Goal: Task Accomplishment & Management: Complete application form

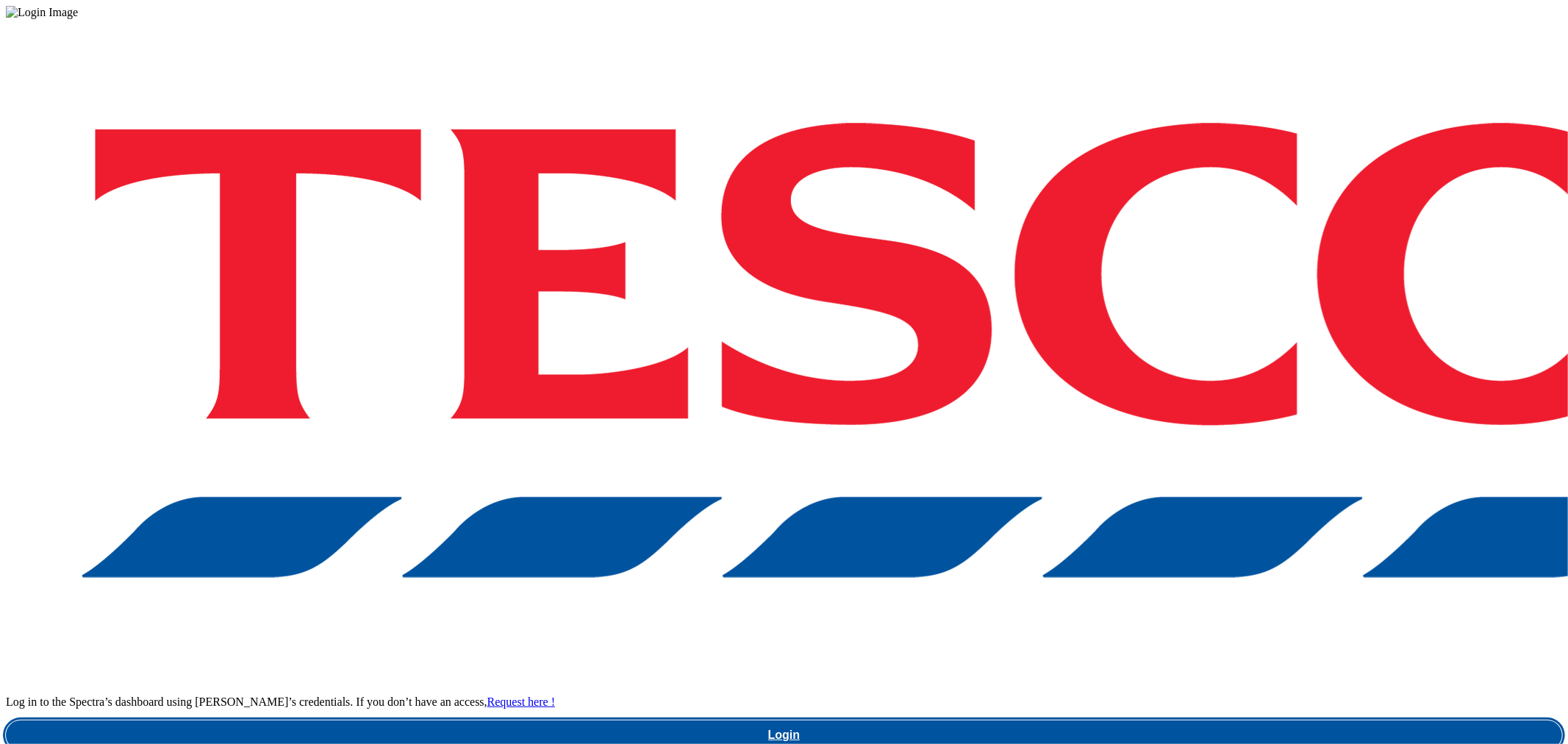
click at [1187, 720] on link "Login" at bounding box center [784, 735] width 1556 height 29
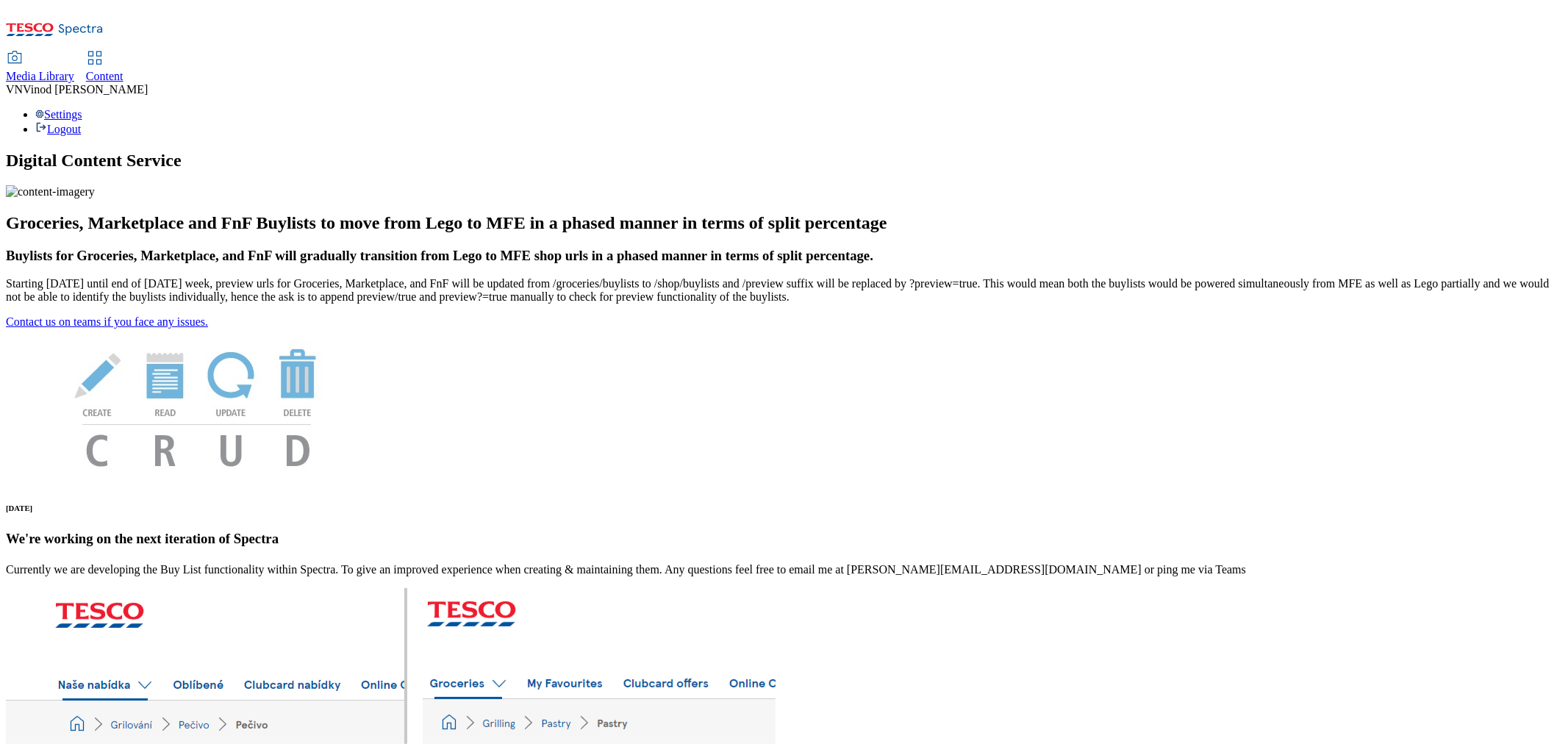
click at [123, 70] on span "Content" at bounding box center [105, 76] width 37 height 12
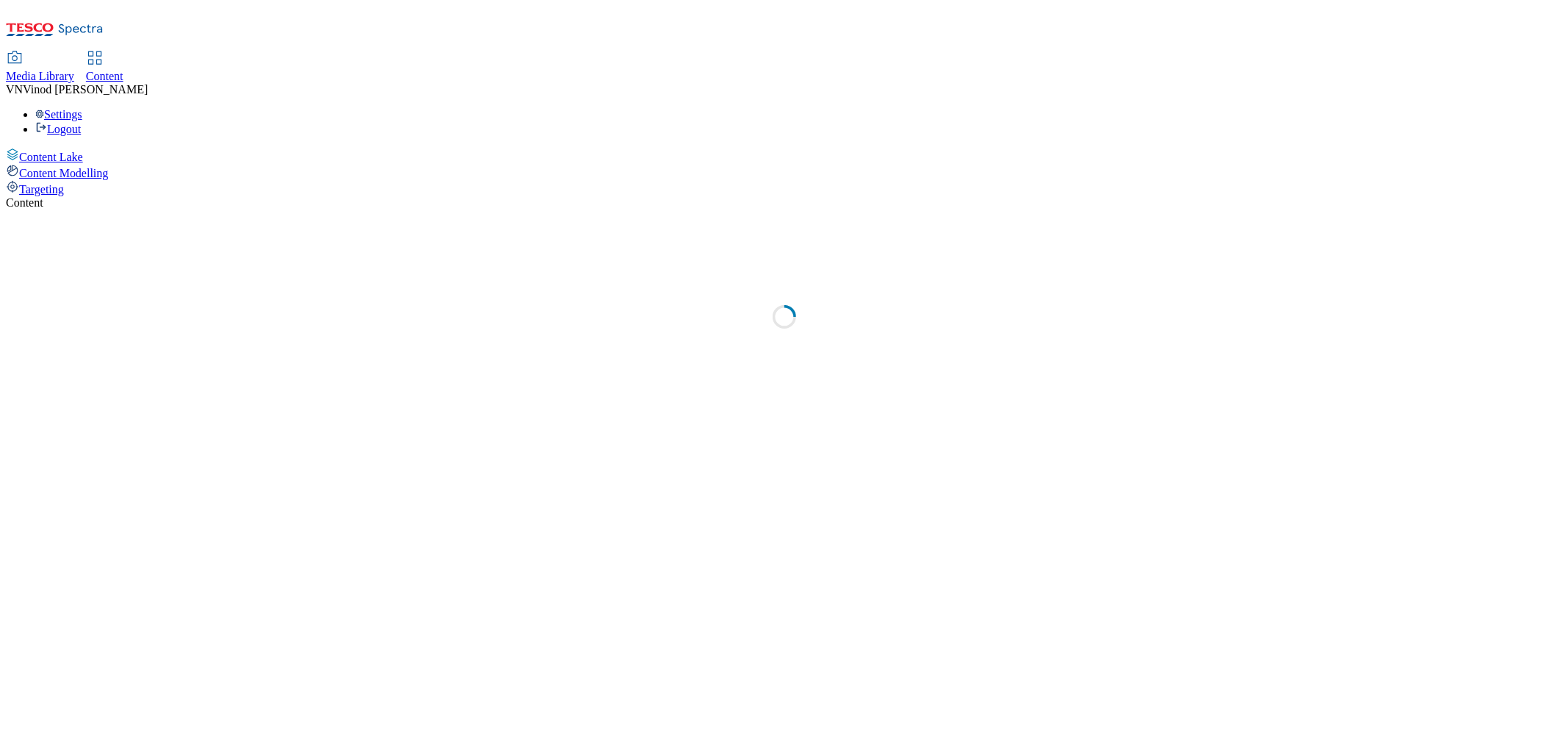
select select "ghs-uk"
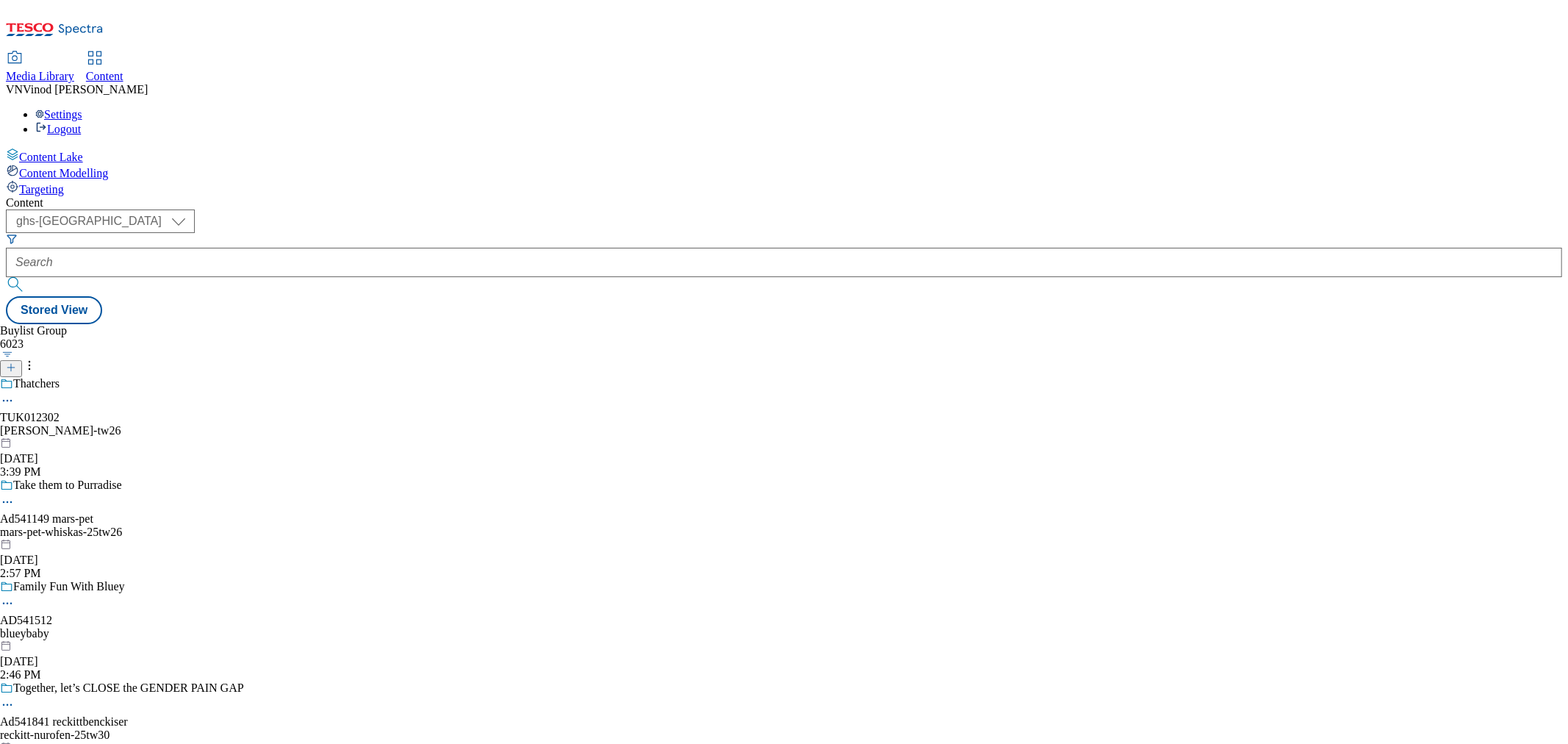
click at [16, 363] on icon at bounding box center [11, 367] width 10 height 10
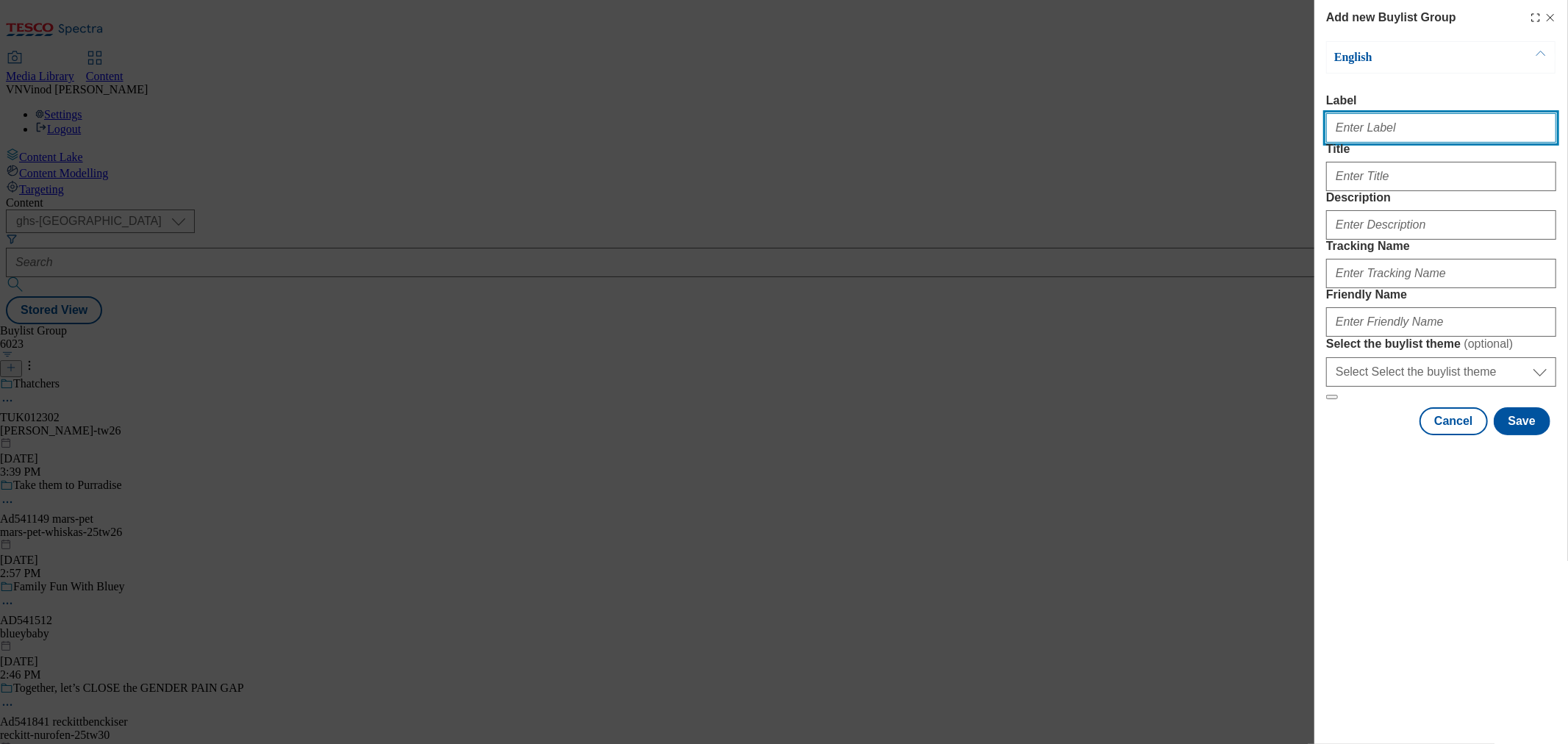
click at [1379, 133] on input "Label" at bounding box center [1441, 128] width 230 height 29
paste input "541549"
paste input "Arla"
click at [1378, 131] on input "AD541549 Arla" at bounding box center [1441, 128] width 230 height 29
type input "AD541549 arla"
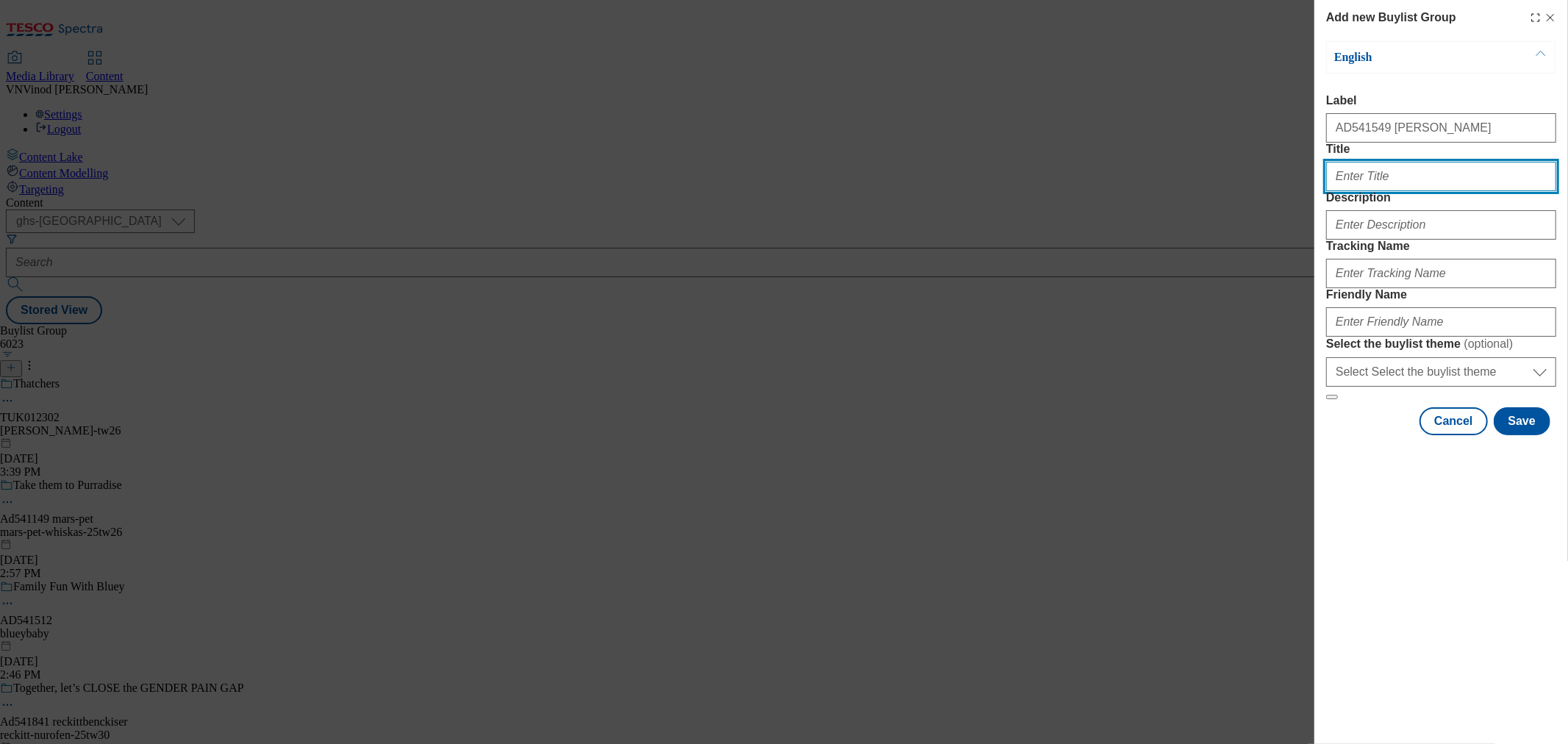
click at [1391, 191] on input "Title" at bounding box center [1441, 177] width 230 height 29
paste input "High in Protein full of taste"
type input "High in Protein full of taste"
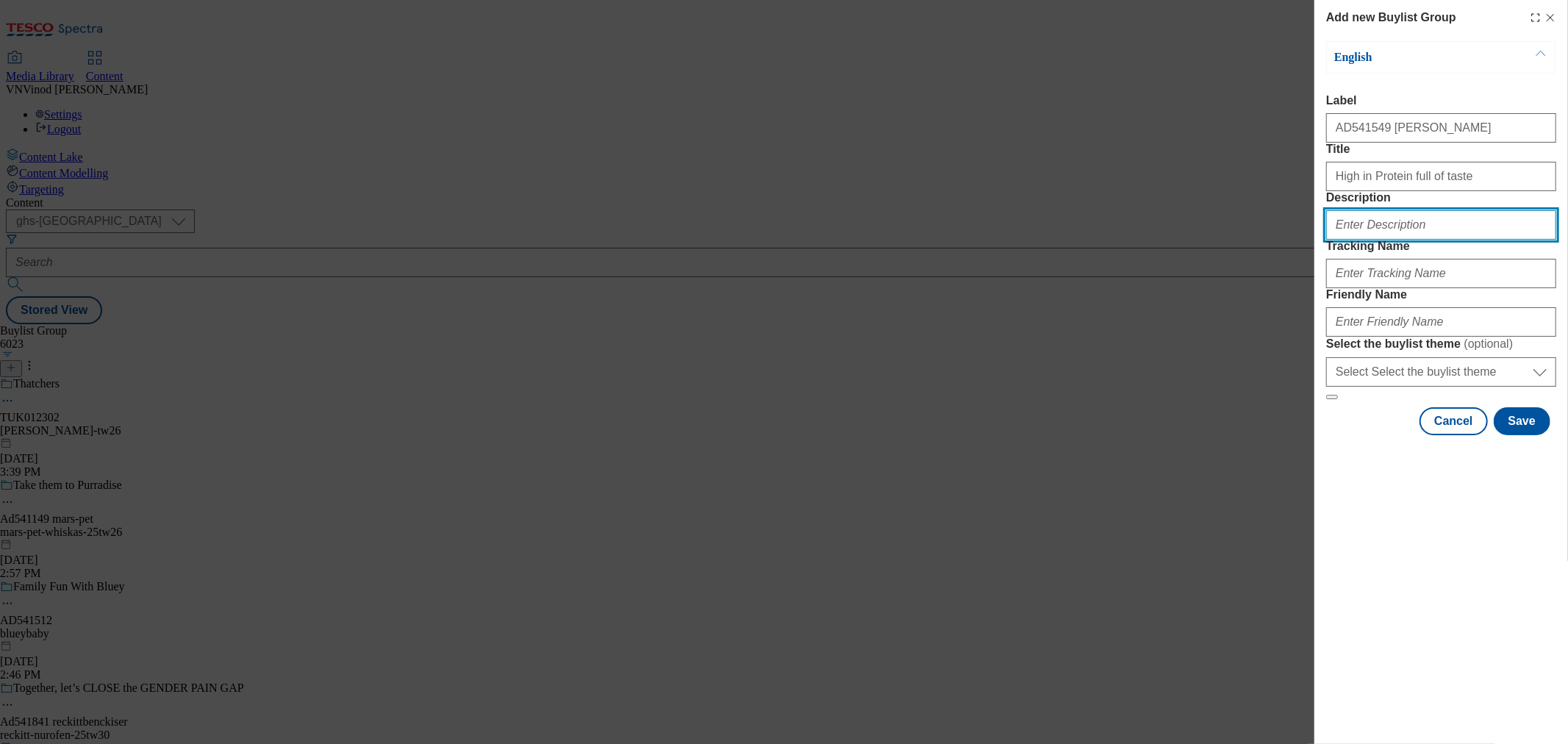
click at [1383, 239] on input "Description" at bounding box center [1441, 225] width 230 height 29
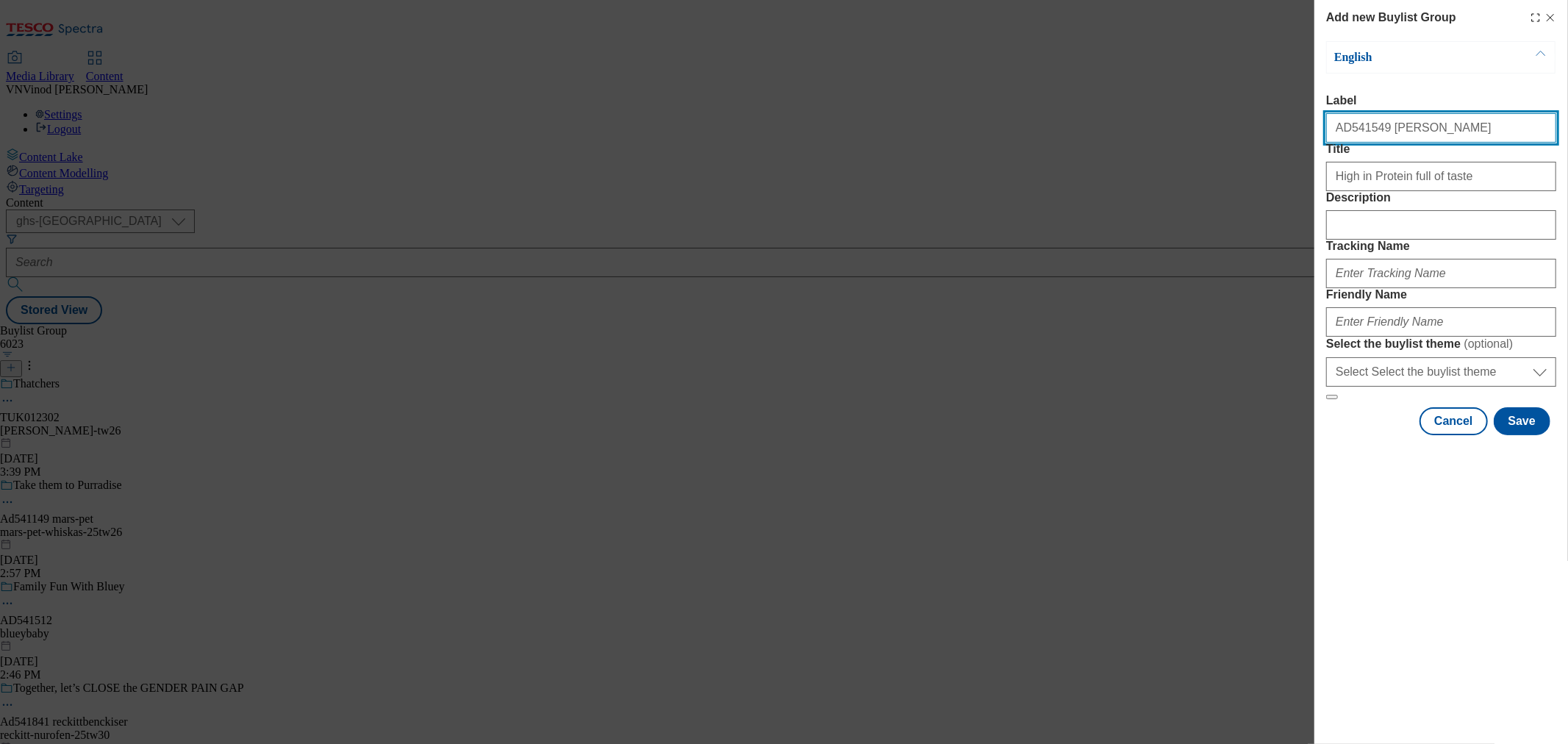
click at [1350, 136] on input "AD541549 arla" at bounding box center [1441, 128] width 230 height 29
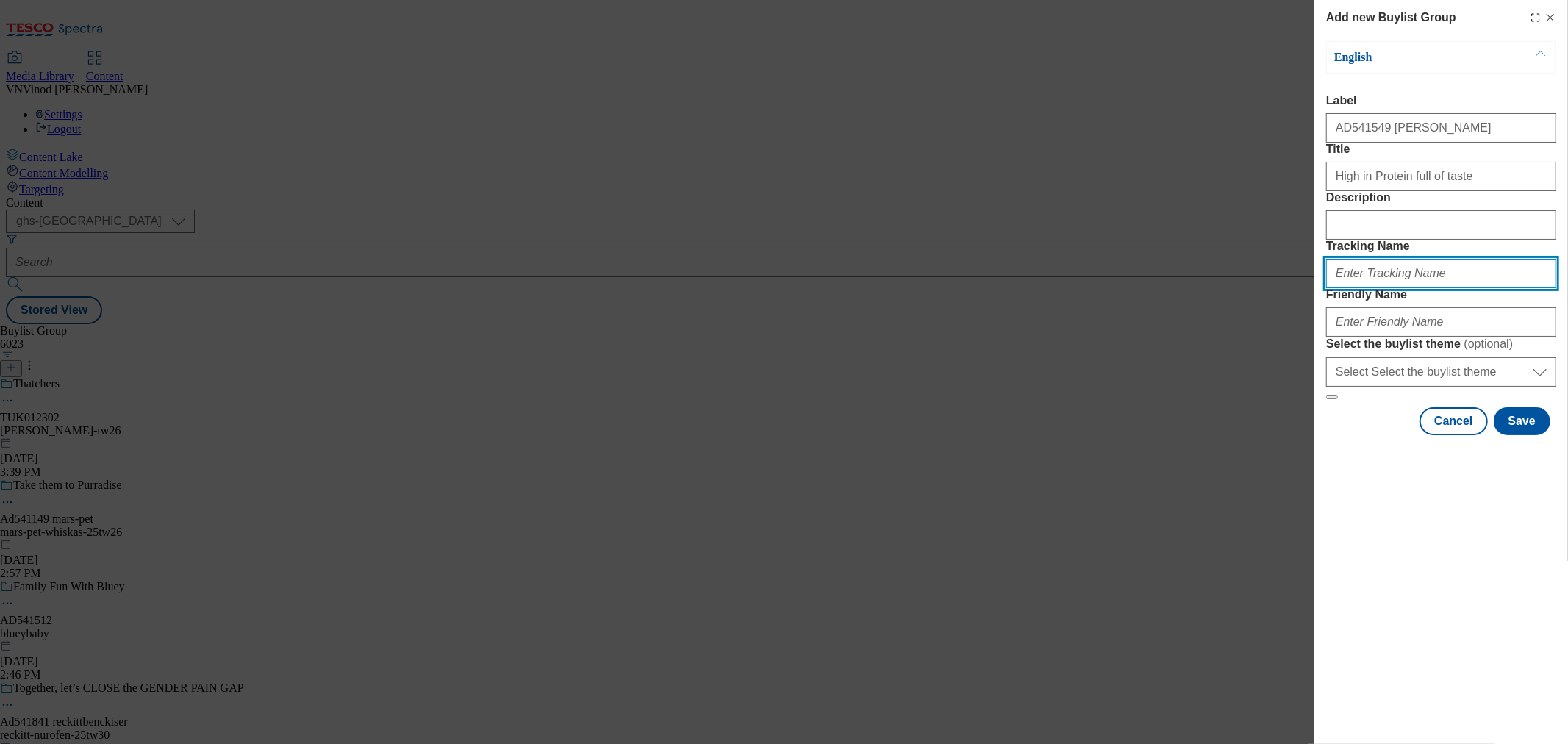
click at [1372, 288] on input "Tracking Name" at bounding box center [1441, 274] width 230 height 29
paste input "AD541549"
click at [1367, 288] on input "DH_ADAD541549" at bounding box center [1441, 274] width 230 height 29
type input "DH_AD541549"
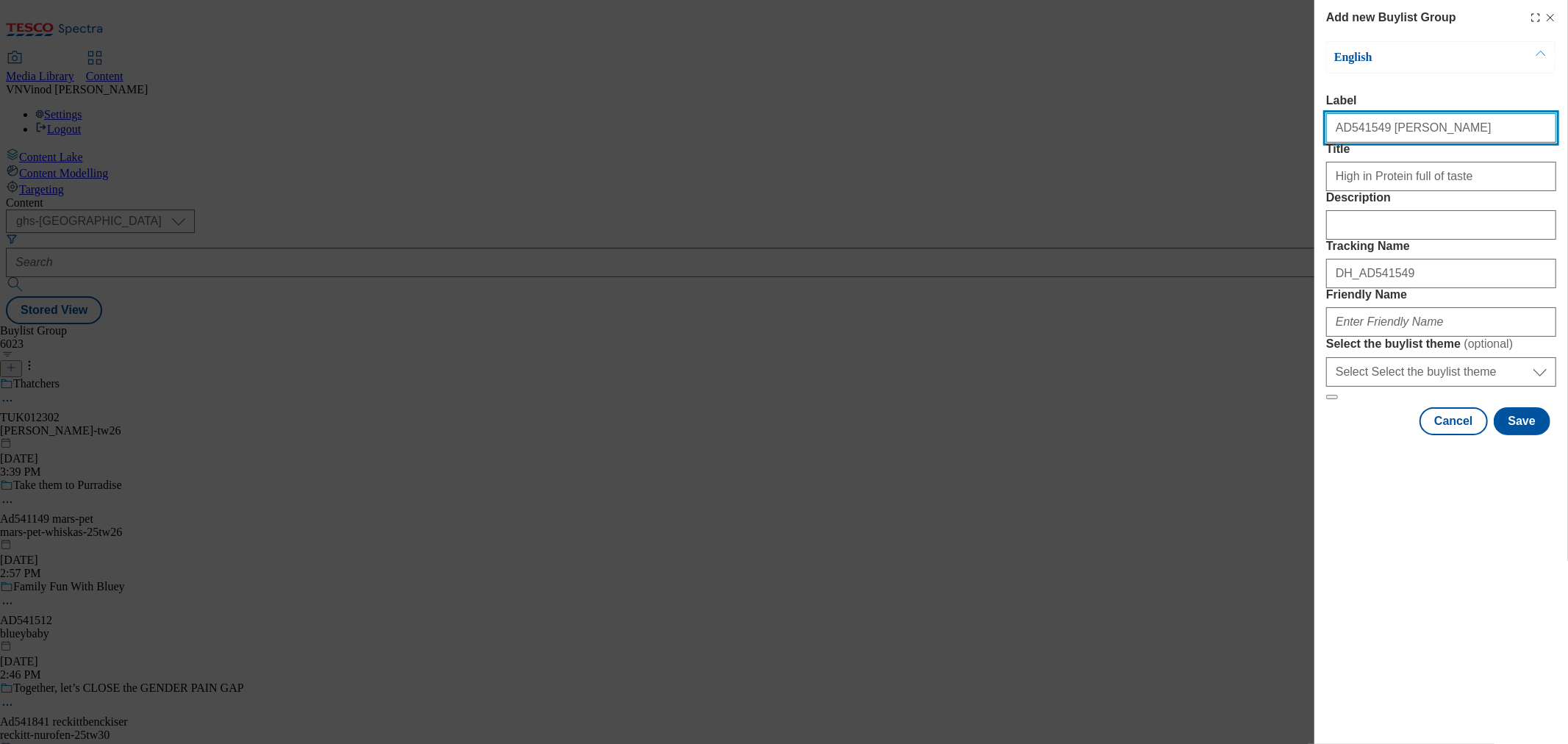
click at [1341, 133] on input "AD541549 arla" at bounding box center [1441, 128] width 230 height 29
click at [1382, 135] on input "Ad541549 arla" at bounding box center [1441, 128] width 230 height 29
type input "Ad541549 arla"
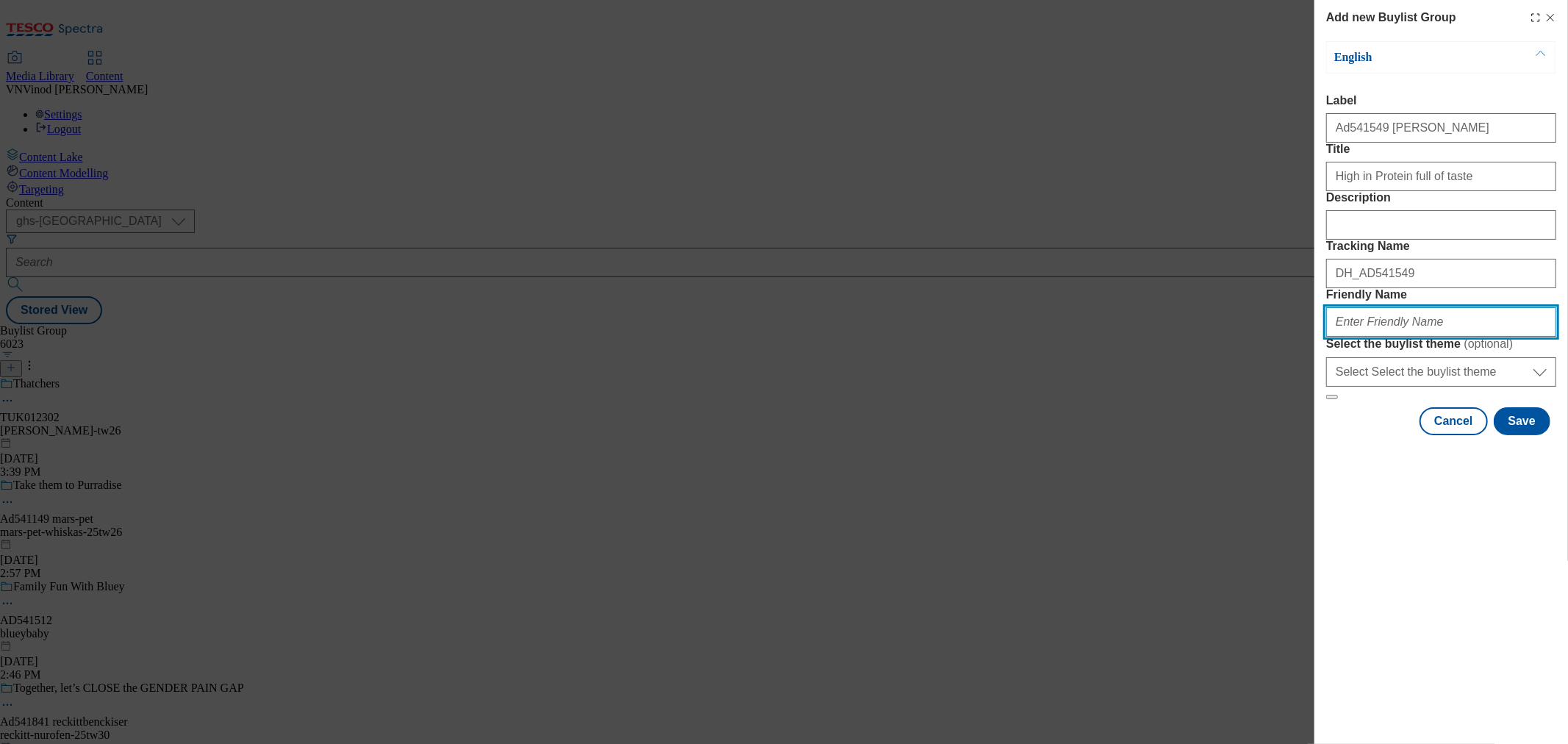
click at [1372, 336] on input "Friendly Name" at bounding box center [1441, 322] width 230 height 29
paste input "arla"
drag, startPoint x: 1372, startPoint y: 430, endPoint x: 1166, endPoint y: 416, distance: 206.5
click at [1166, 416] on div "Add new Buylist Group English Label Ad541549 arla Title High in Protein full of…" at bounding box center [784, 372] width 1568 height 744
paste input "ArlaFoods"
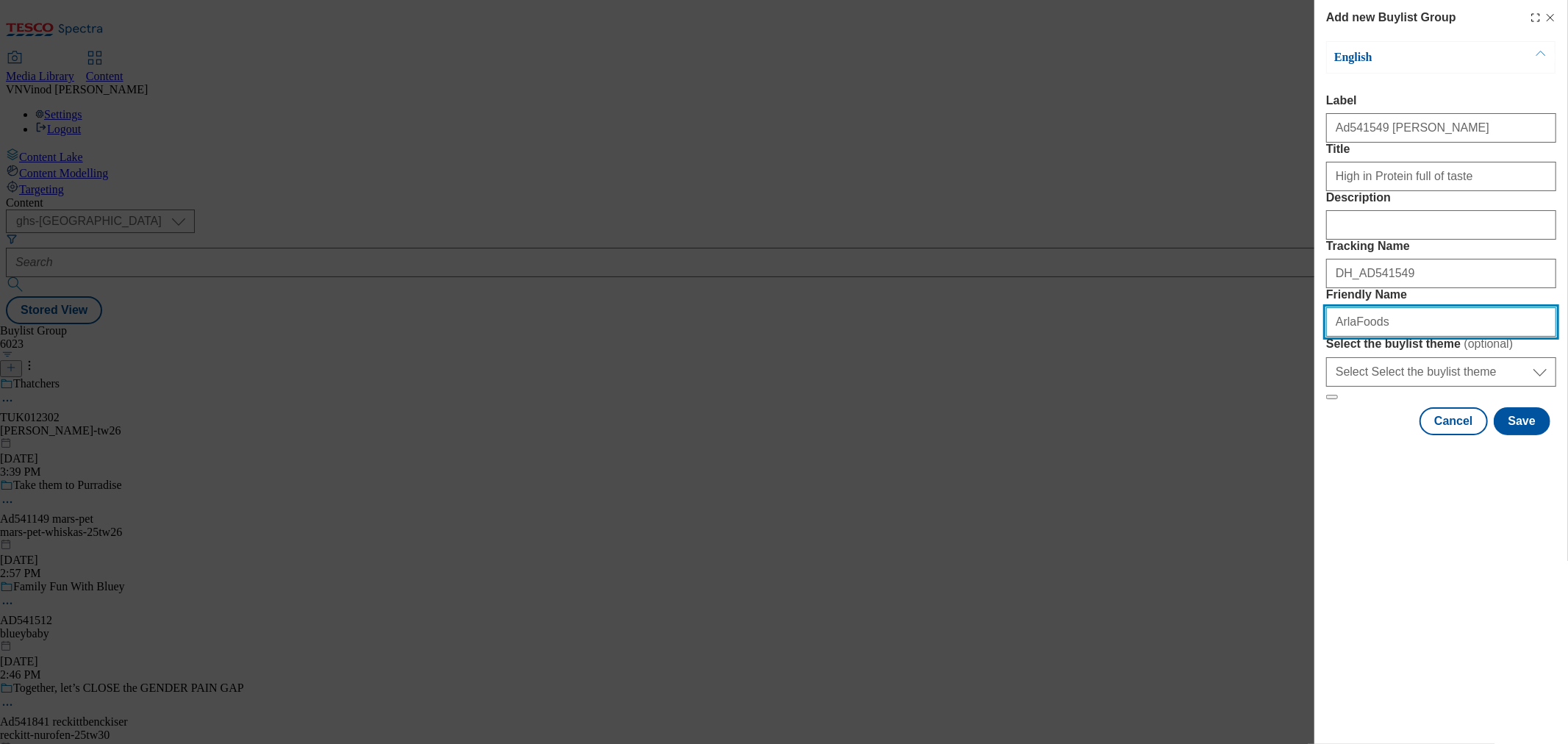
click at [1336, 336] on input "ArlaFoods" at bounding box center [1441, 322] width 230 height 29
click at [1351, 336] on input "arlaFoods" at bounding box center [1441, 322] width 230 height 29
click at [1390, 336] on input "arlafoods" at bounding box center [1441, 322] width 230 height 29
drag, startPoint x: 1374, startPoint y: 425, endPoint x: 1008, endPoint y: 425, distance: 366.0
click at [1008, 425] on div "Add new Buylist Group English Label Ad541549 arla Title High in Protein full of…" at bounding box center [784, 372] width 1568 height 744
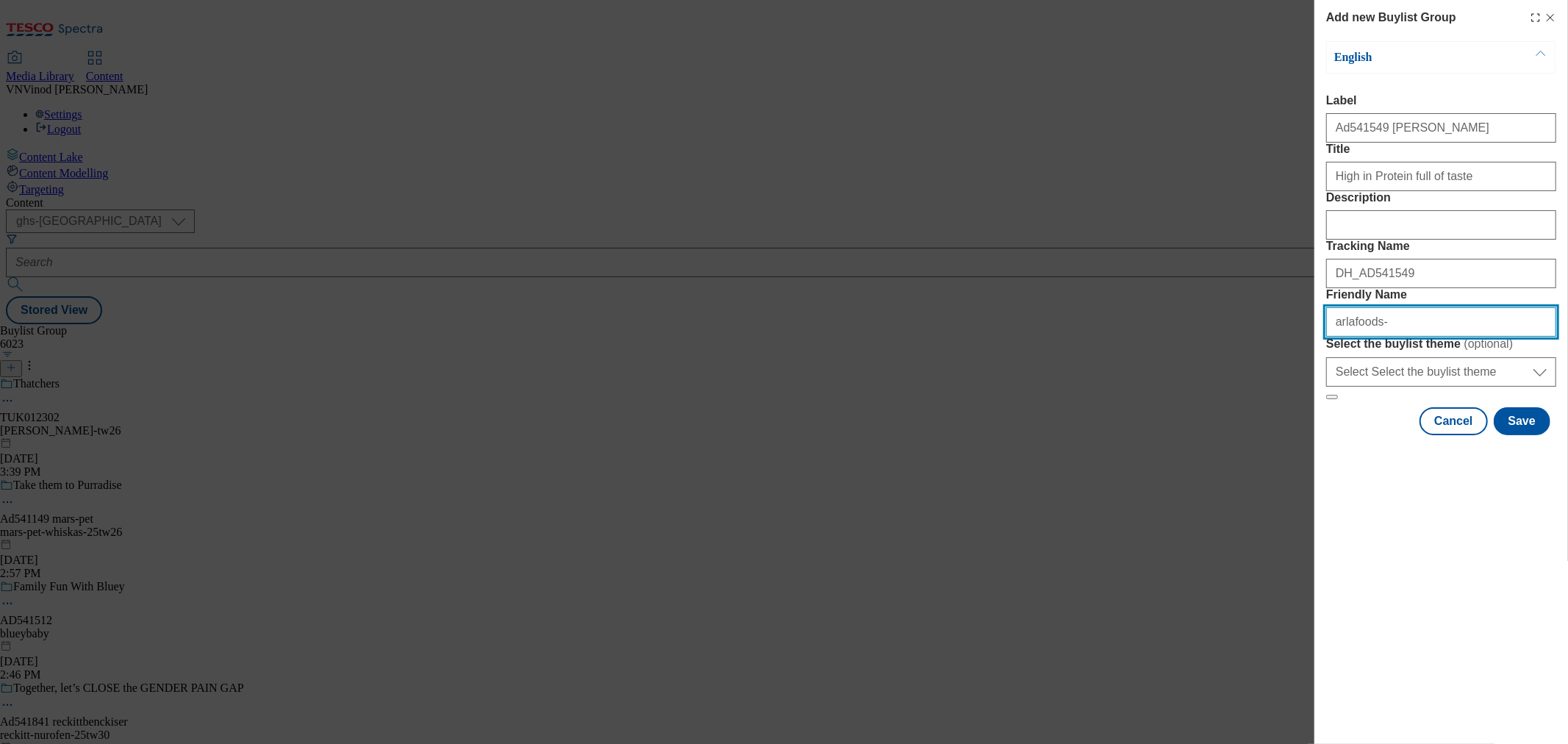
type input "arlafoods-"
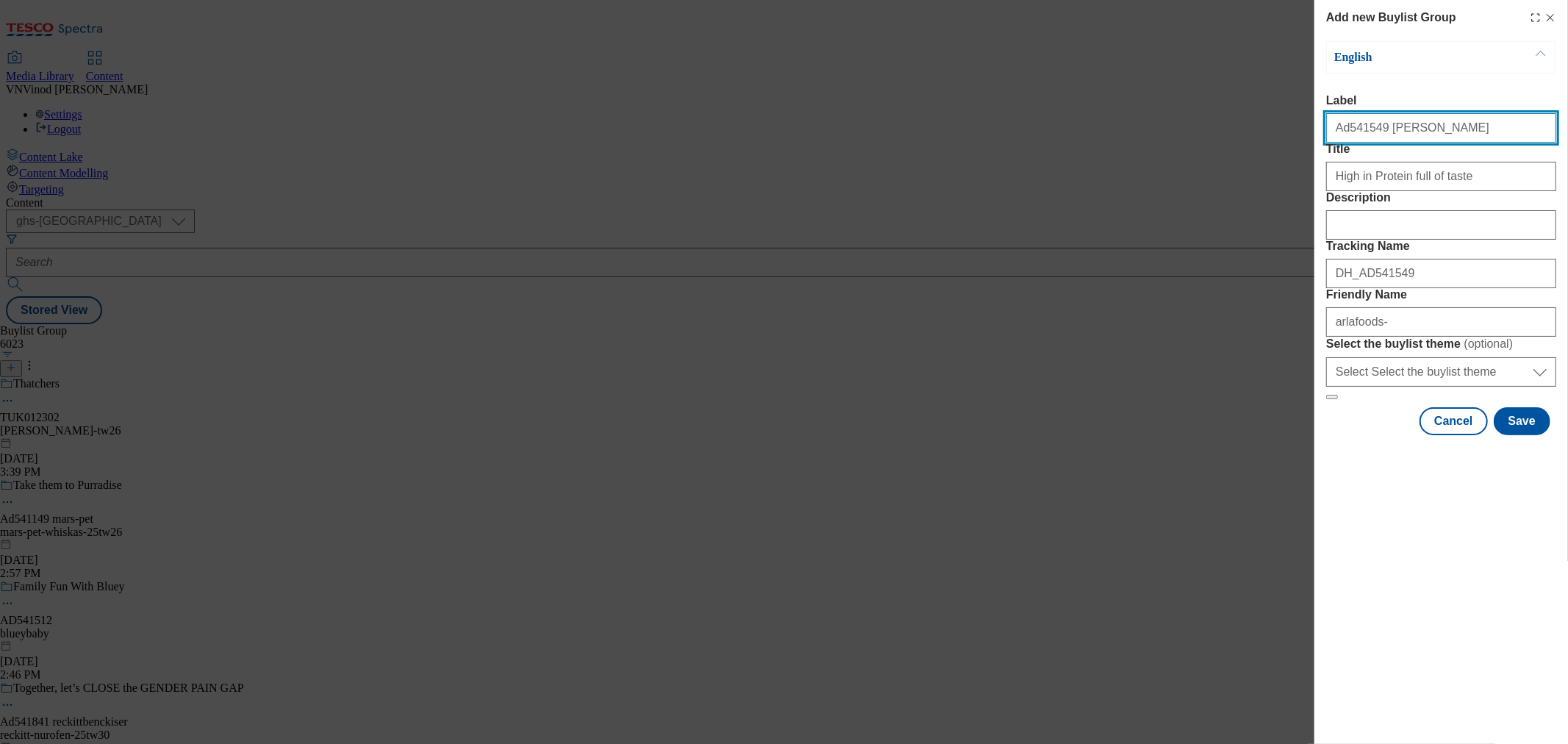
drag, startPoint x: 1409, startPoint y: 127, endPoint x: 1377, endPoint y: 129, distance: 32.1
click at [1377, 129] on input "Ad541549 arla" at bounding box center [1441, 128] width 230 height 29
paste input "foods"
type input "Ad541549 arlafoods"
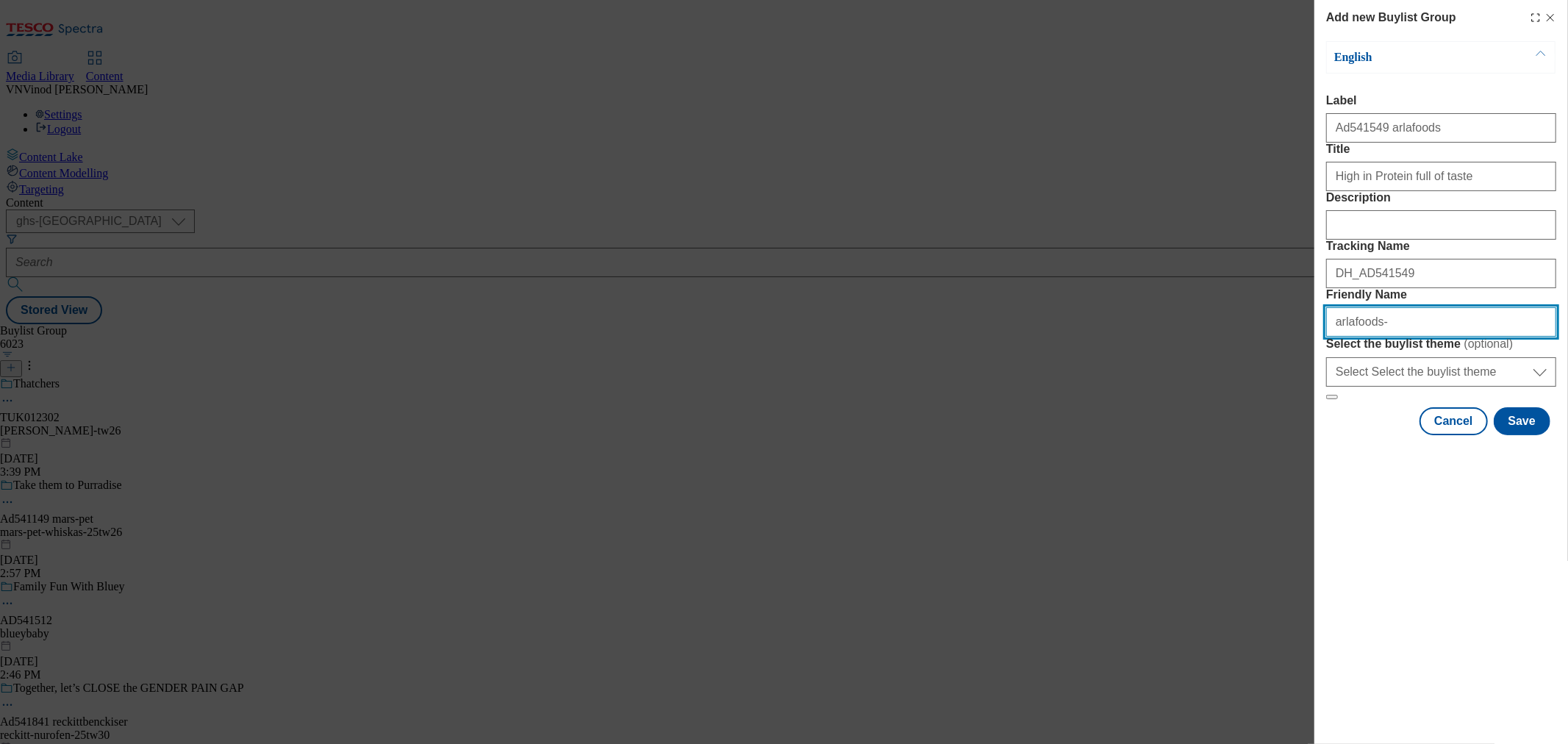
click at [1406, 336] on input "arlafoods-" at bounding box center [1441, 322] width 230 height 29
paste input "Protein Pots"
click at [1378, 336] on input "arlafoods-Protein Pots" at bounding box center [1441, 322] width 230 height 29
drag, startPoint x: 1421, startPoint y: 429, endPoint x: 1437, endPoint y: 428, distance: 16.0
click at [1437, 336] on input "arlafoods-protein Pots" at bounding box center [1441, 322] width 230 height 29
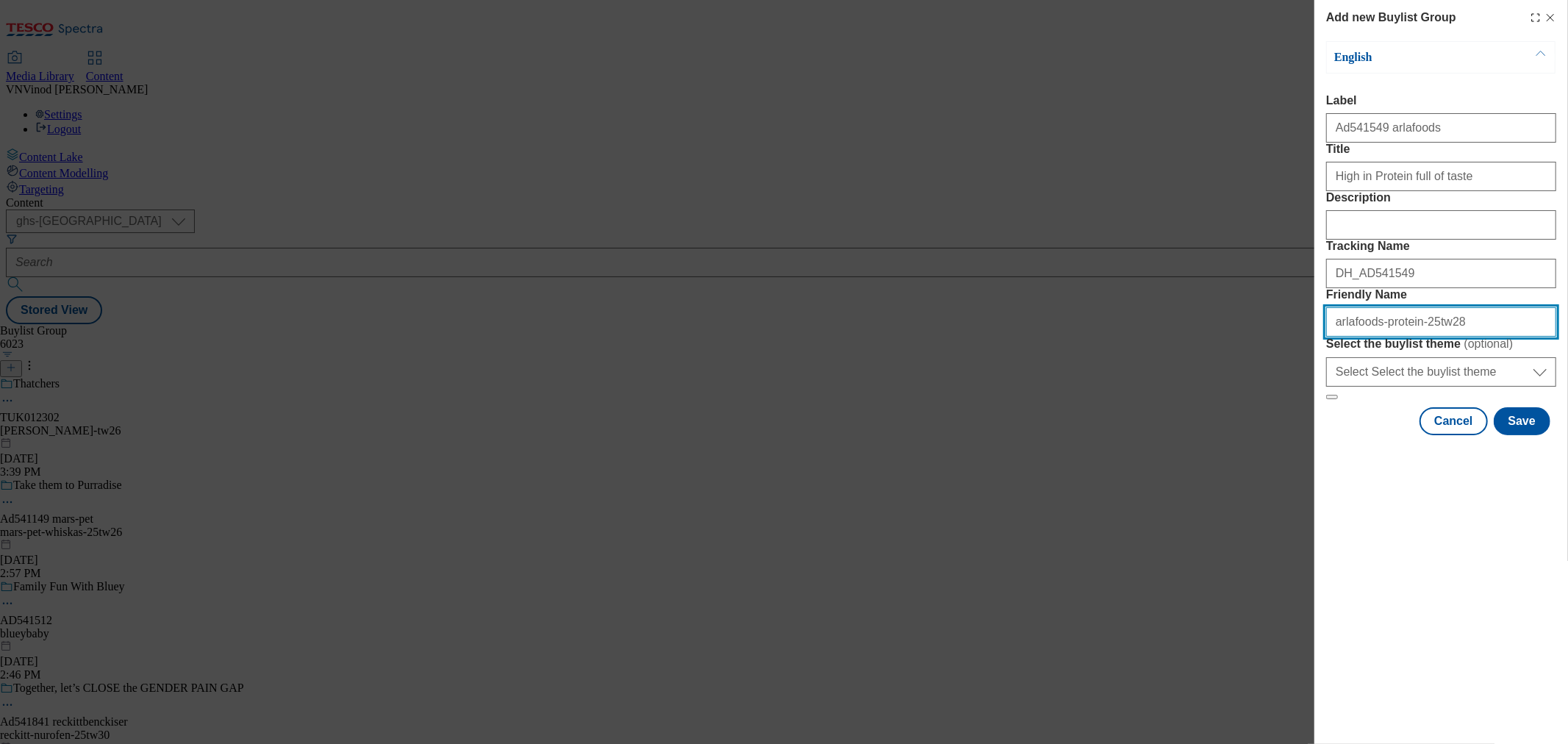
drag, startPoint x: 1453, startPoint y: 417, endPoint x: 880, endPoint y: 438, distance: 573.4
click at [880, 438] on div "Add new Buylist Group English Label Ad541549 arlafoods Title High in Protein fu…" at bounding box center [784, 372] width 1568 height 744
type input "arlafoods-protein-25tw28"
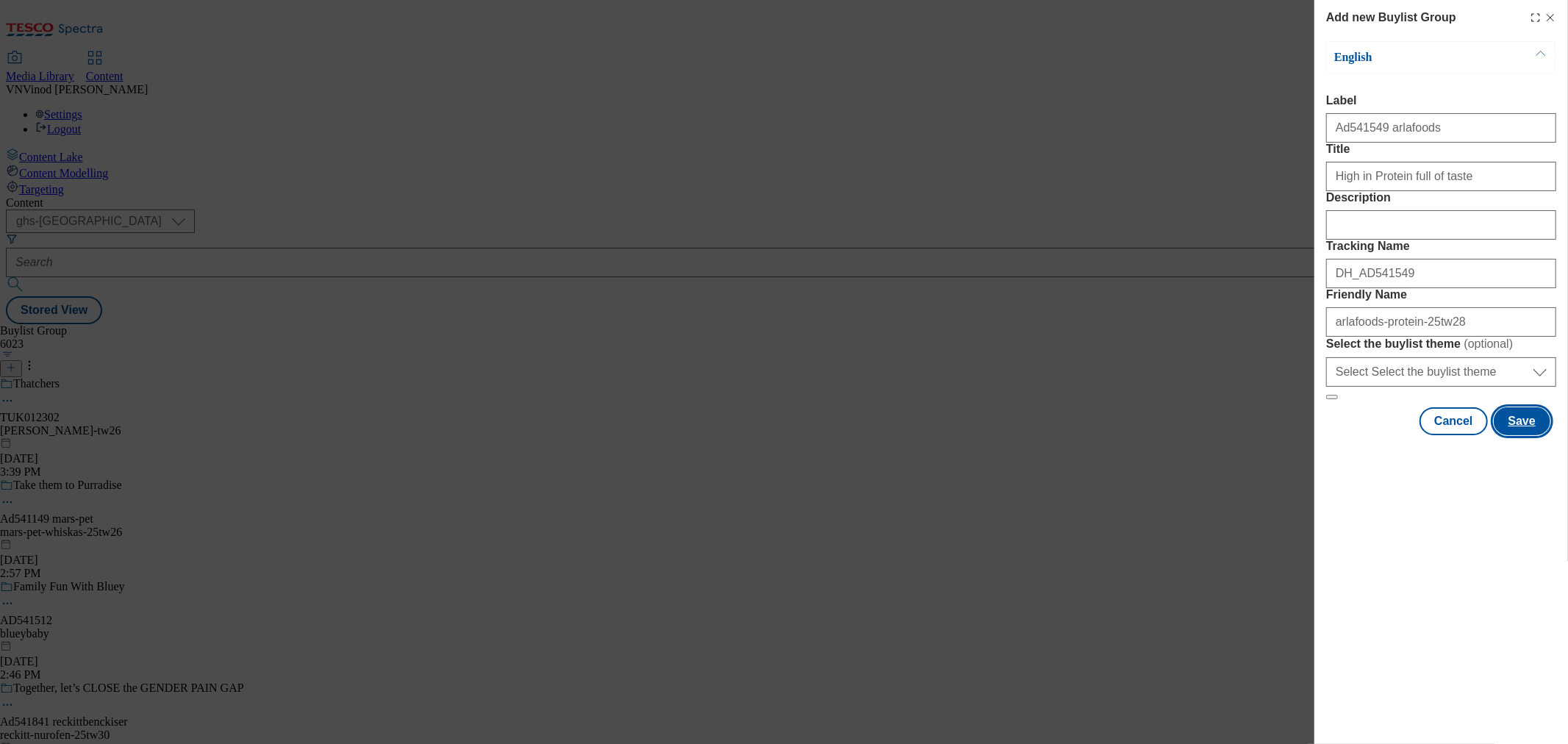
click at [1512, 435] on button "Save" at bounding box center [1521, 421] width 57 height 28
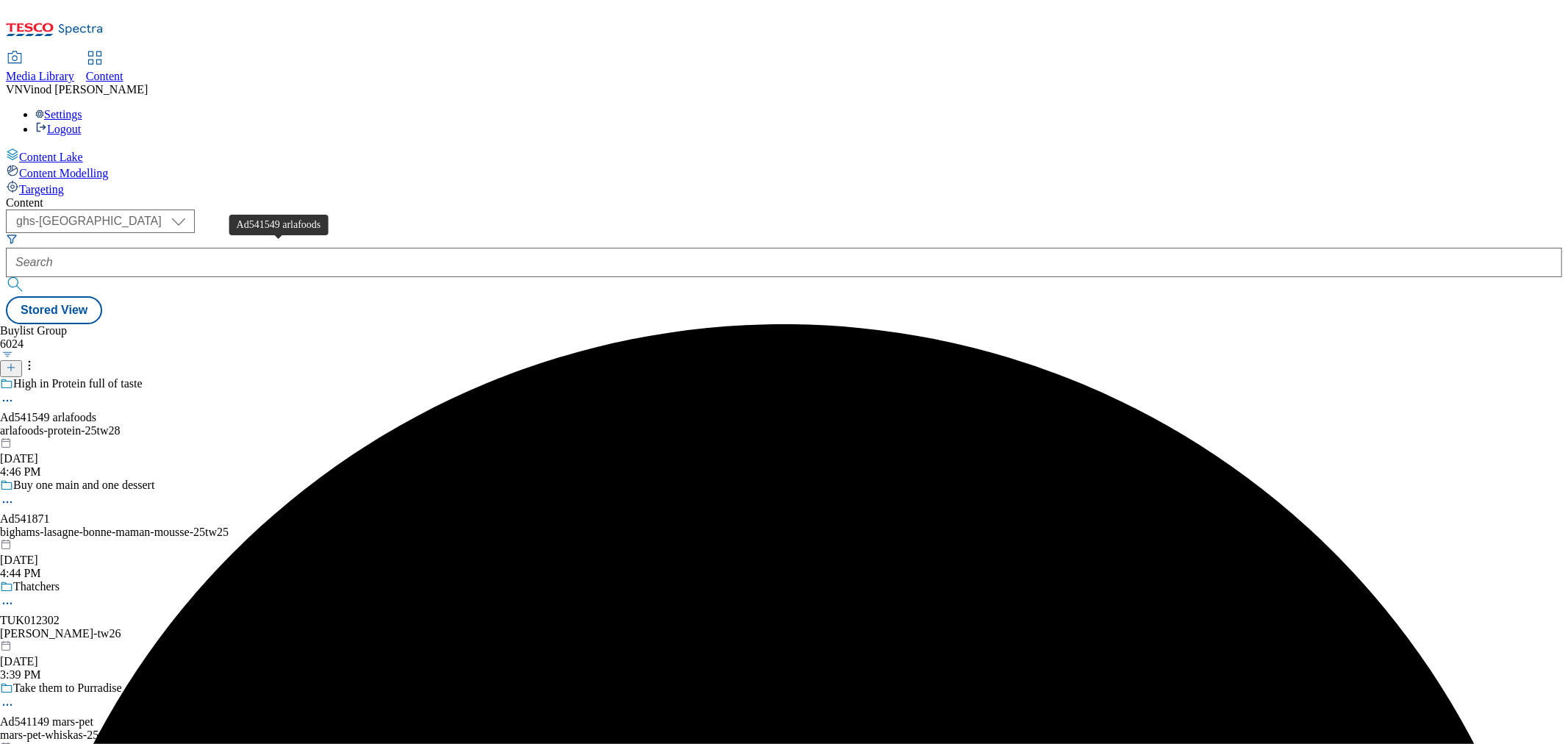
click at [96, 411] on div "Ad541549 arlafoods" at bounding box center [48, 417] width 96 height 13
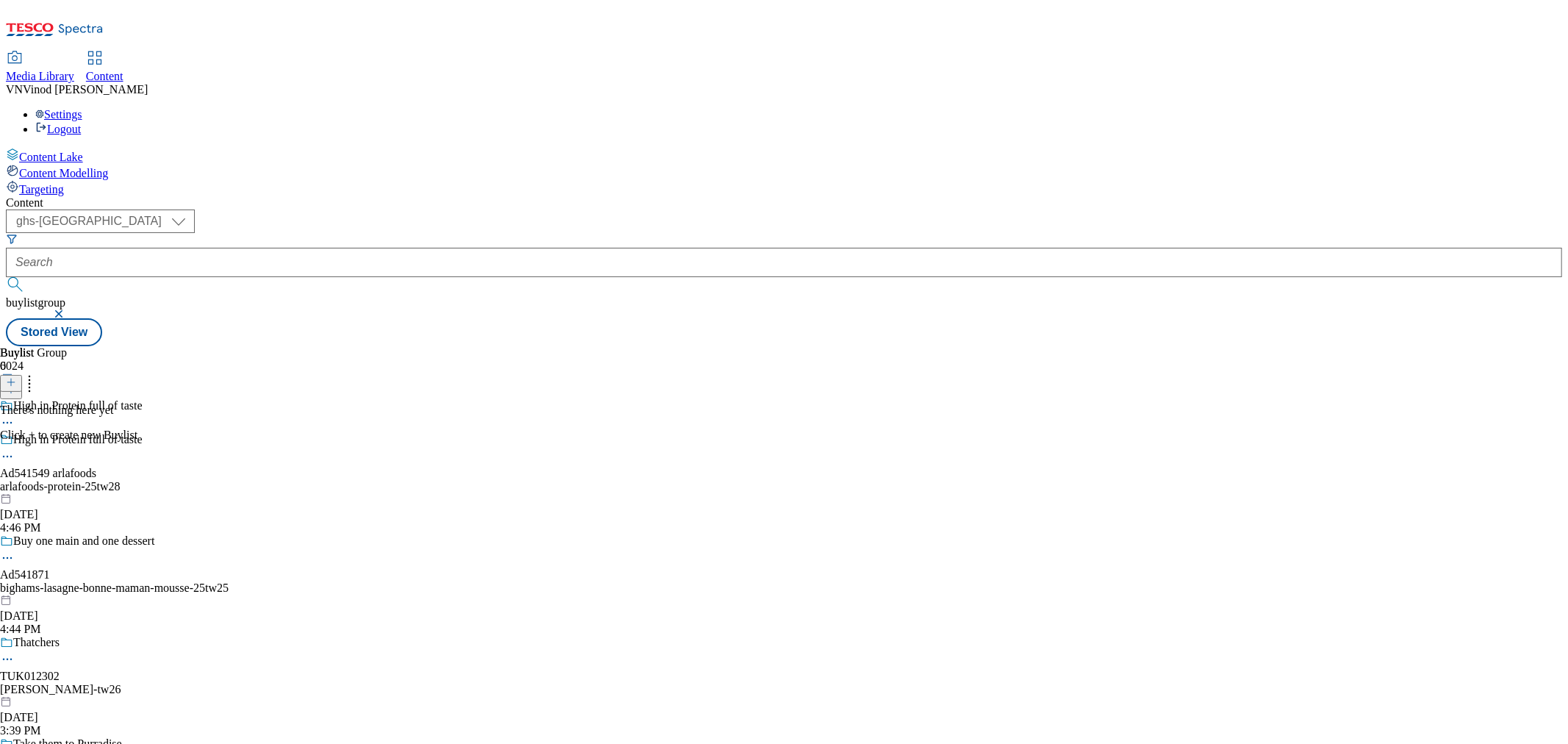
click at [16, 377] on icon at bounding box center [11, 381] width 10 height 10
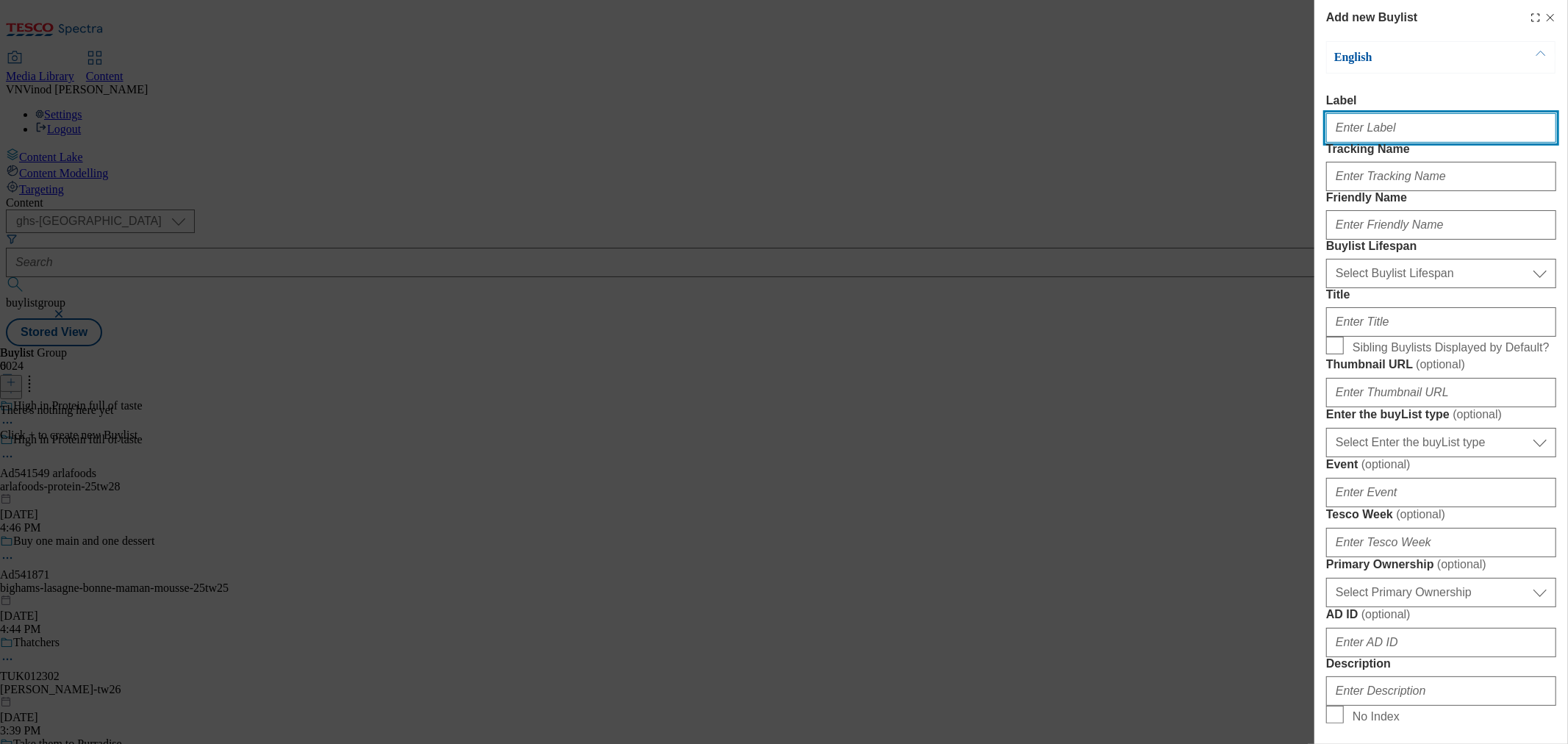
click at [1406, 136] on input "Label" at bounding box center [1441, 128] width 230 height 29
paste input "541549"
type input "Ad541549"
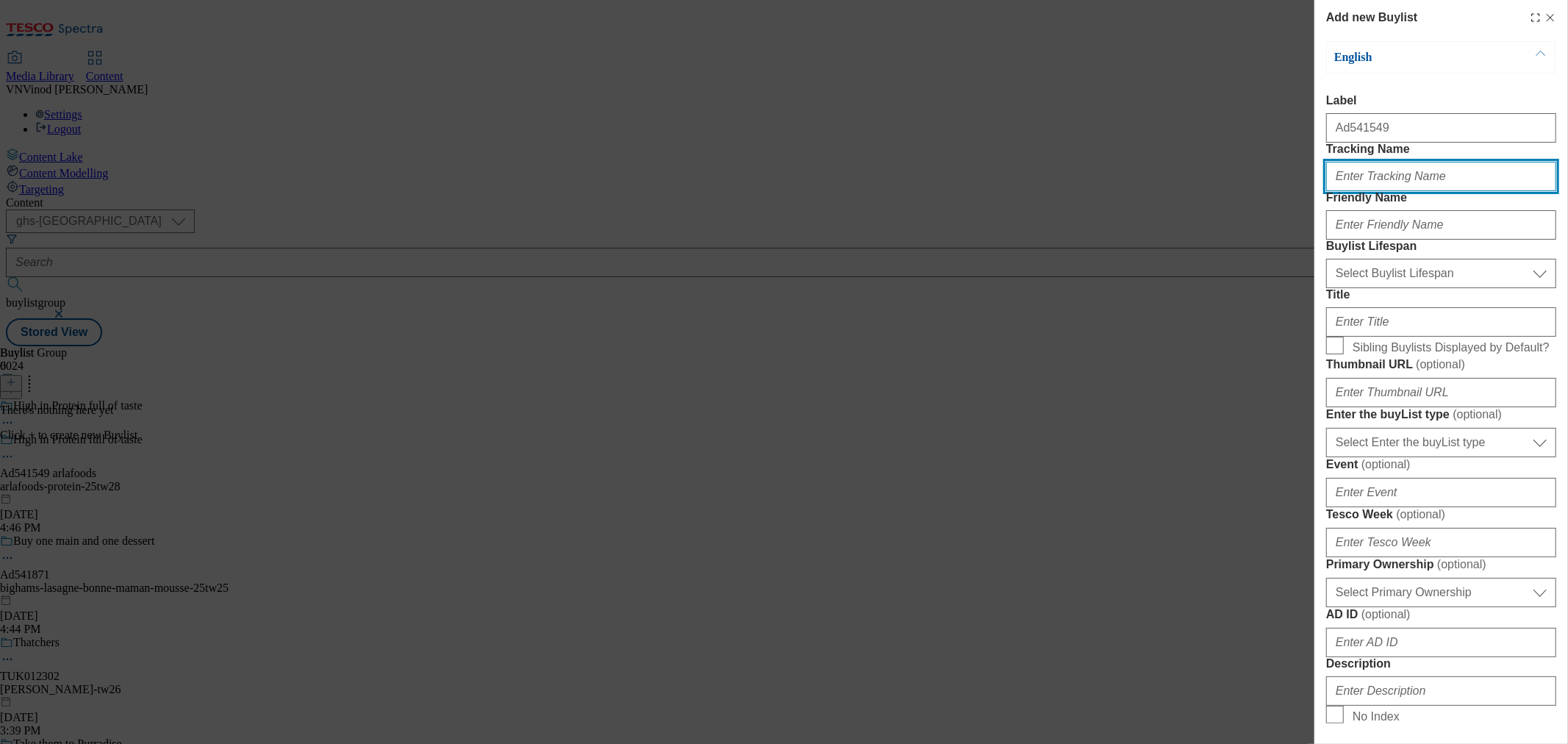
click at [1379, 191] on input "Tracking Name" at bounding box center [1441, 177] width 230 height 29
paste input "541549"
type input "DH_AD541549"
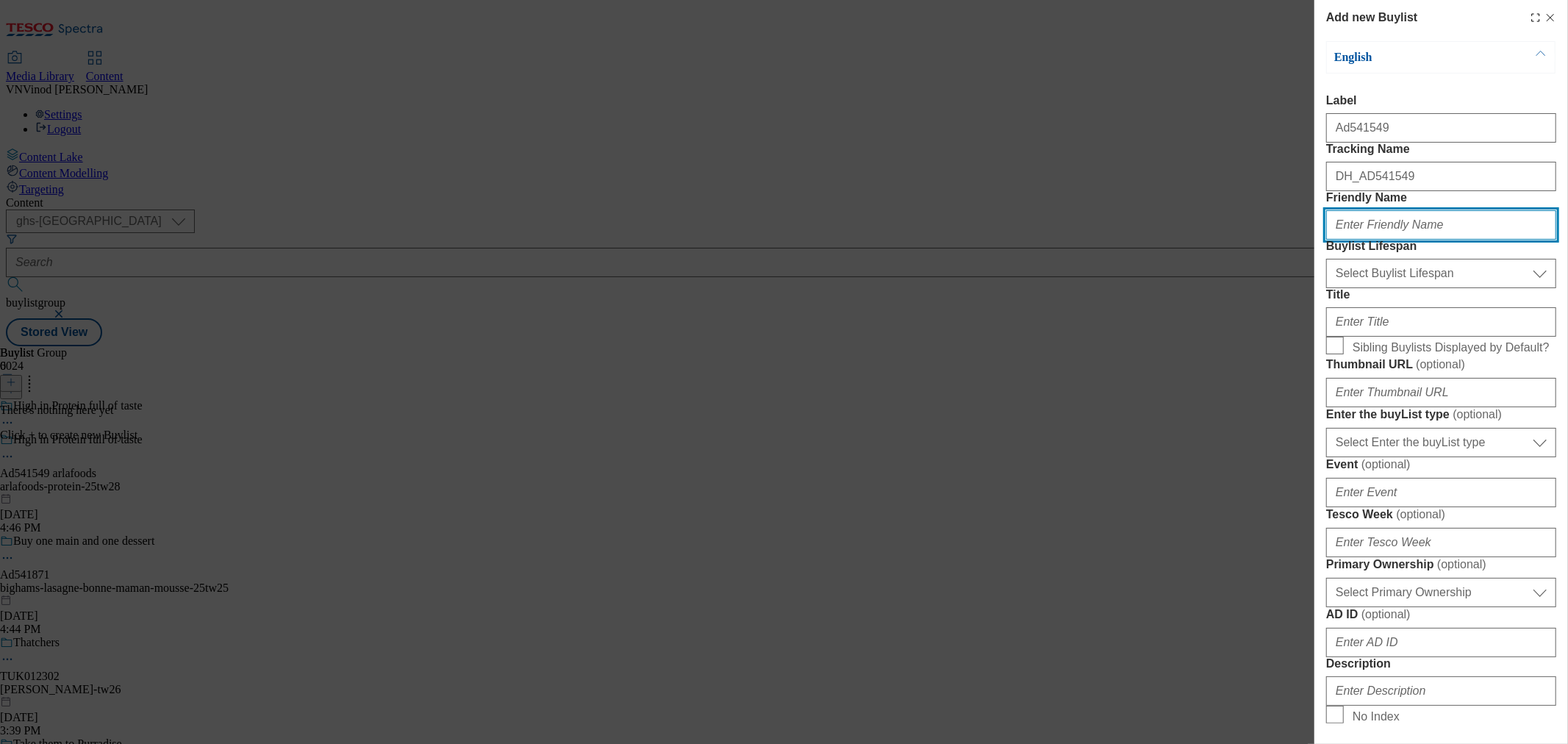
click at [1410, 239] on input "Friendly Name" at bounding box center [1441, 225] width 230 height 29
paste input "arlafoods"
type input "arlafoods"
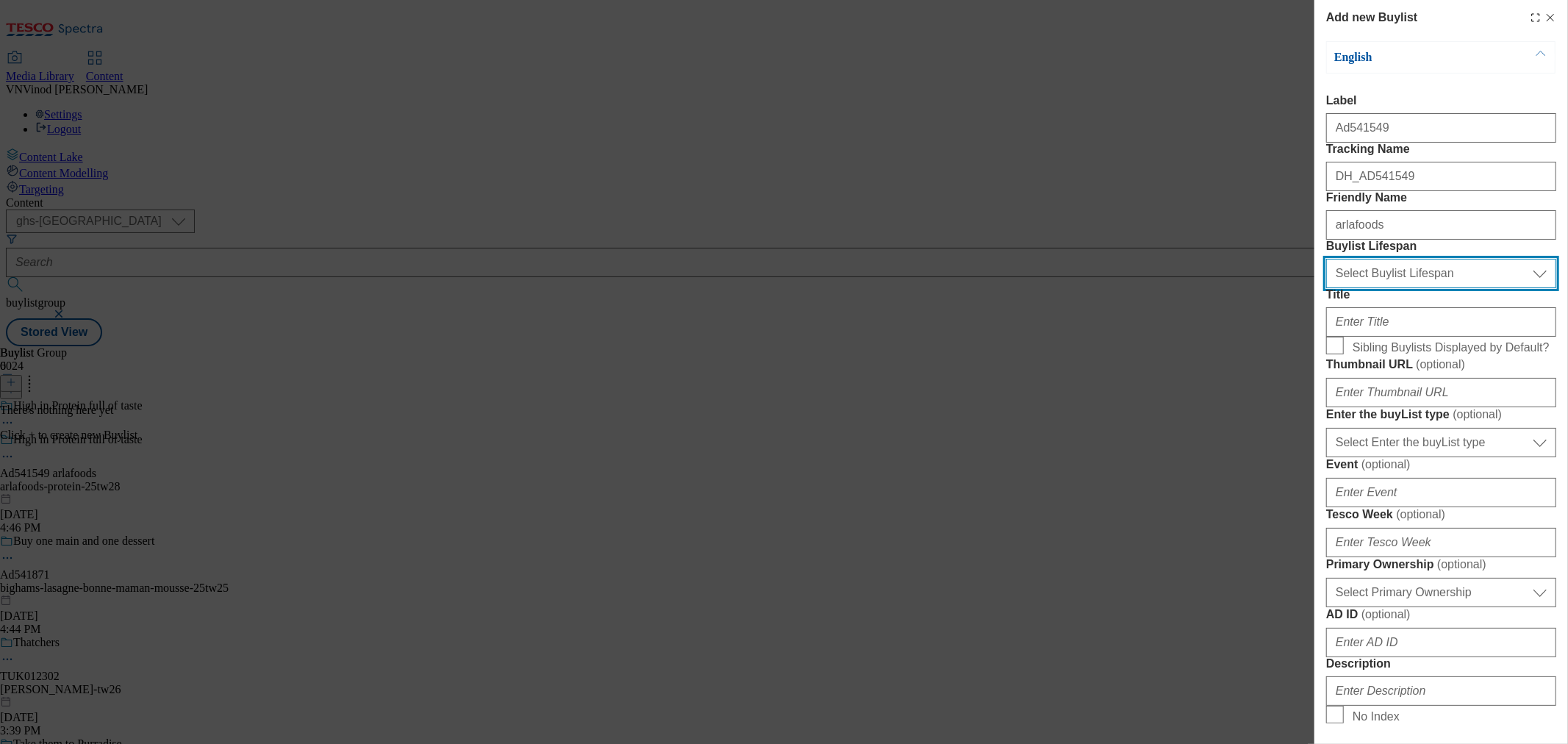
click at [1402, 288] on select "Select Buylist Lifespan evergreen seasonal tactical" at bounding box center [1441, 274] width 230 height 29
select select "tactical"
click at [1326, 288] on select "Select Buylist Lifespan evergreen seasonal tactical" at bounding box center [1441, 274] width 230 height 29
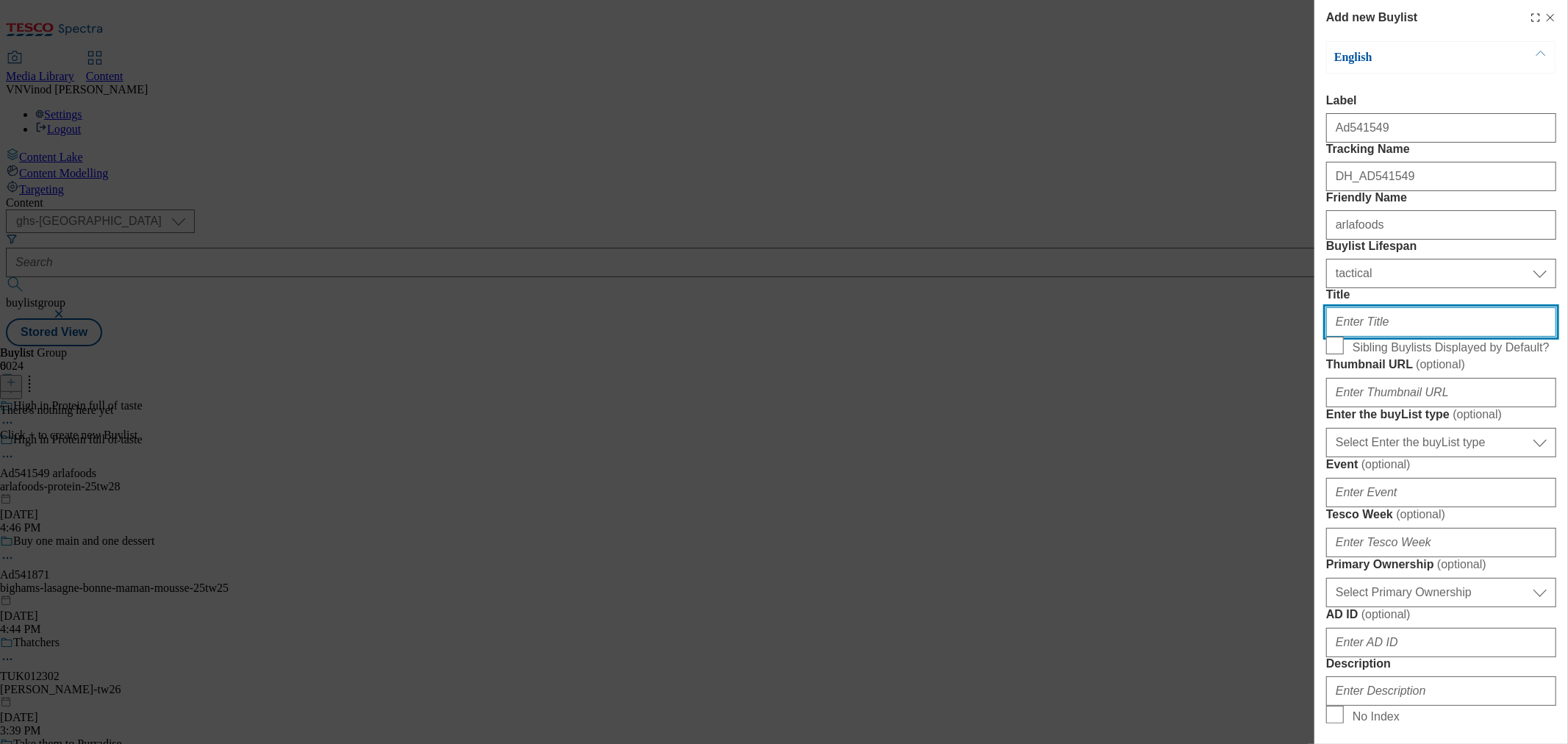
click at [1386, 336] on input "Title" at bounding box center [1441, 322] width 230 height 29
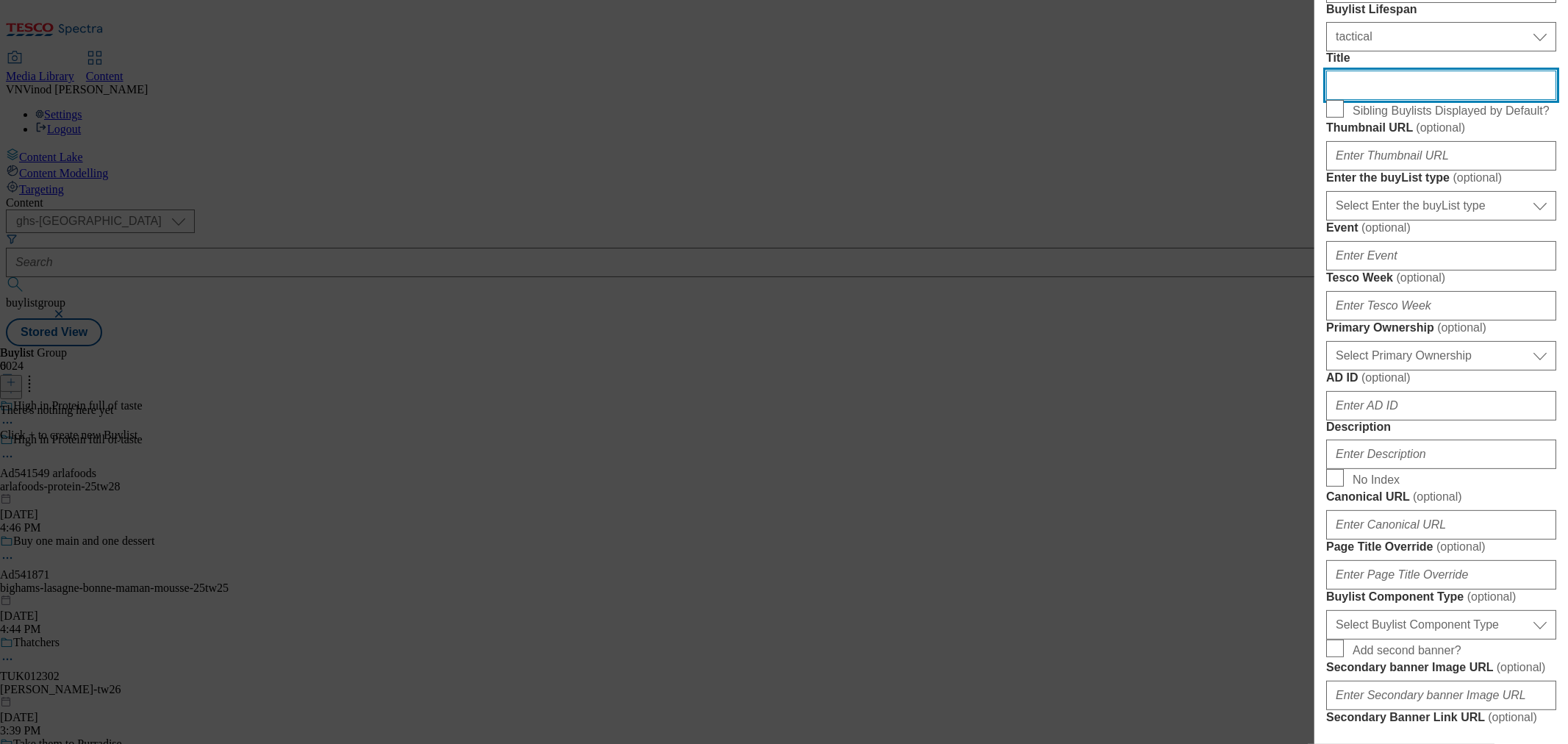
scroll to position [245, 0]
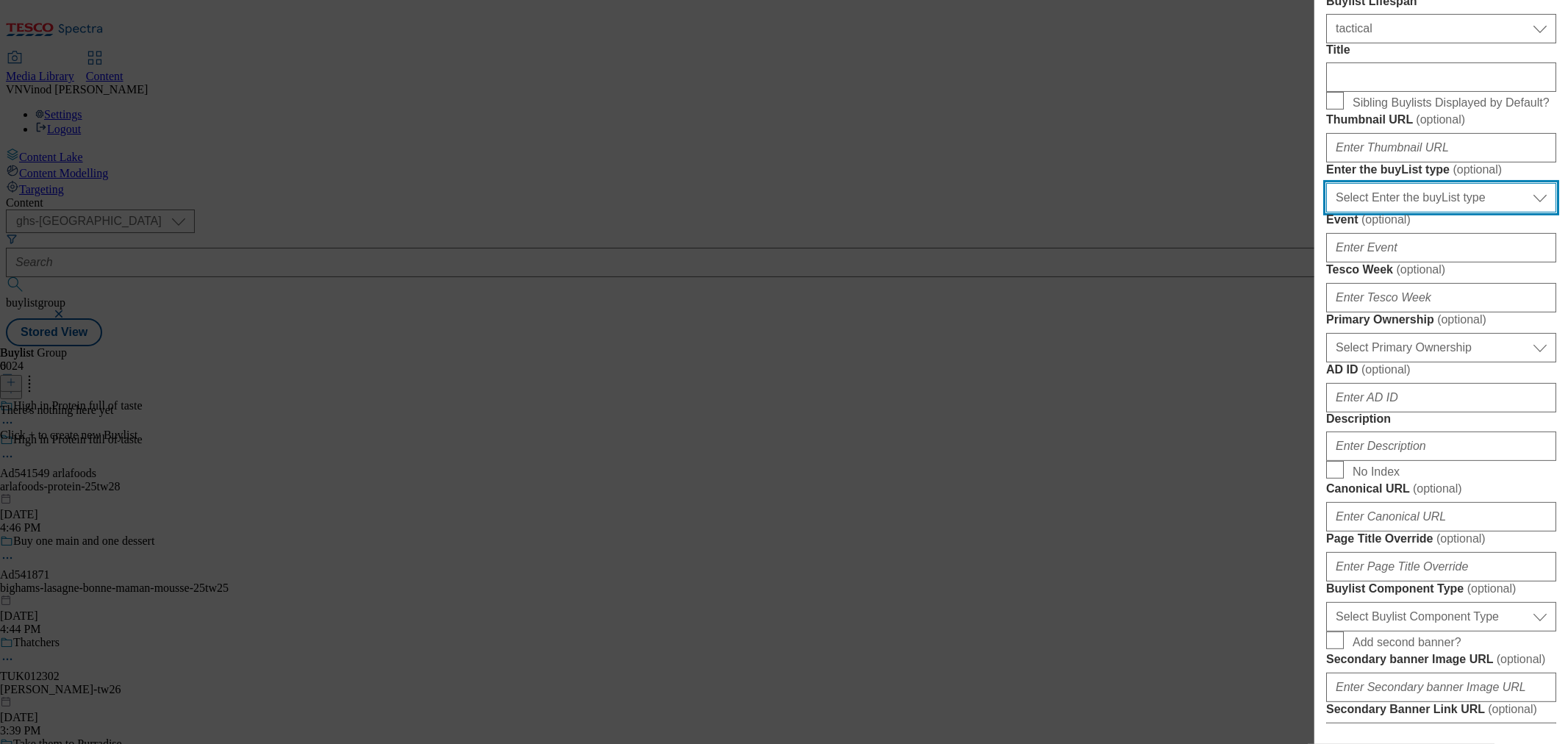
click at [1445, 212] on select "Select Enter the buyList type event supplier funded long term >4 weeks supplier…" at bounding box center [1441, 198] width 230 height 29
select select "supplier funded short term 1-3 weeks"
click at [1326, 212] on select "Select Enter the buyList type event supplier funded long term >4 weeks supplier…" at bounding box center [1441, 198] width 230 height 29
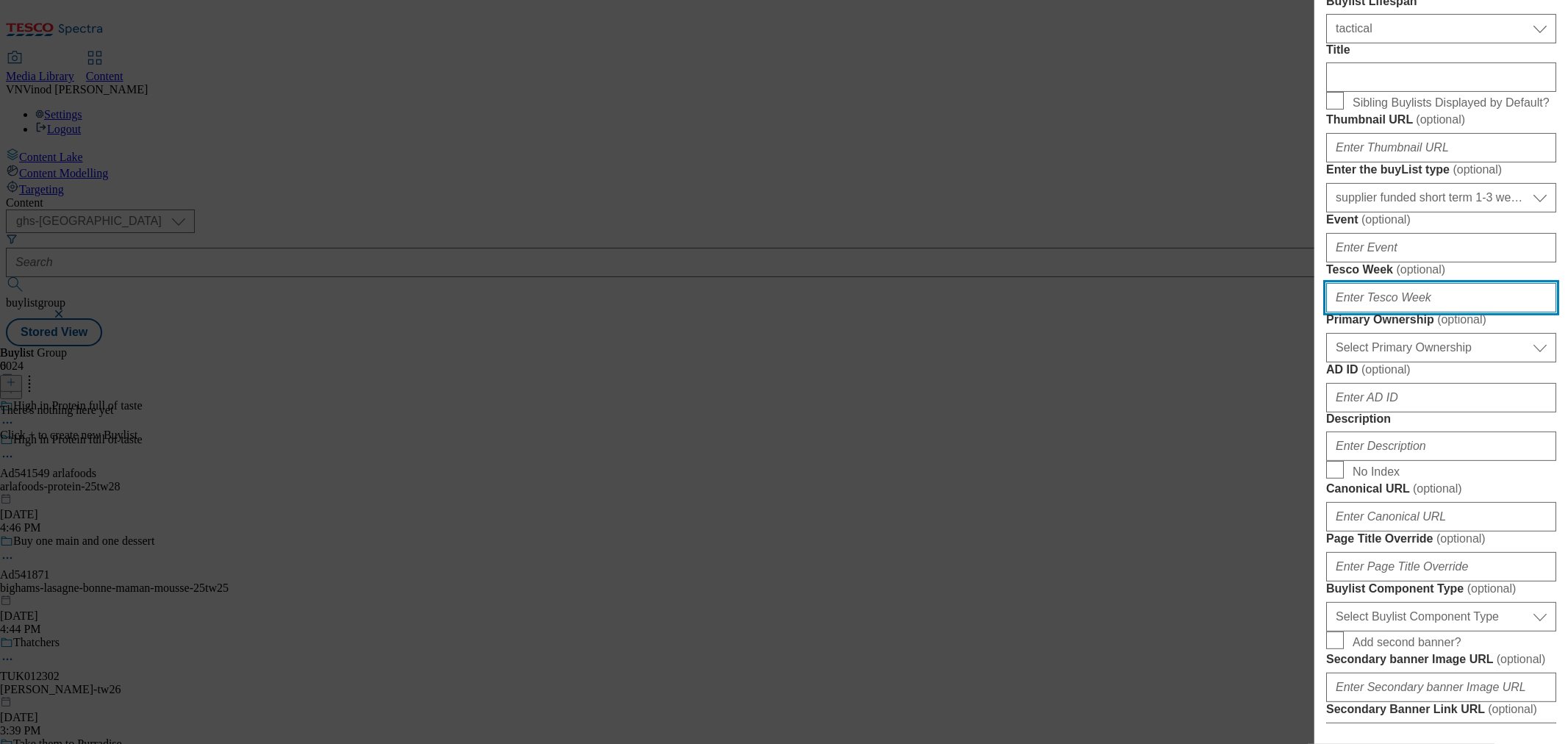
click at [1391, 312] on input "Tesco Week ( optional )" at bounding box center [1441, 298] width 230 height 29
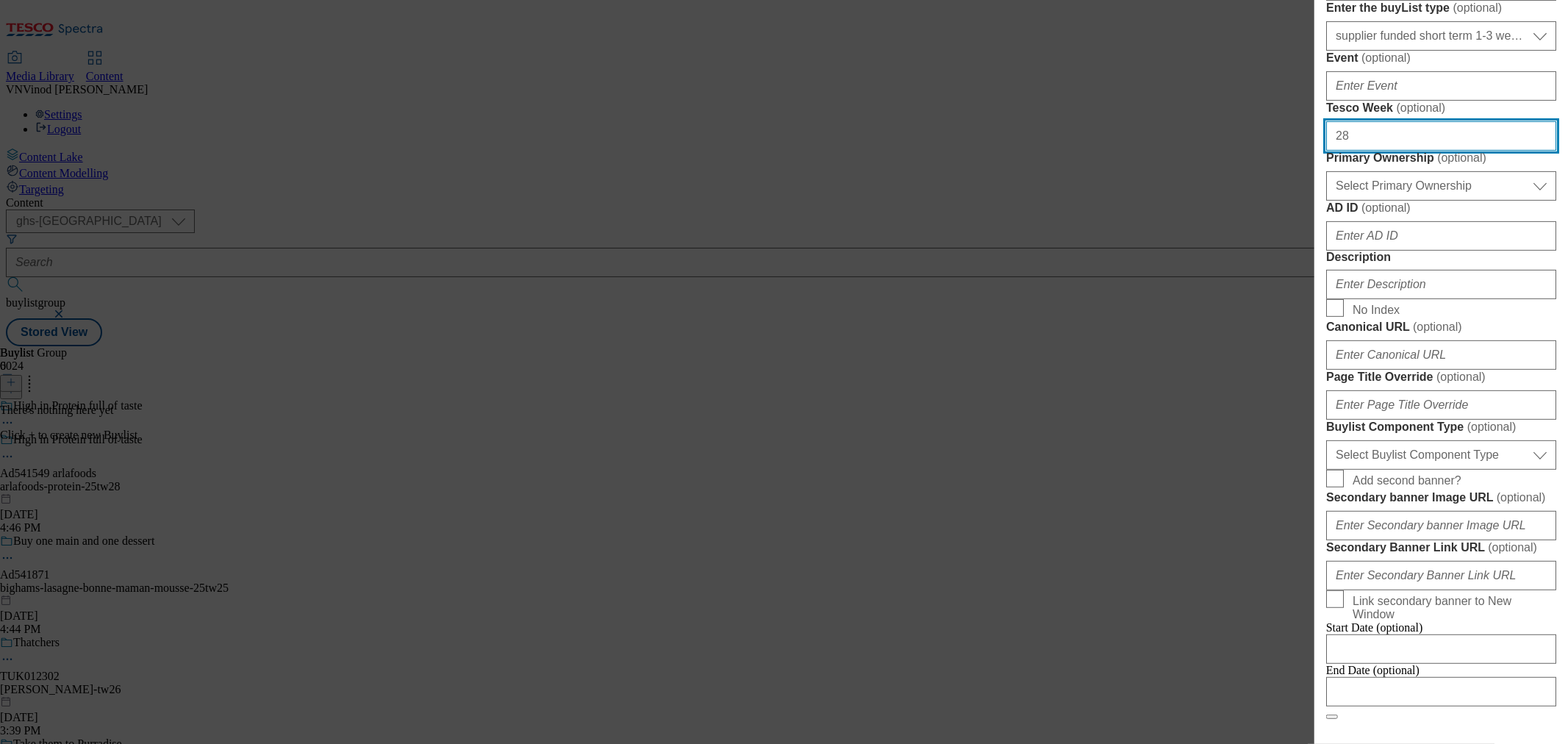
scroll to position [408, 0]
type input "28"
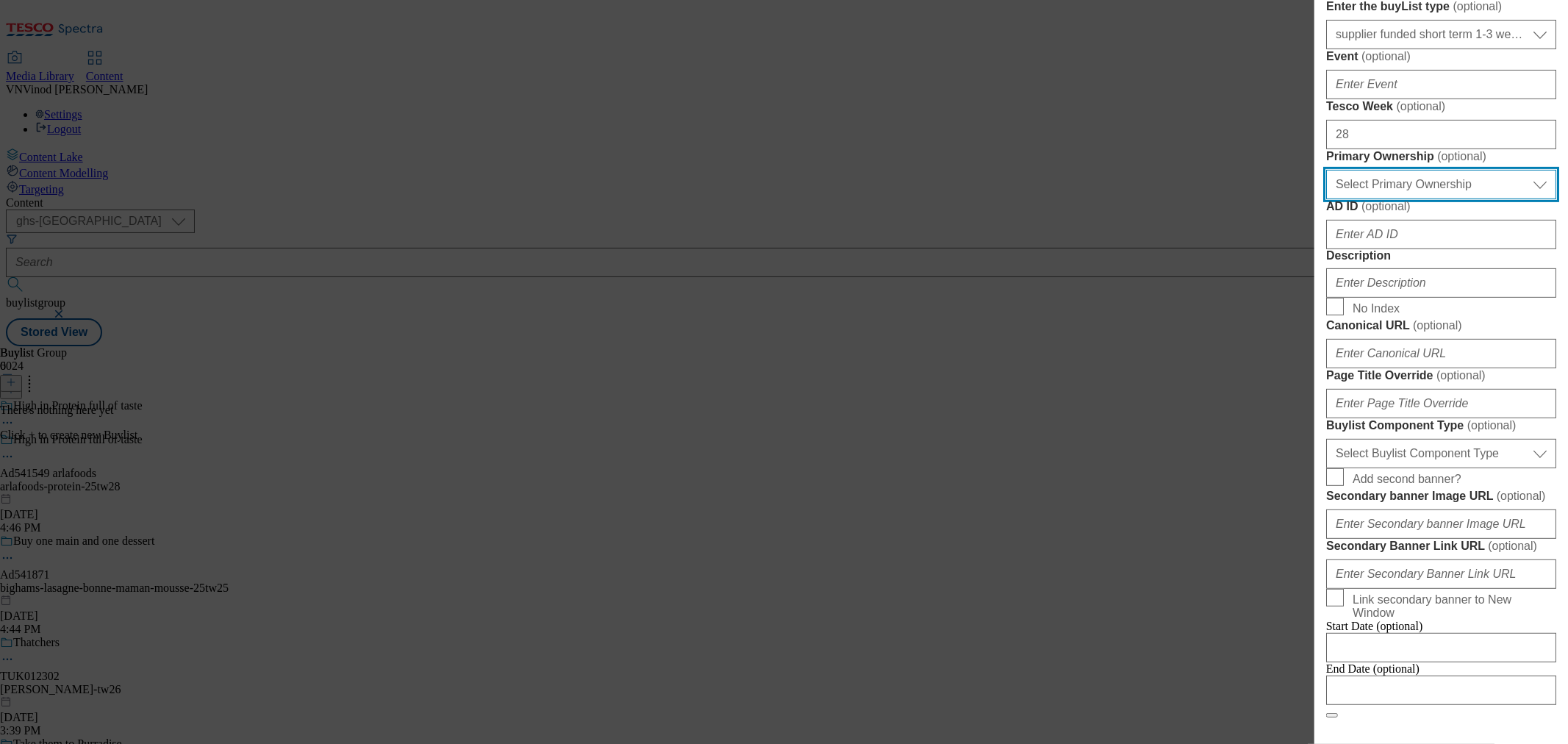
click at [1438, 199] on select "Select Primary Ownership tesco dunnhumby" at bounding box center [1441, 184] width 230 height 29
select select "dunnhumby"
click at [1326, 199] on select "Select Primary Ownership tesco dunnhumby" at bounding box center [1441, 184] width 230 height 29
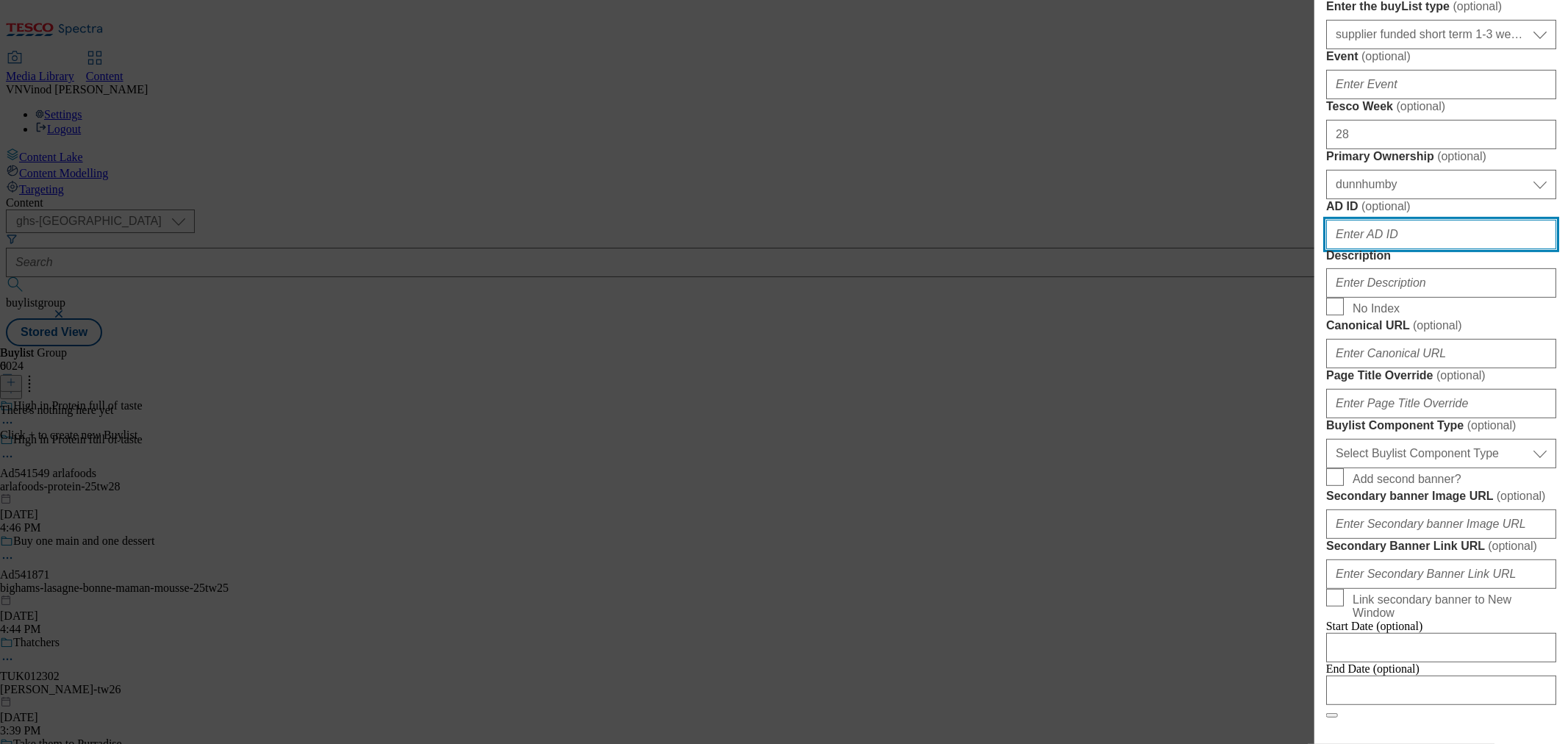
click at [1404, 249] on input "AD ID ( optional )" at bounding box center [1441, 235] width 230 height 29
paste input "541549"
type input "541549"
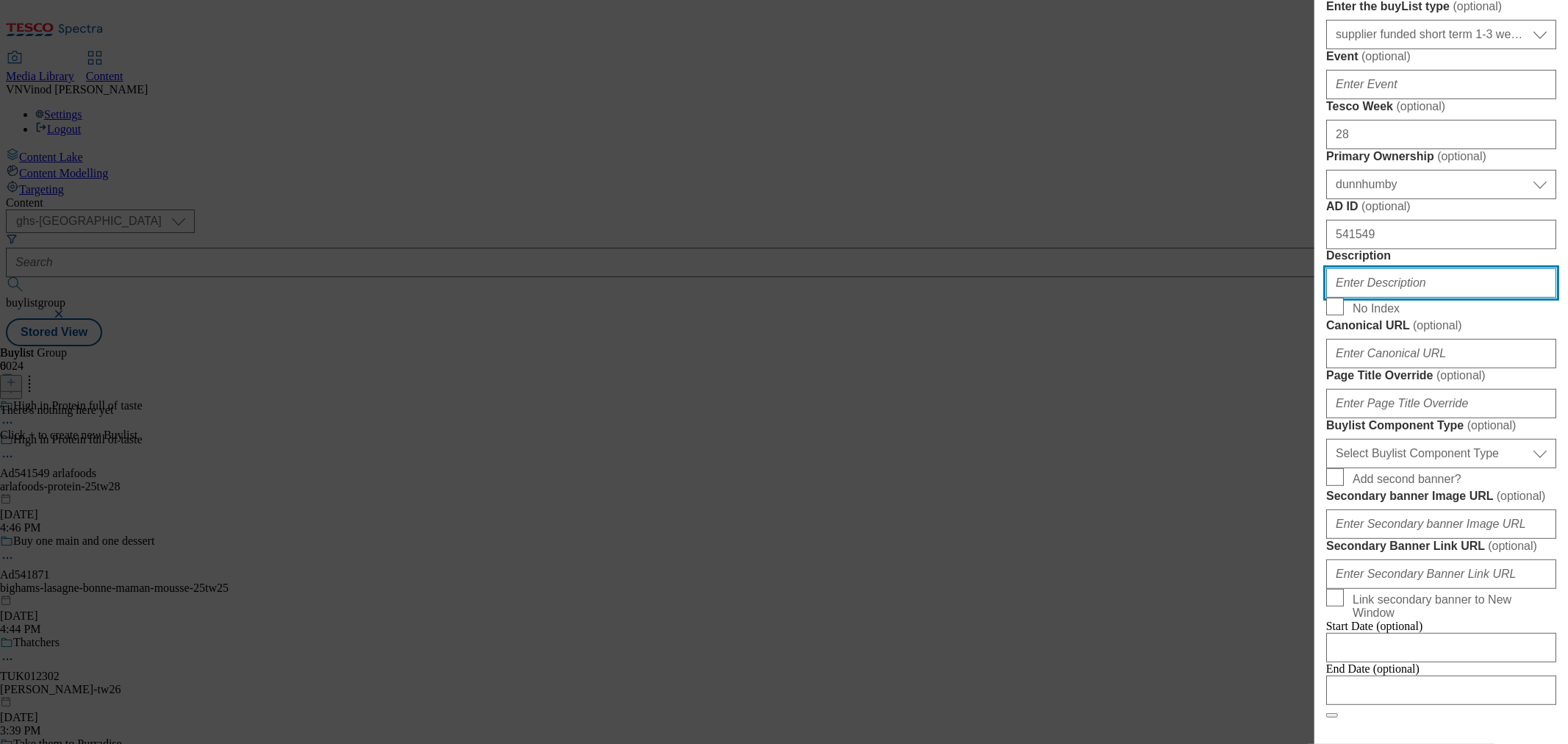
click at [1391, 298] on input "Description" at bounding box center [1441, 283] width 230 height 29
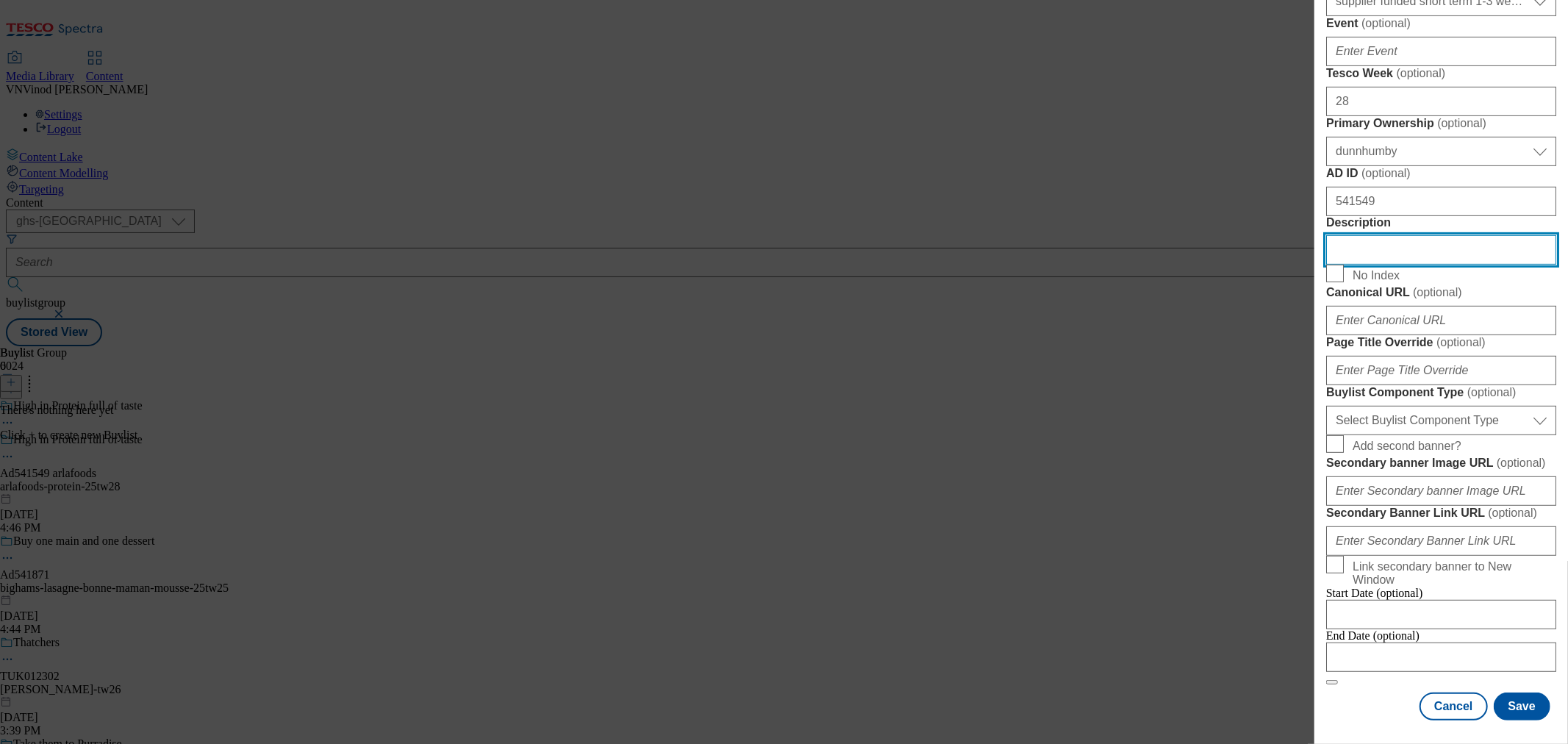
scroll to position [898, 0]
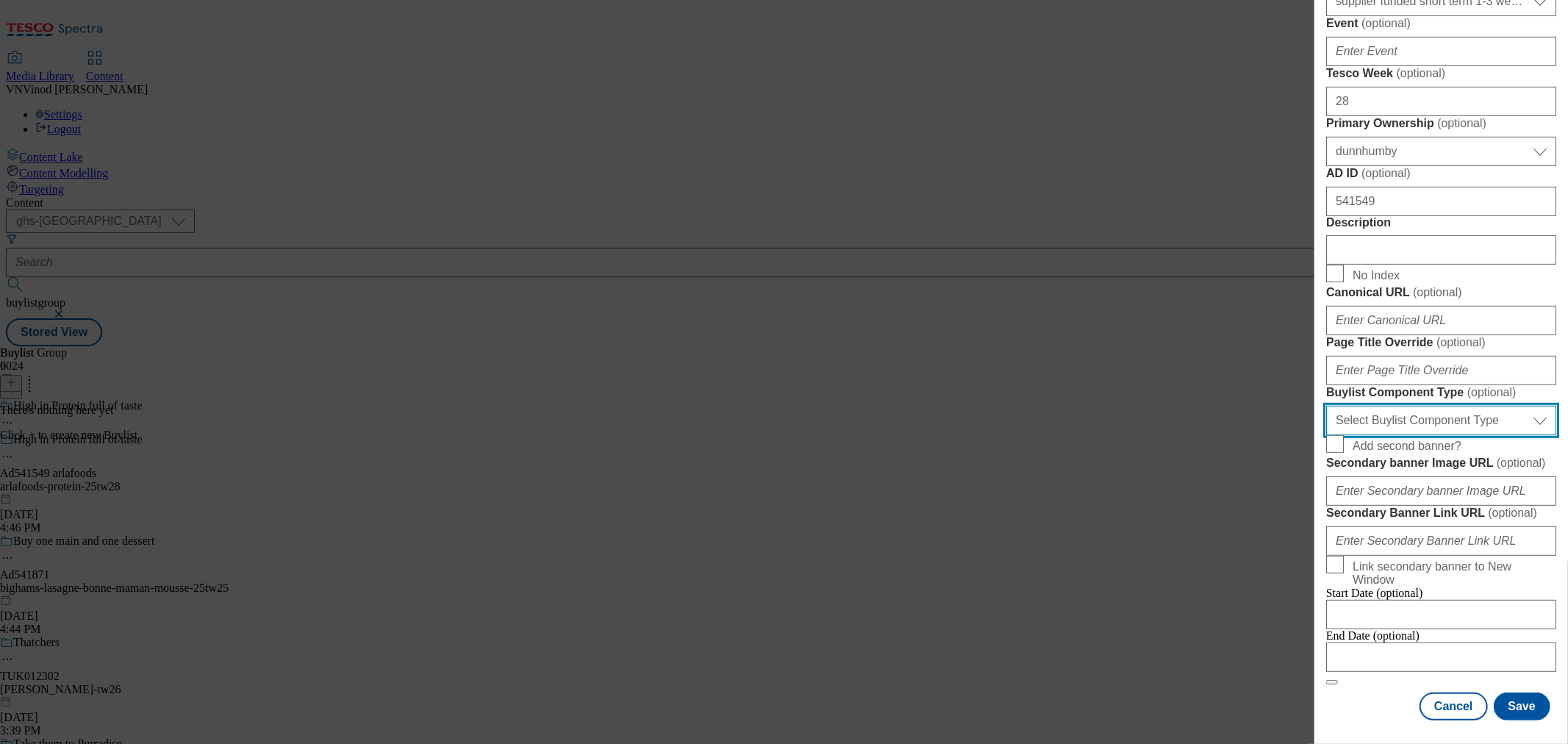
click at [1490, 405] on select "Select Buylist Component Type Banner Competition Header Meal" at bounding box center [1441, 420] width 230 height 29
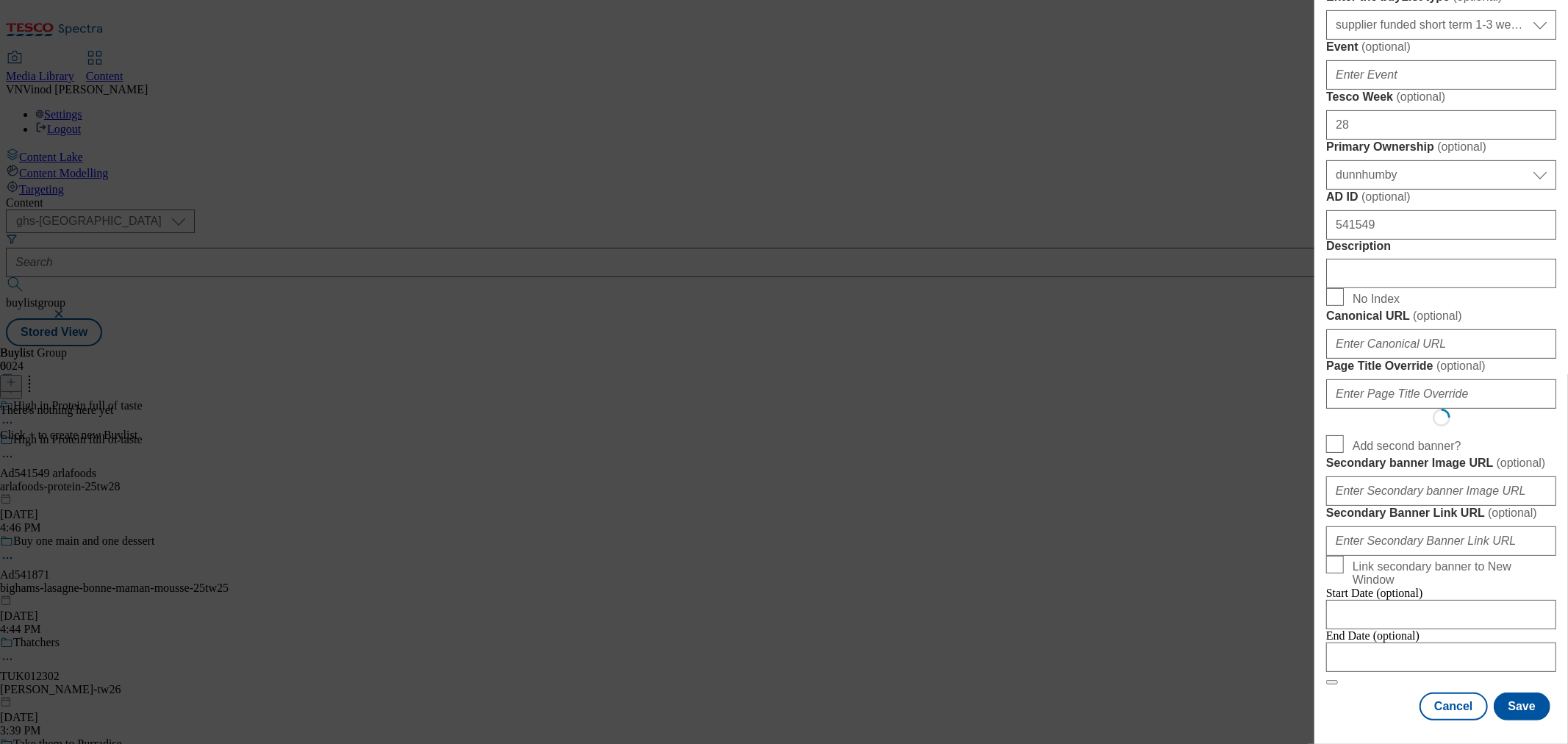
scroll to position [0, 0]
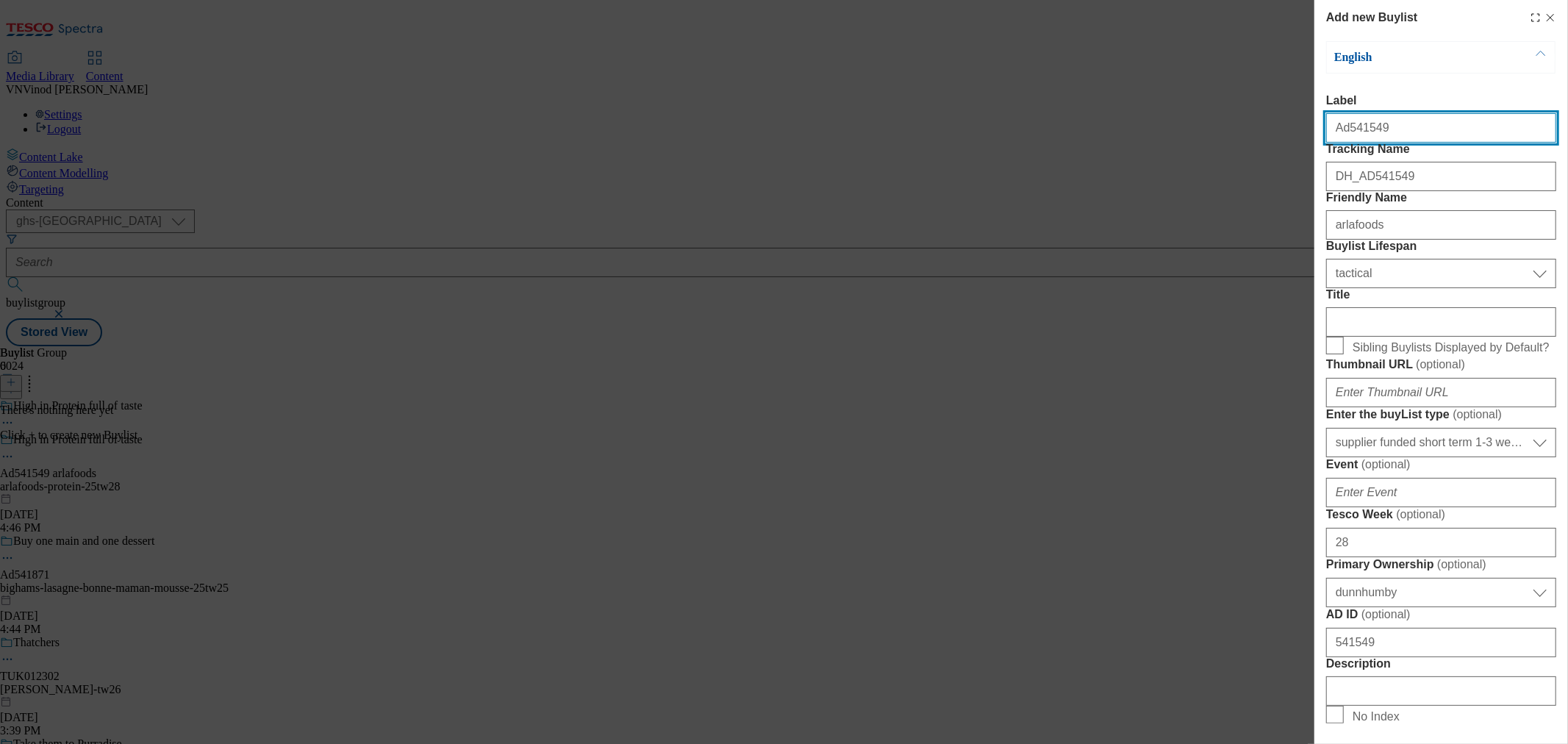
select select "Banner"
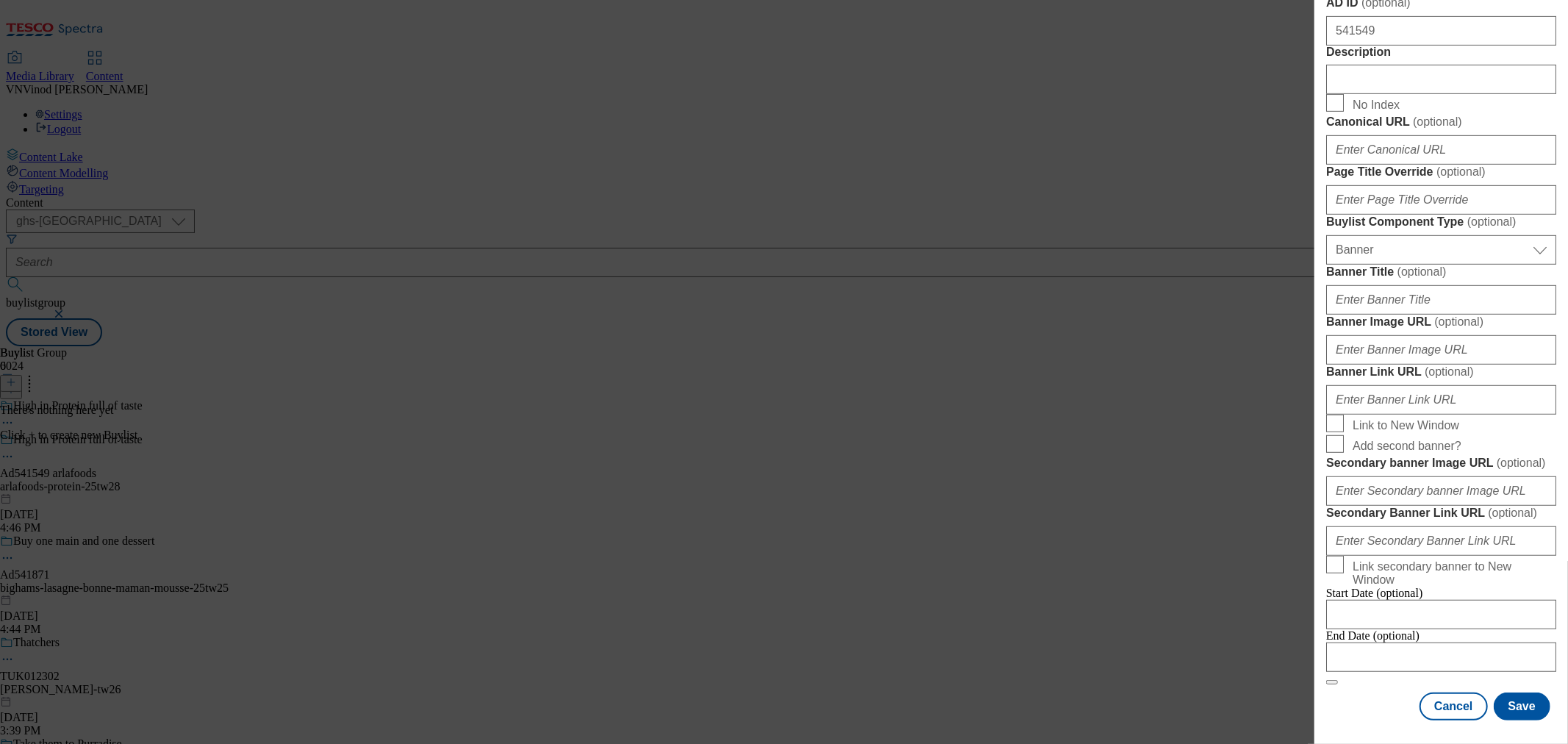
scroll to position [1249, 0]
click at [1414, 642] on input "Modal" at bounding box center [1441, 657] width 230 height 29
select select "2025"
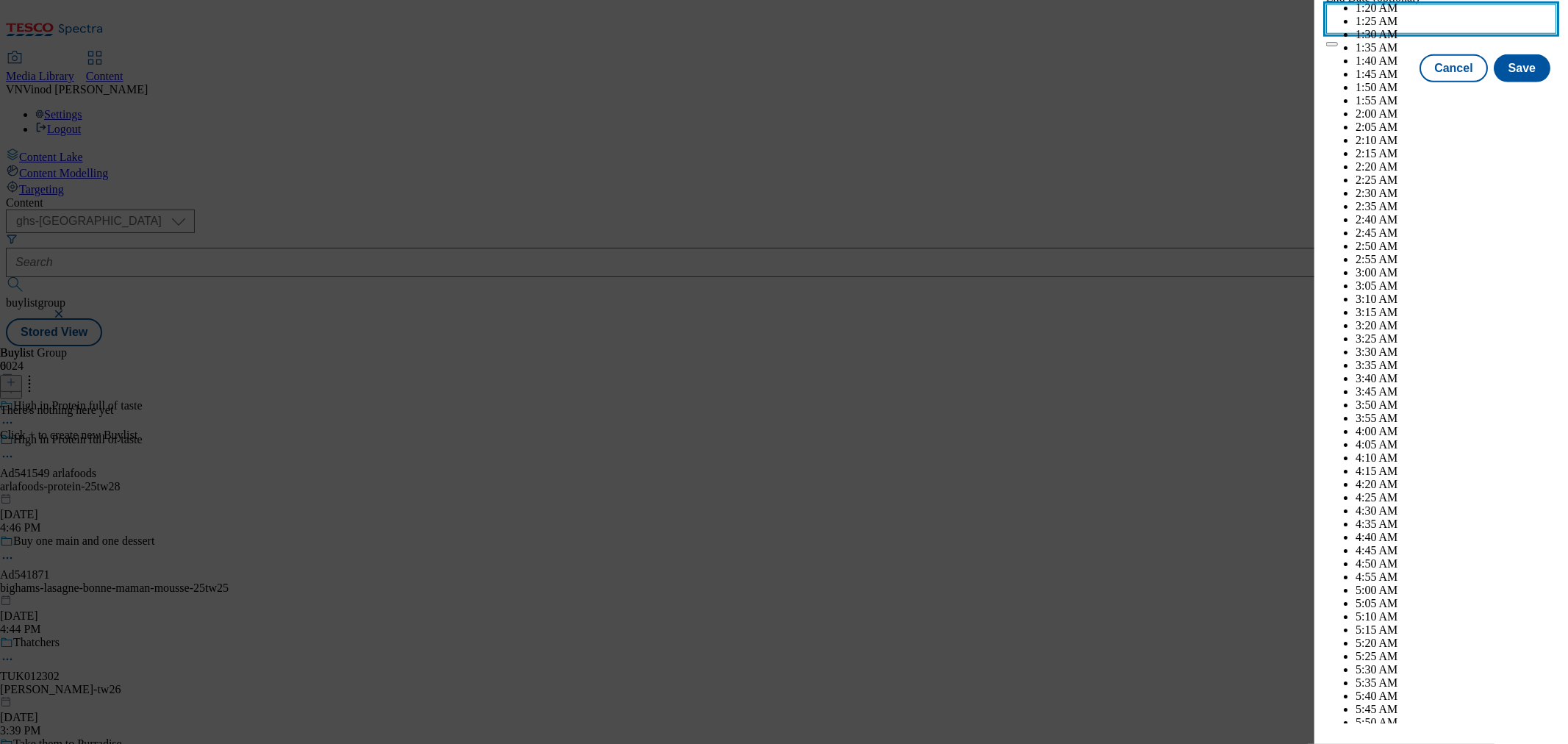
scroll to position [5470, 0]
select select "November"
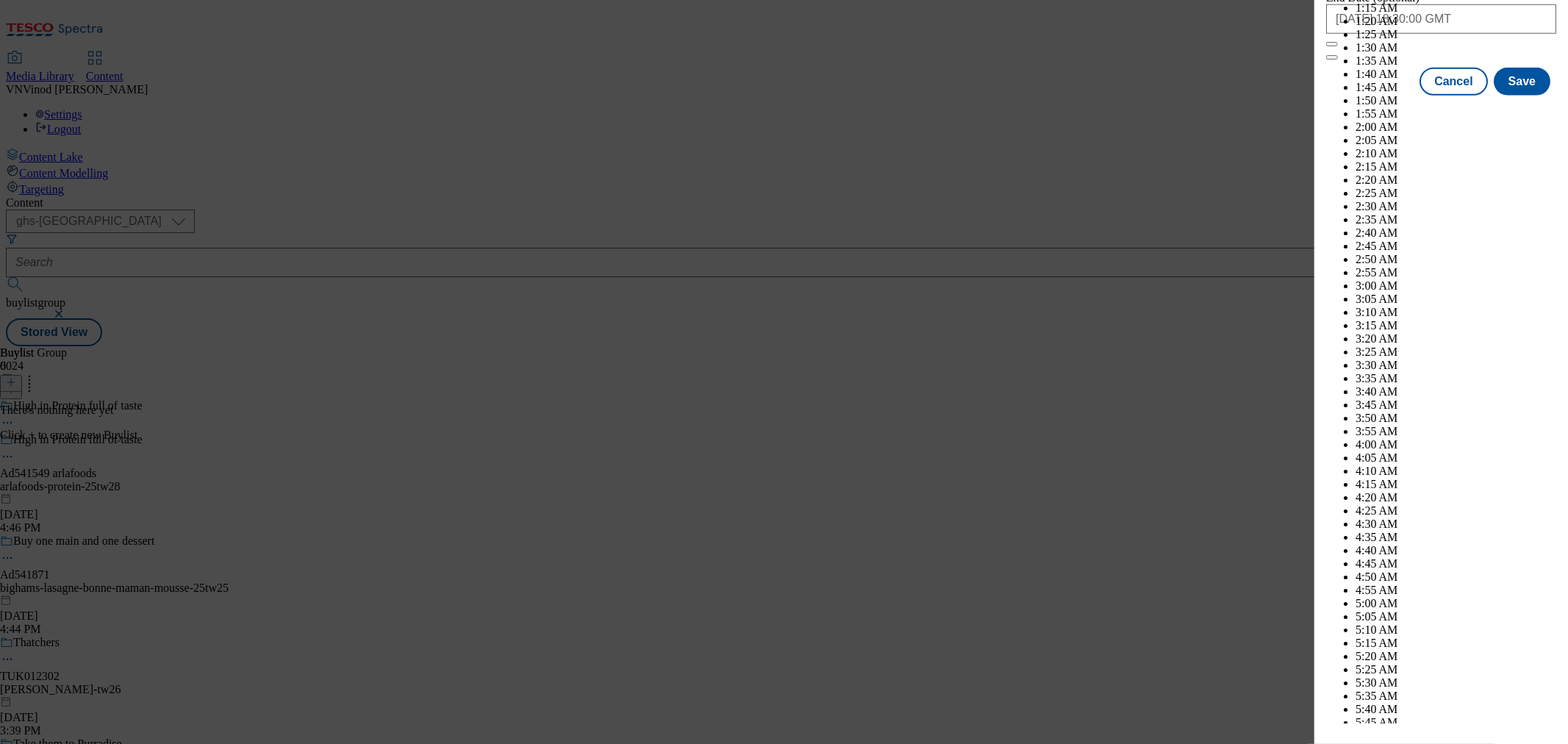
click at [1357, 47] on div "End Date (optional) 2025-11-21 18:30:00 GMT November 2025 2024 2025 2026 2027 2…" at bounding box center [1441, 19] width 230 height 56
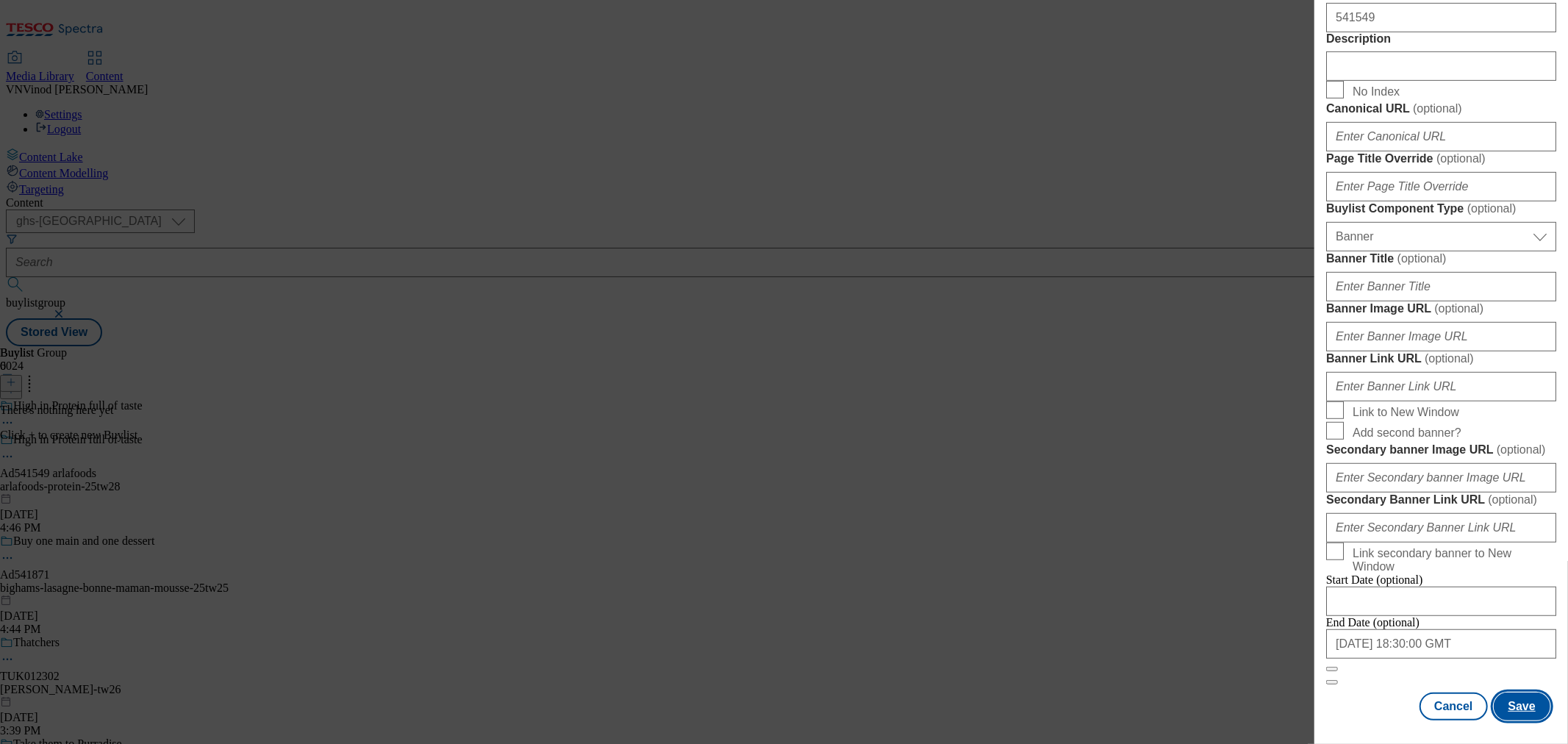
click at [1502, 692] on button "Save" at bounding box center [1521, 706] width 57 height 28
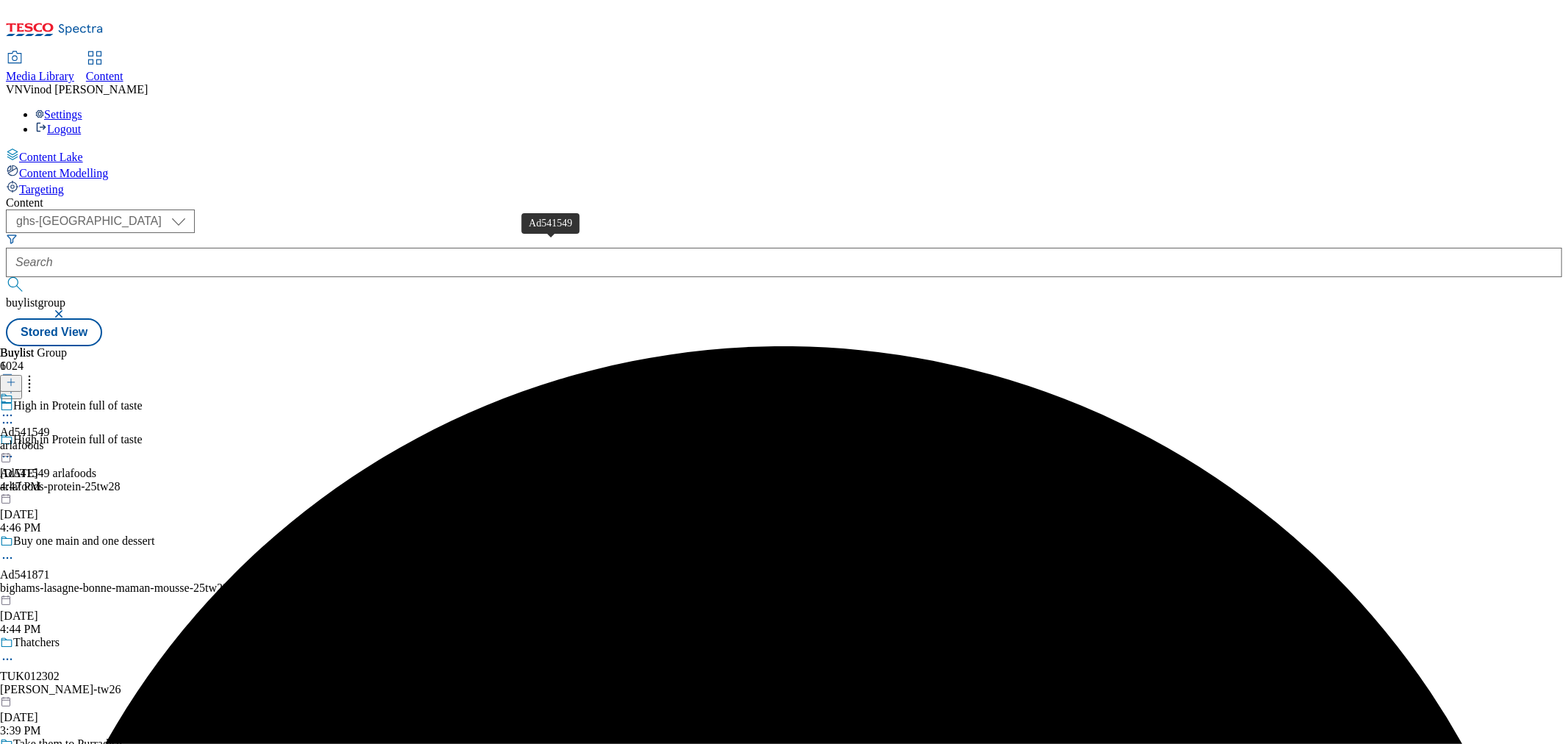
click at [50, 425] on div "Ad541549" at bounding box center [25, 432] width 50 height 13
click at [11, 378] on line at bounding box center [11, 381] width 0 height 7
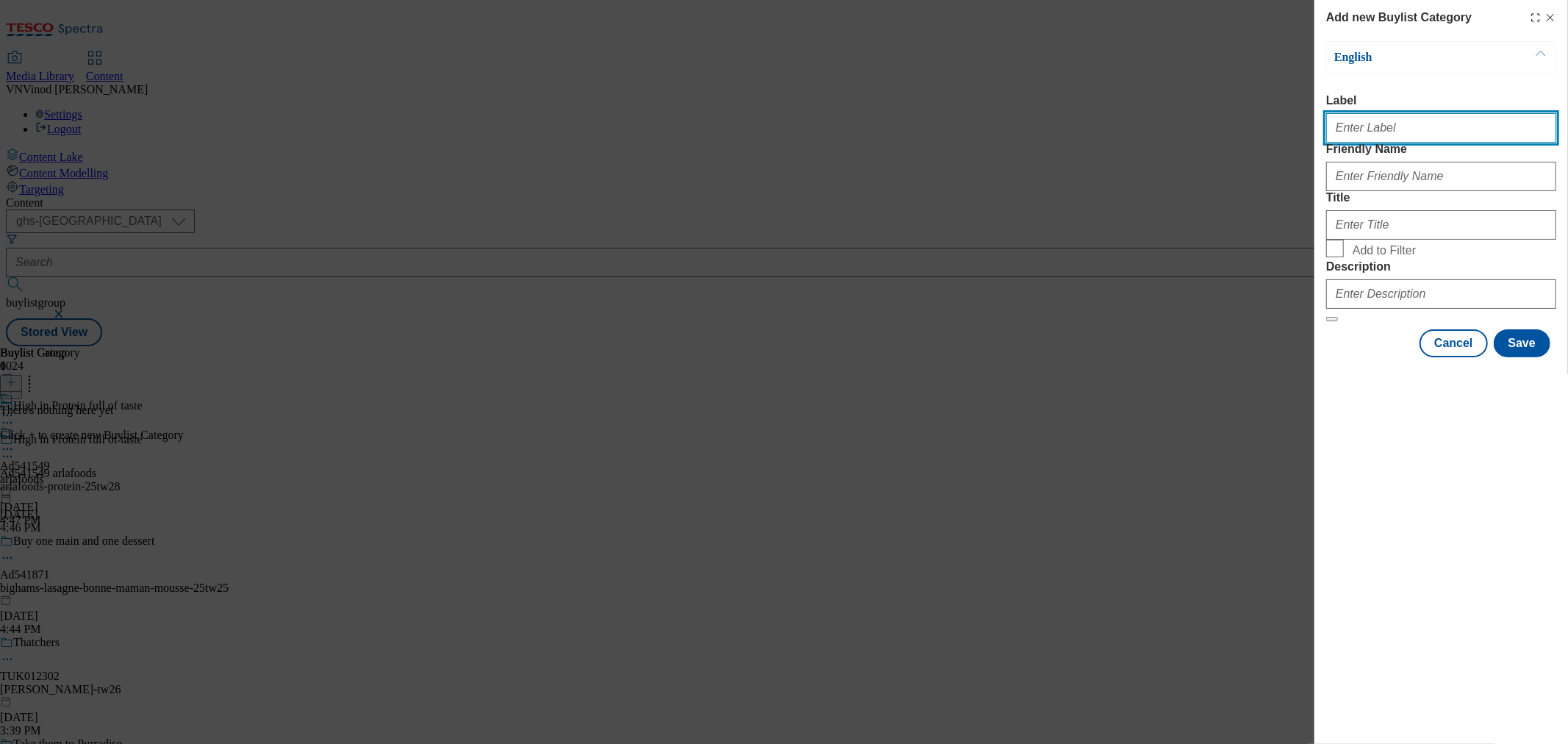
click at [1377, 138] on input "Label" at bounding box center [1441, 128] width 230 height 29
paste input "541549"
type input "Ad541549"
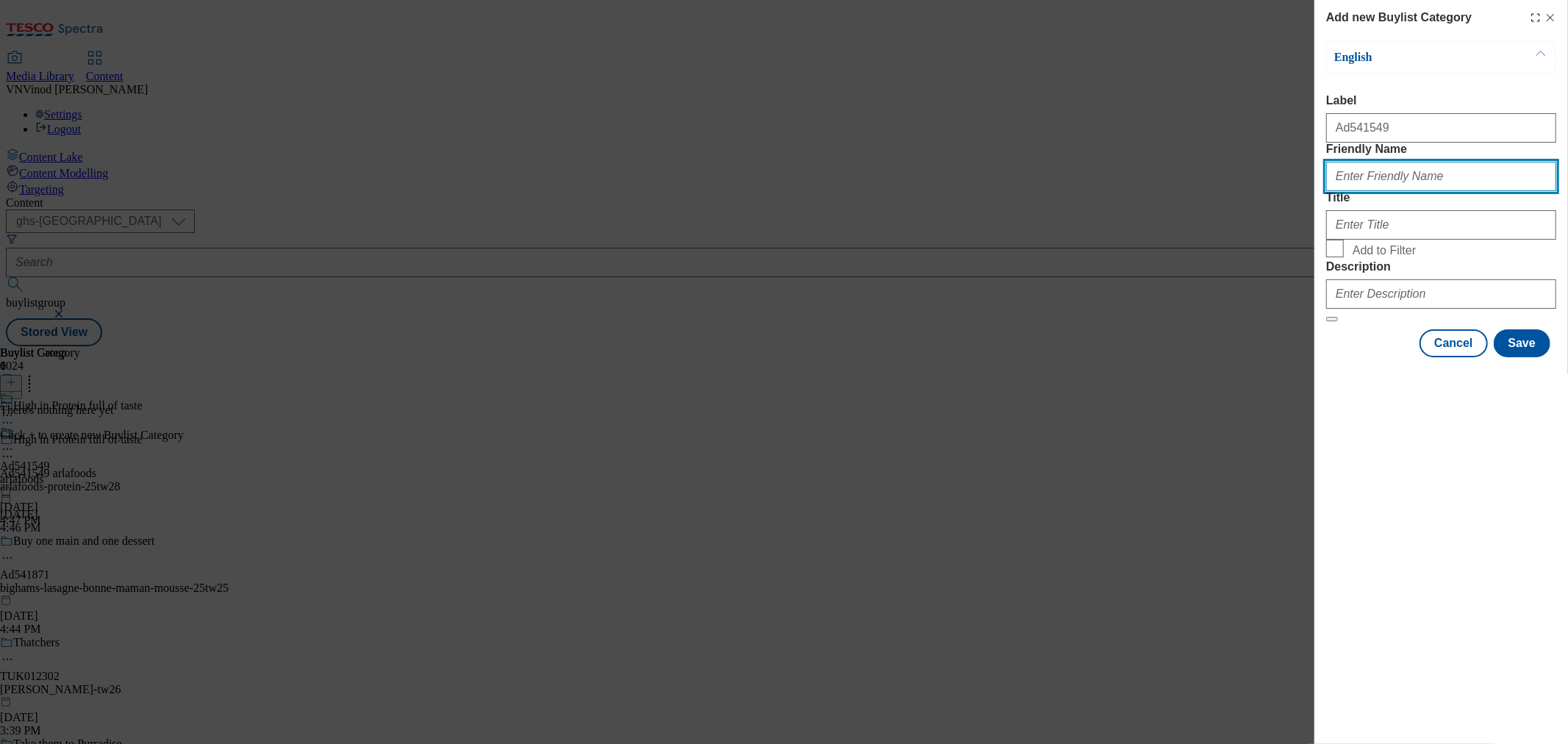
click at [1400, 191] on input "Friendly Name" at bounding box center [1441, 177] width 230 height 29
paste input "arlafoods-protein"
type input "arlafoods-protein"
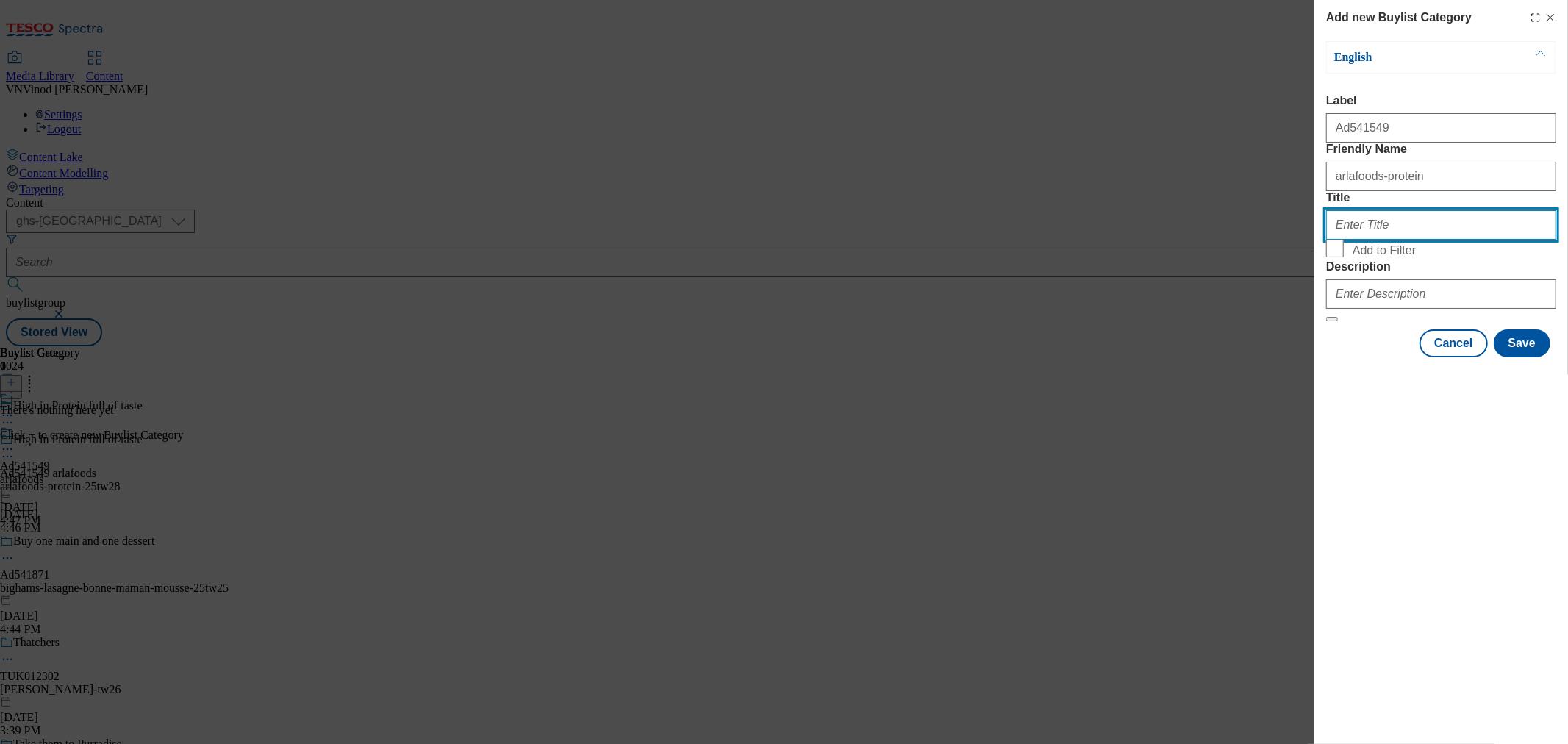
click at [1373, 239] on input "Title" at bounding box center [1441, 225] width 230 height 29
paste input "Arla"
type input "Arla"
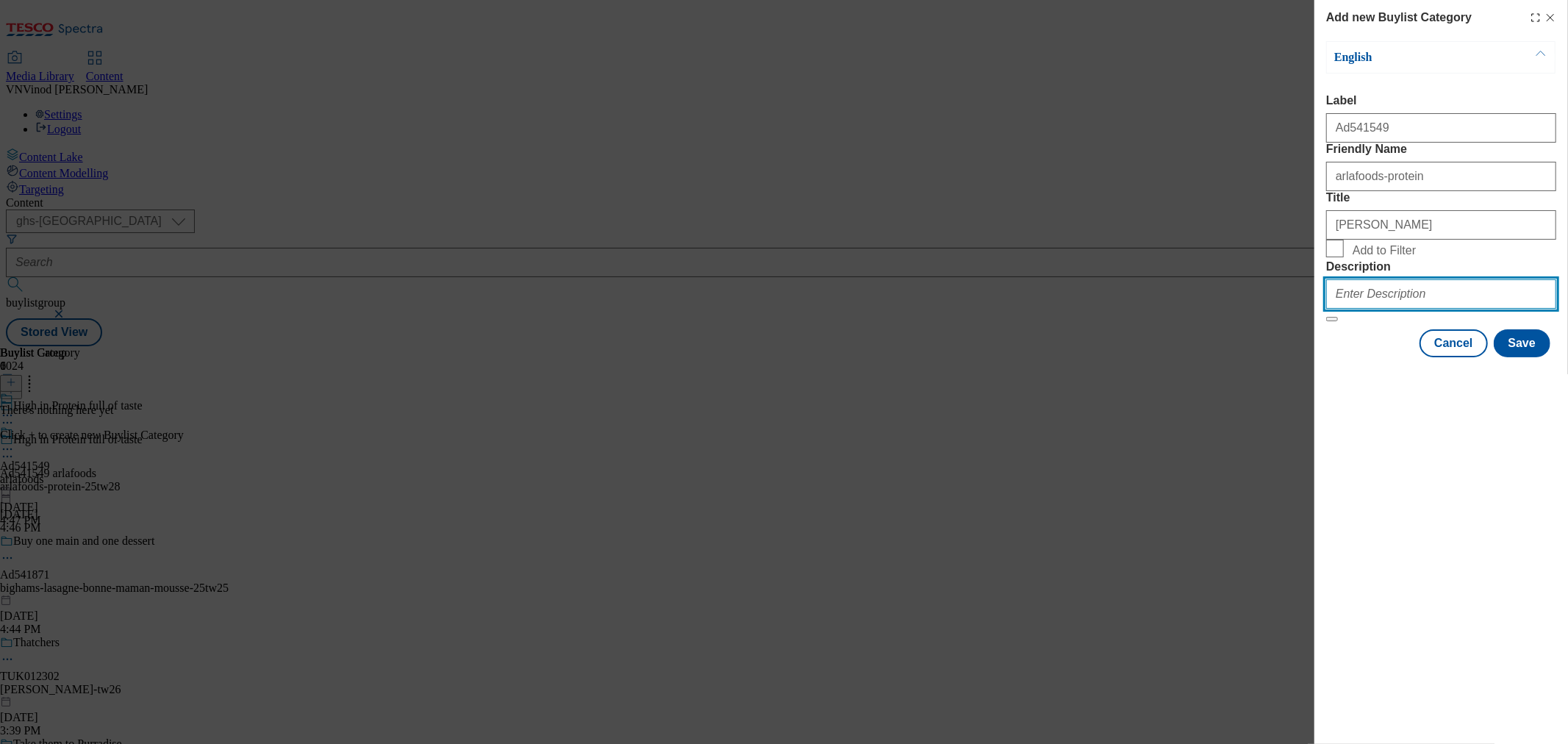
click at [1382, 308] on input "Description" at bounding box center [1441, 294] width 230 height 29
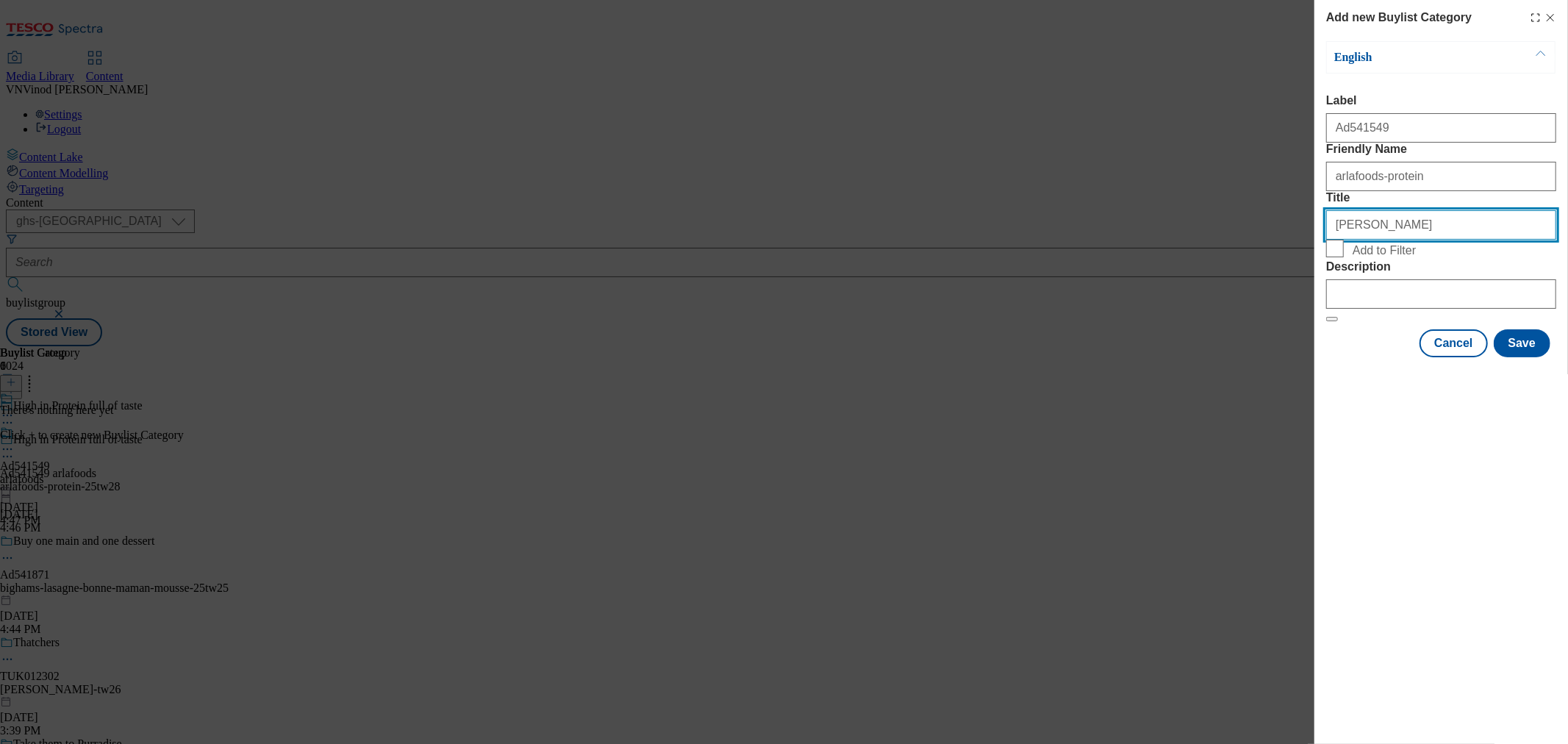
drag, startPoint x: 1370, startPoint y: 277, endPoint x: 1125, endPoint y: 281, distance: 245.0
click at [1136, 280] on div "Add new Buylist Category English Label Ad541549 Friendly Name arlafoods-protein…" at bounding box center [784, 372] width 1568 height 744
paste input "Foods"
type input "ArlaFoods"
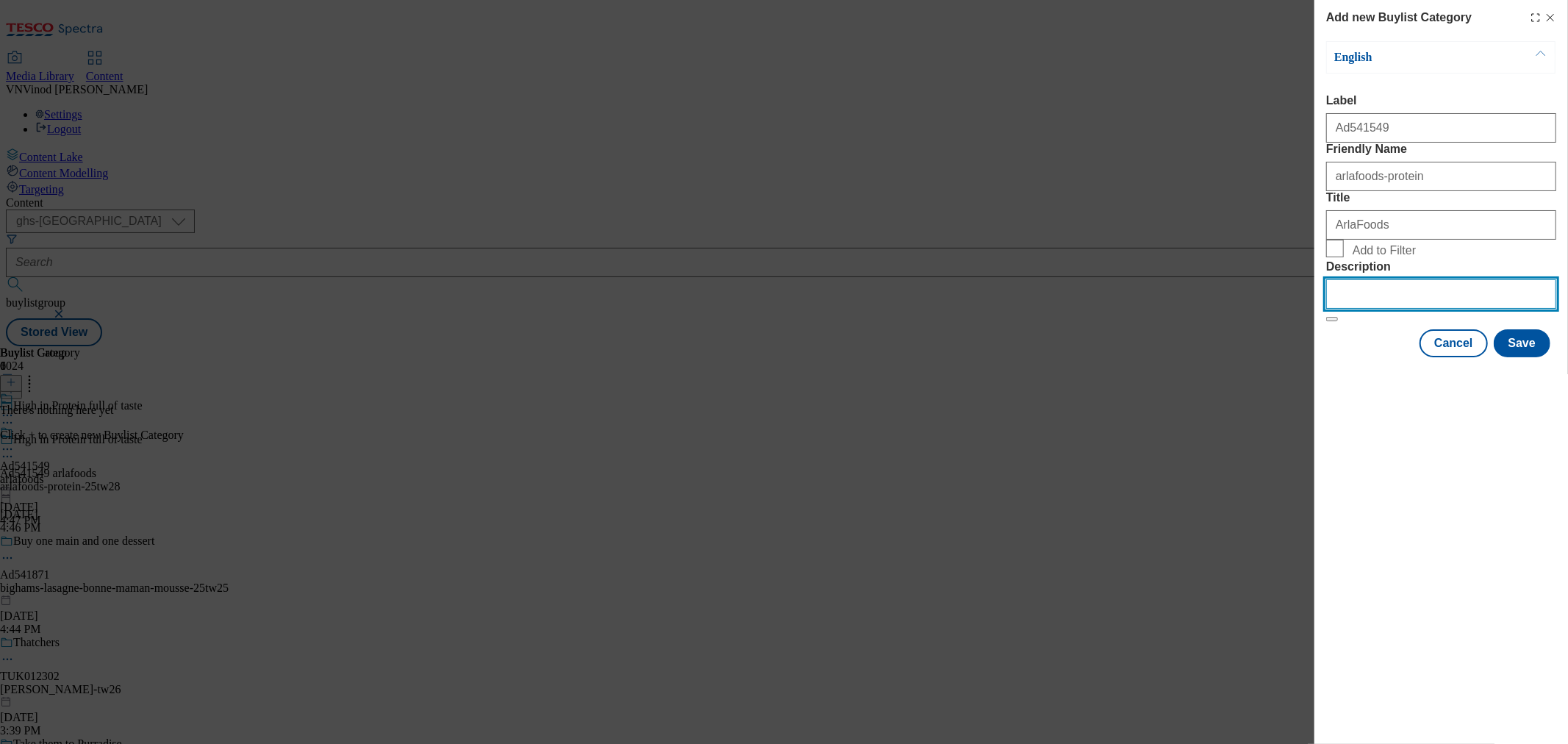
click at [1378, 308] on input "Description" at bounding box center [1441, 294] width 230 height 29
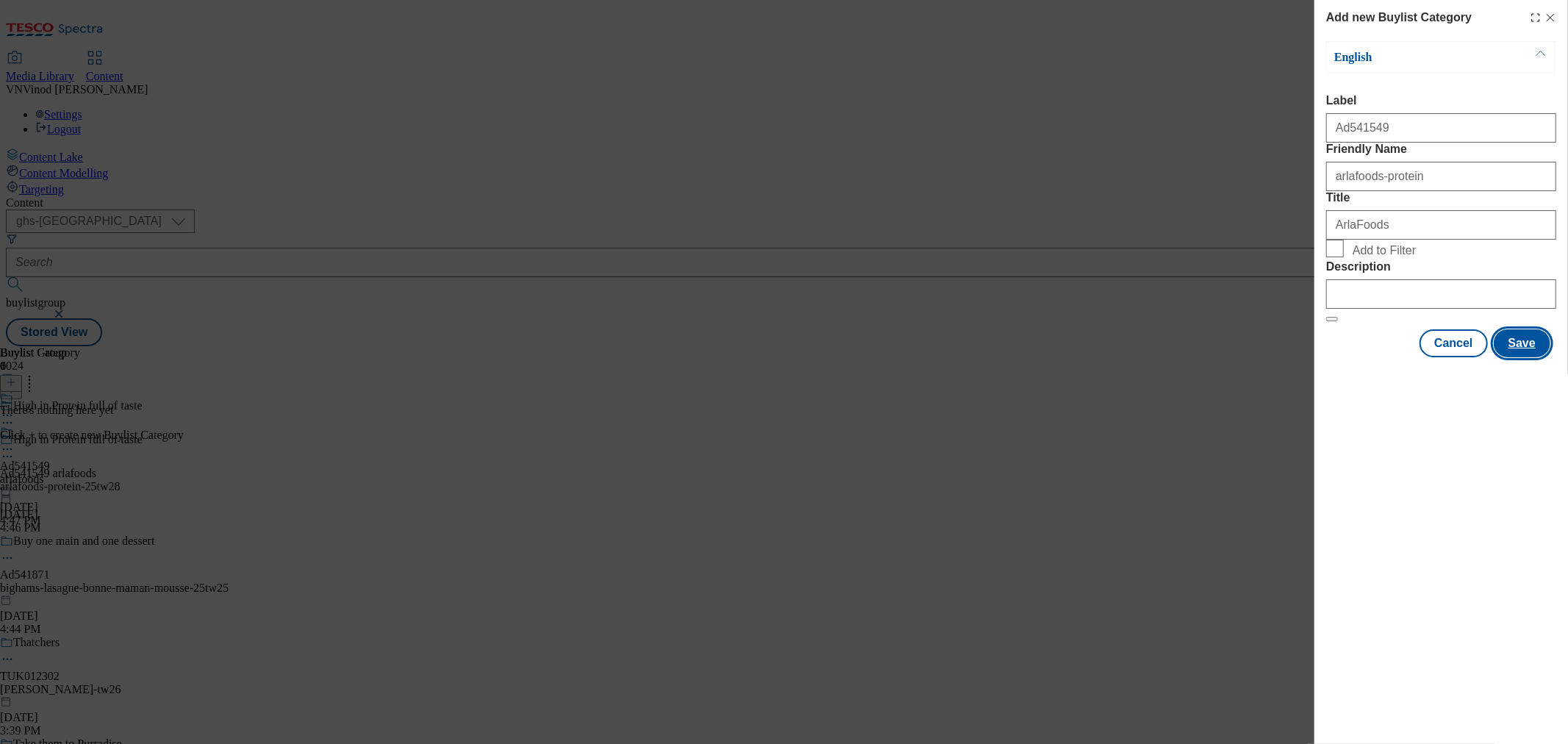
click at [1530, 357] on button "Save" at bounding box center [1521, 343] width 57 height 28
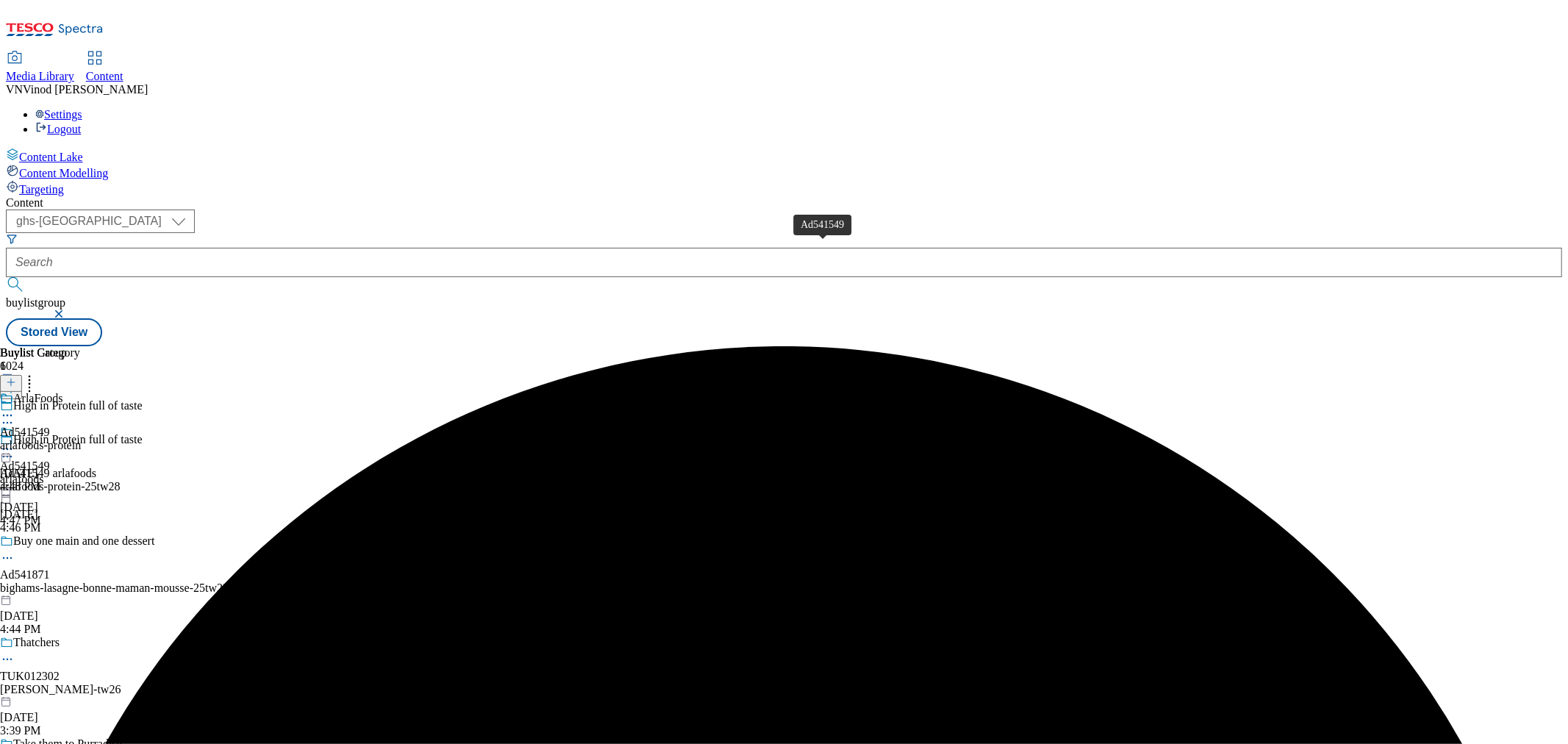
click at [50, 425] on div "Ad541549" at bounding box center [25, 432] width 50 height 13
click at [16, 377] on icon at bounding box center [11, 381] width 10 height 10
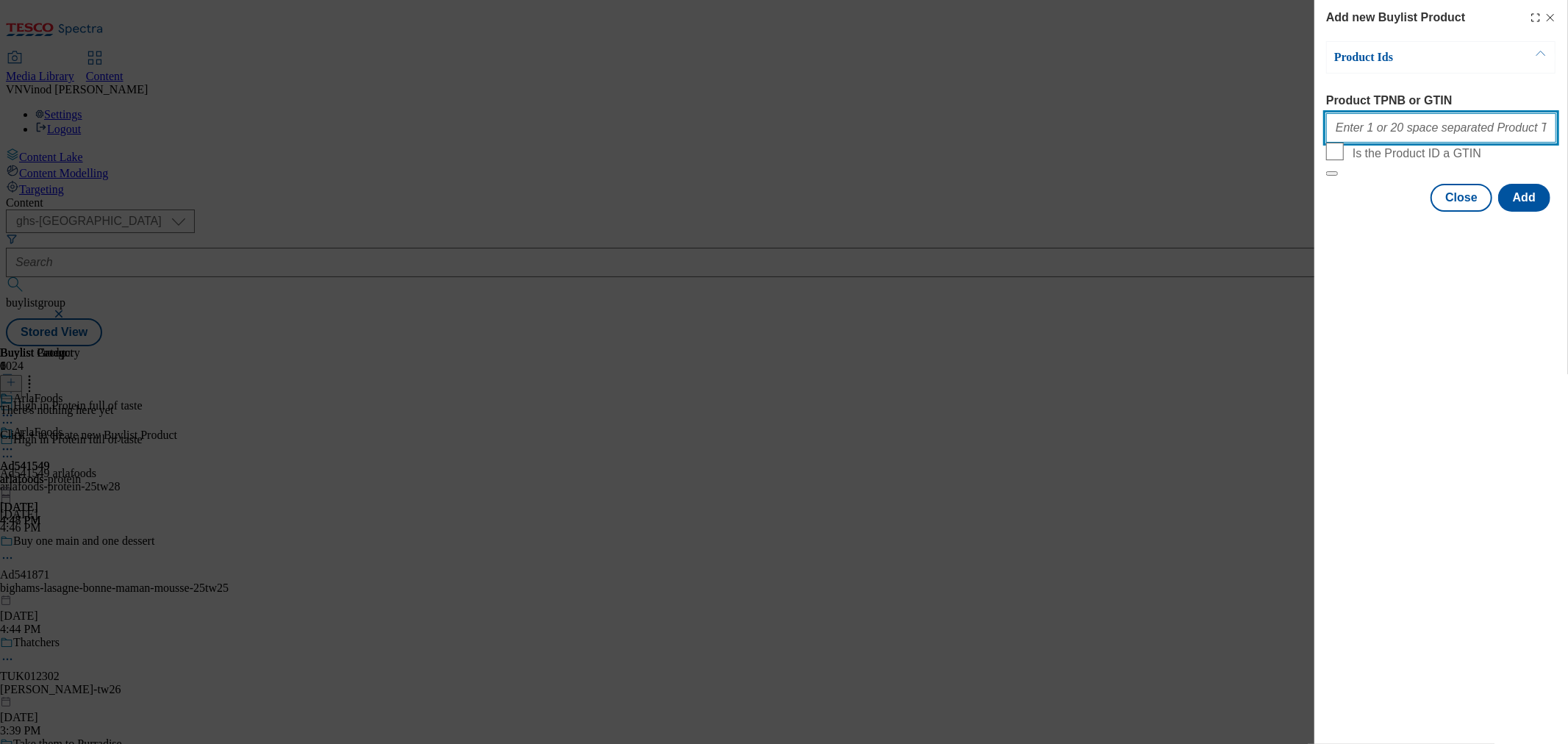
click at [1408, 125] on input "Product TPNB or GTIN" at bounding box center [1441, 128] width 230 height 29
paste input "78214521 78214481 81794261 78214567"
type input "78214521 78214481 81794261 78214567"
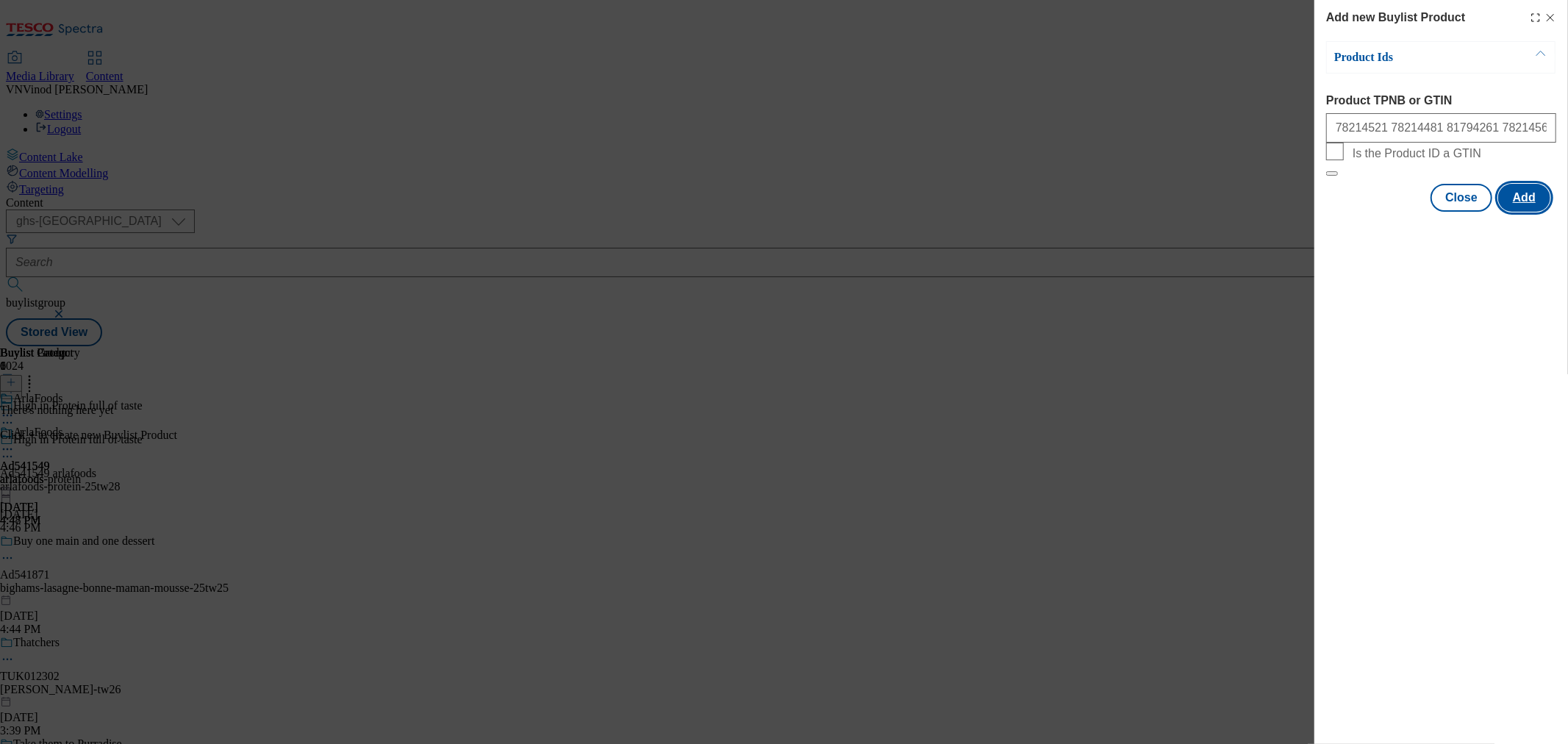
click at [1533, 212] on button "Add" at bounding box center [1524, 198] width 52 height 28
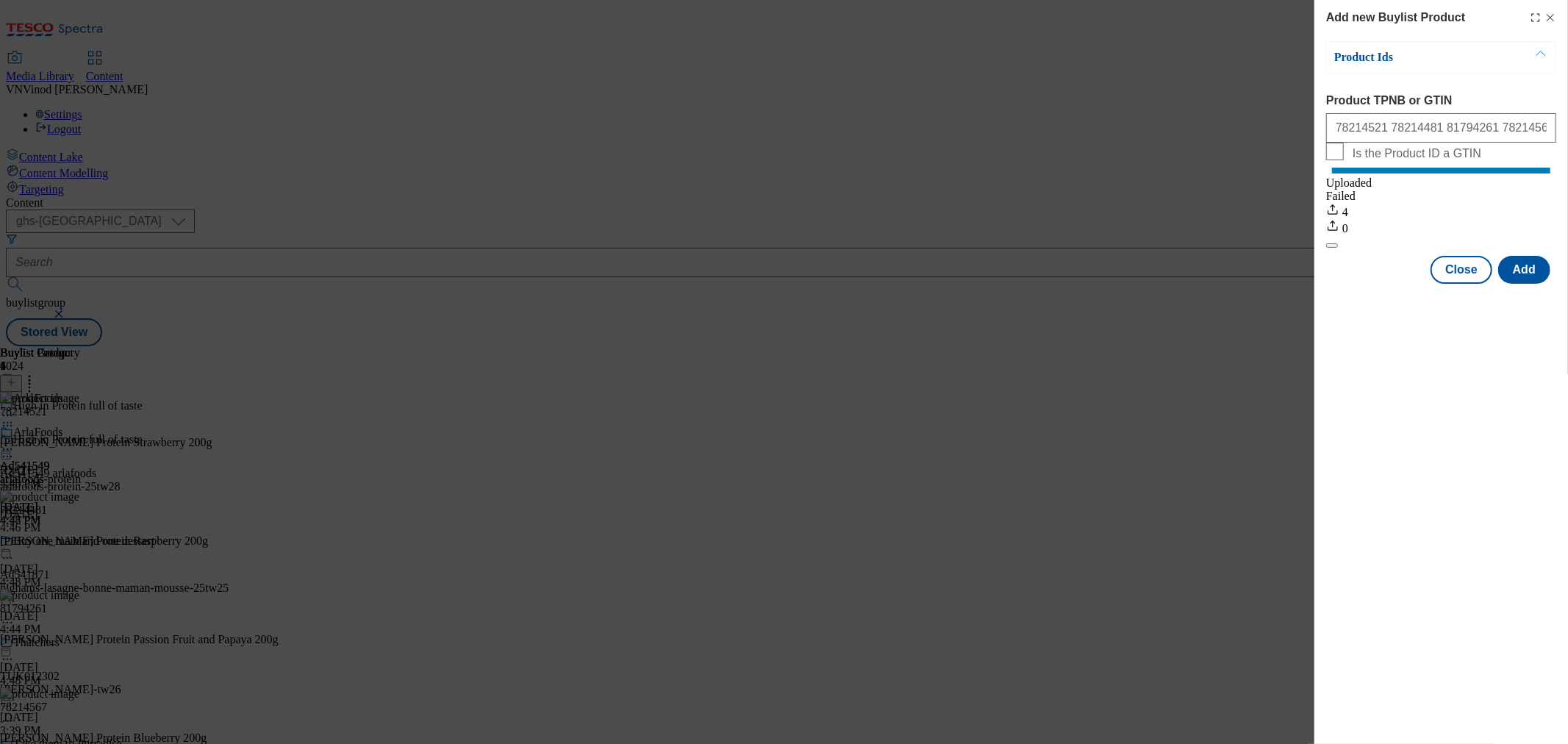
click at [1552, 17] on icon "Modal" at bounding box center [1549, 17] width 12 height 12
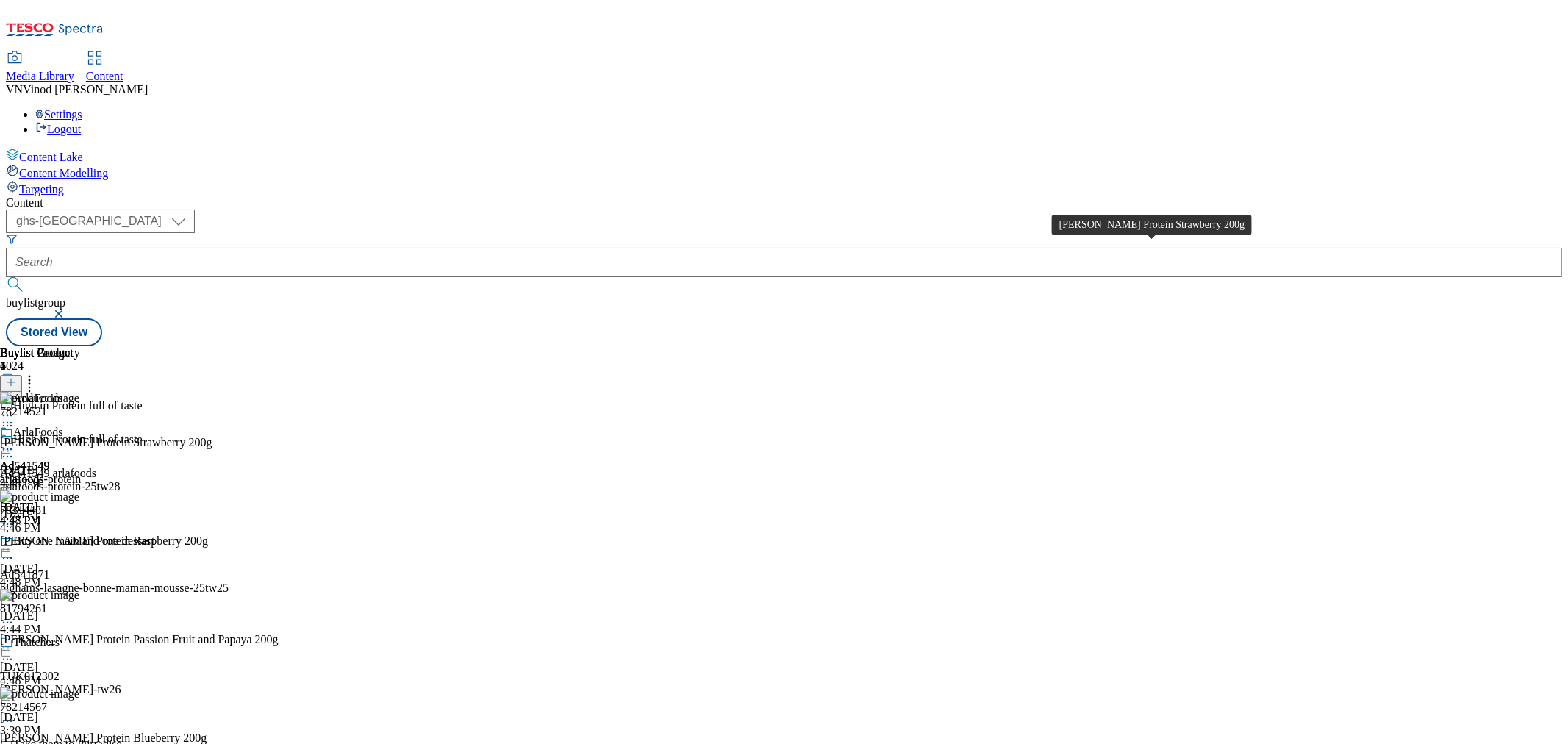
click at [212, 436] on div "Arla Protein Strawberry 200g" at bounding box center [105, 442] width 212 height 13
copy div "Arla Protein Strawberry 200g"
click at [9, 456] on circle at bounding box center [8, 456] width 2 height 2
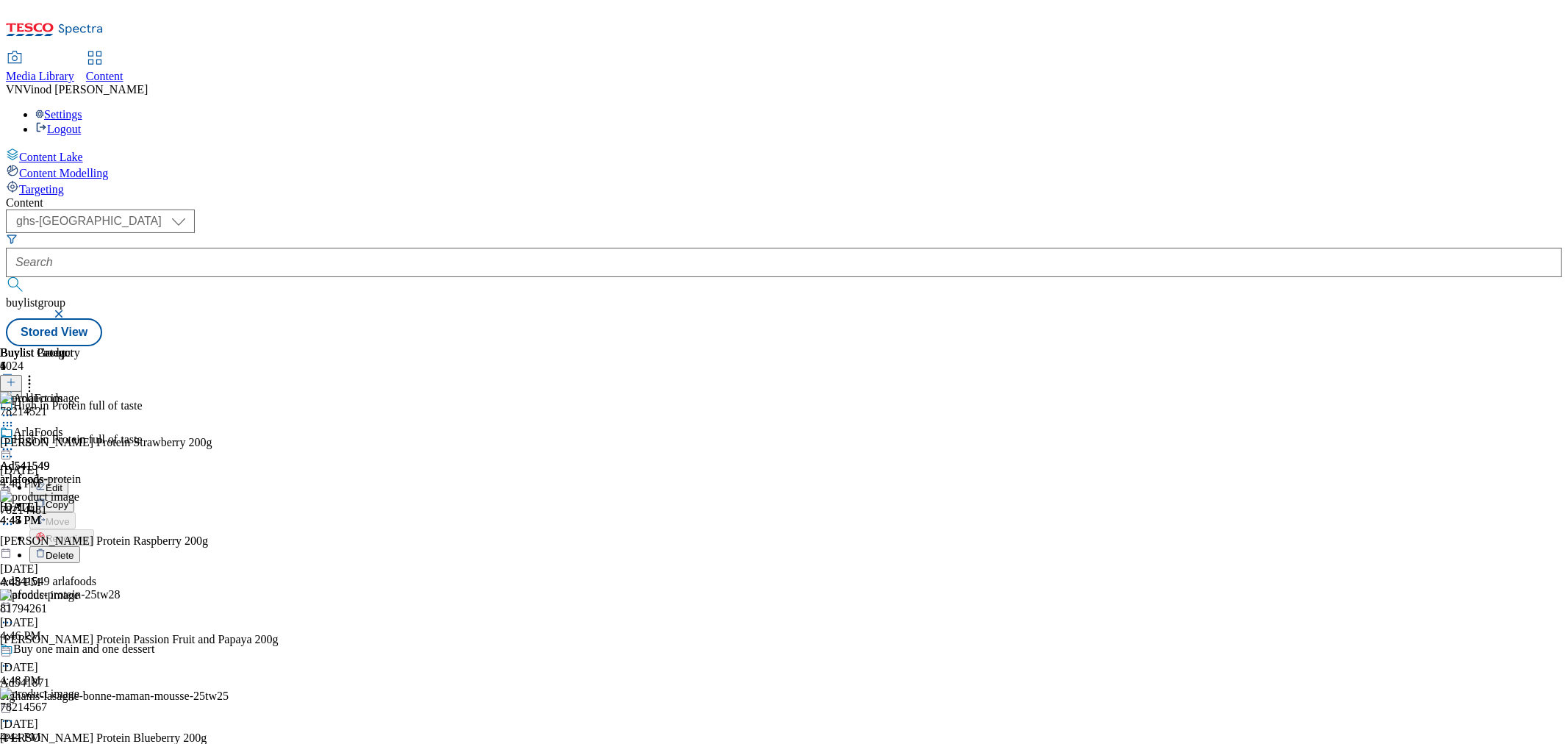
click at [68, 478] on button "Edit" at bounding box center [49, 487] width 39 height 17
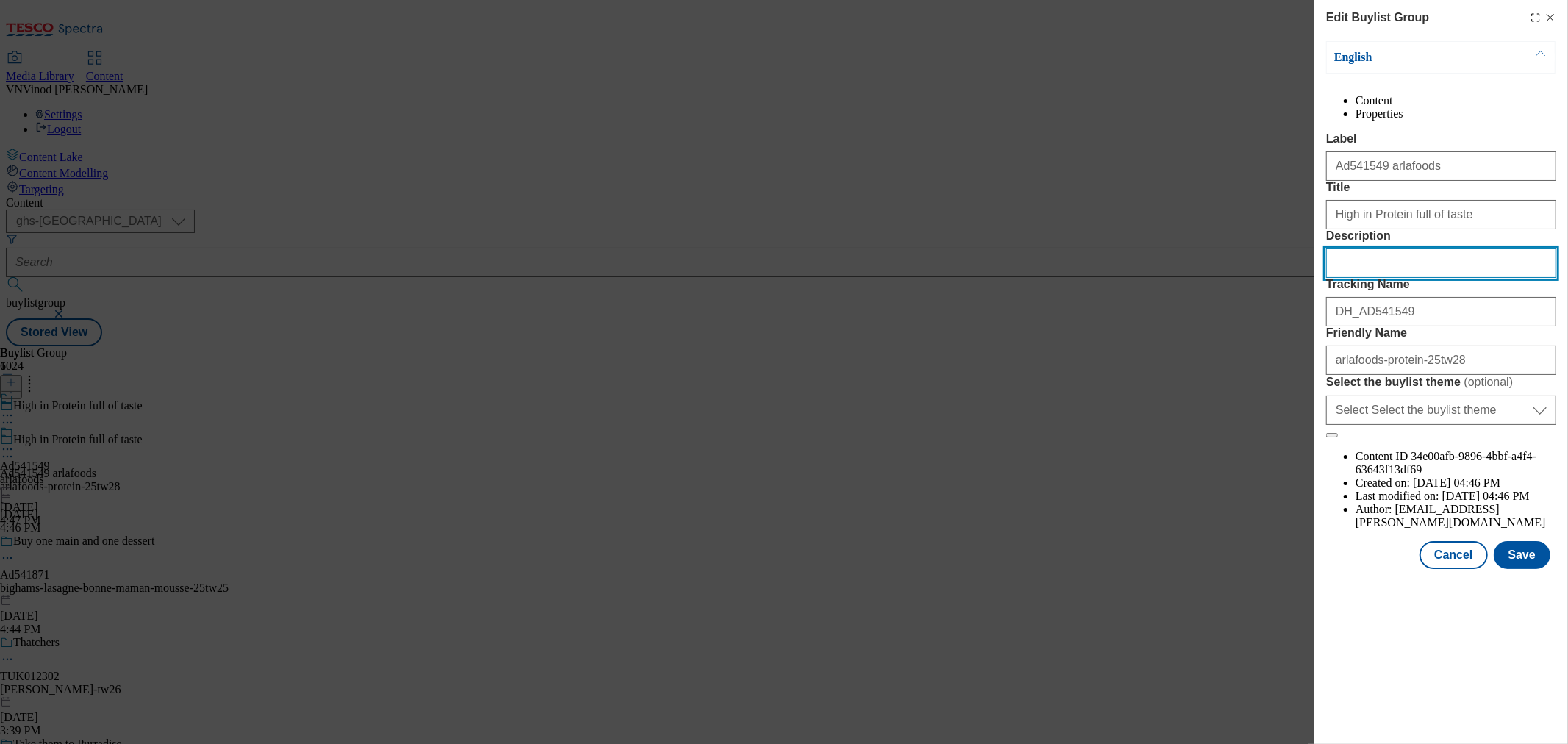
click at [1365, 277] on input "Description" at bounding box center [1441, 264] width 230 height 29
paste input "Arla Protein Strawberry 200g"
type input "Arla Protein Strawberry 200g"
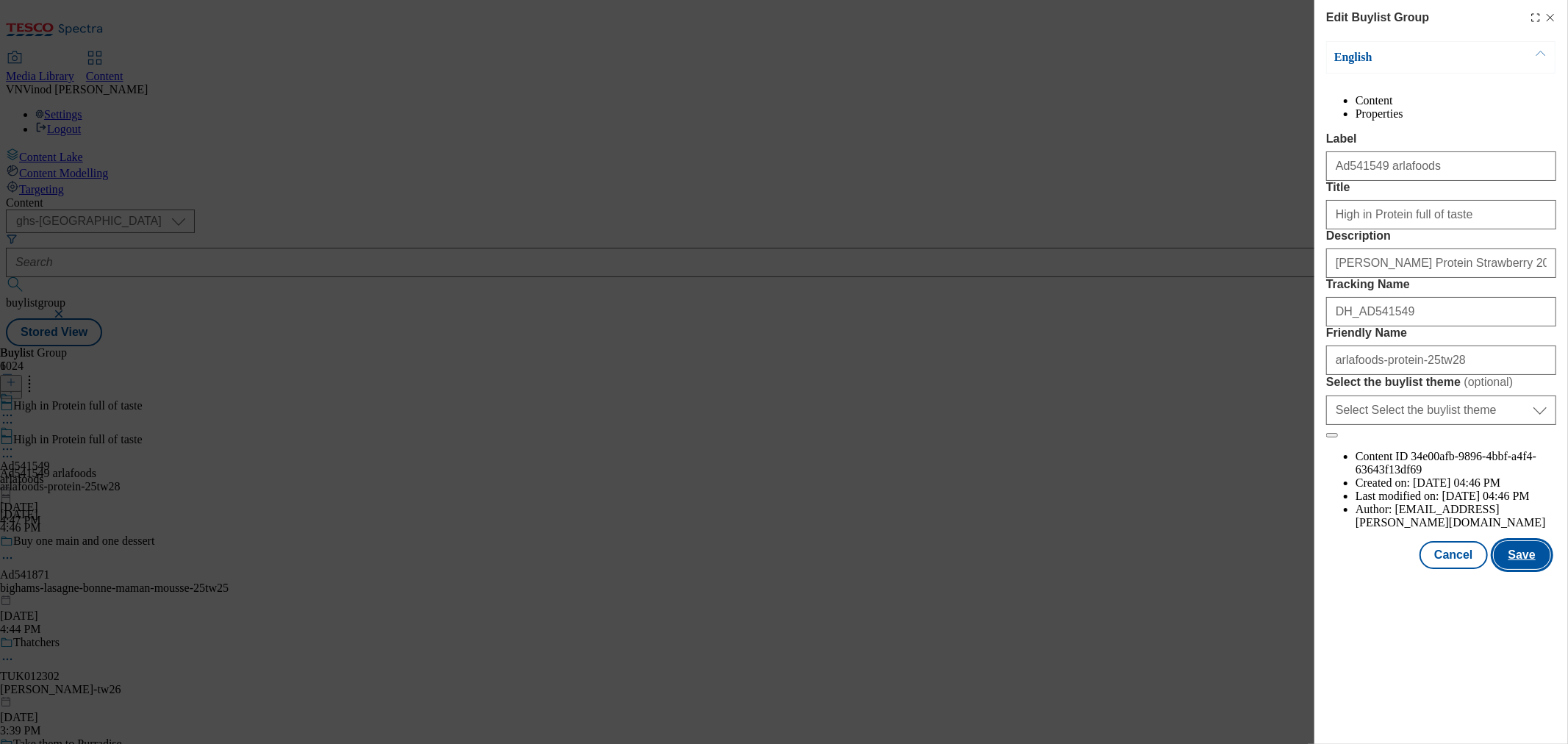
click at [1520, 569] on button "Save" at bounding box center [1521, 555] width 57 height 28
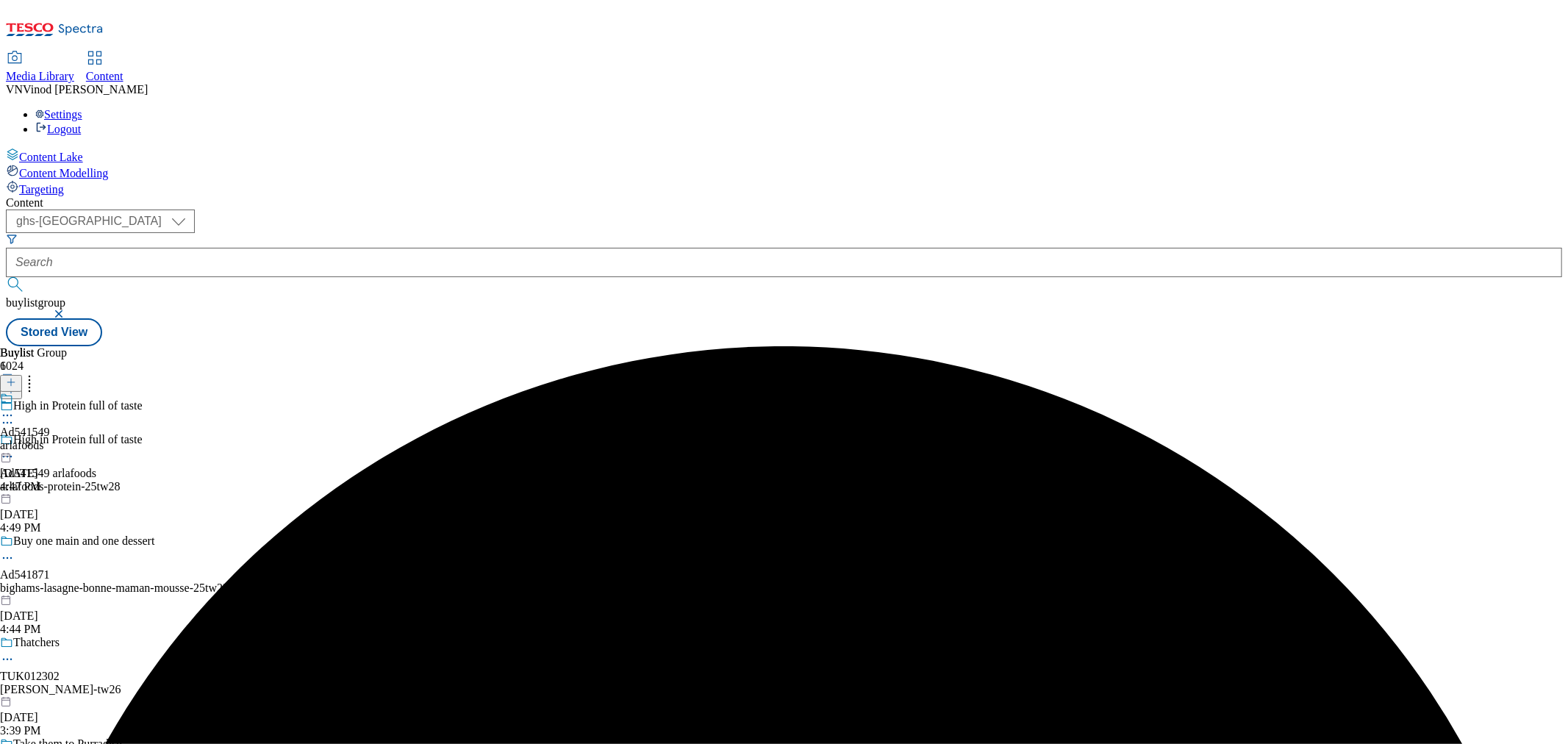
click at [15, 408] on icon at bounding box center [7, 415] width 15 height 15
click at [68, 437] on button "Edit" at bounding box center [49, 446] width 39 height 17
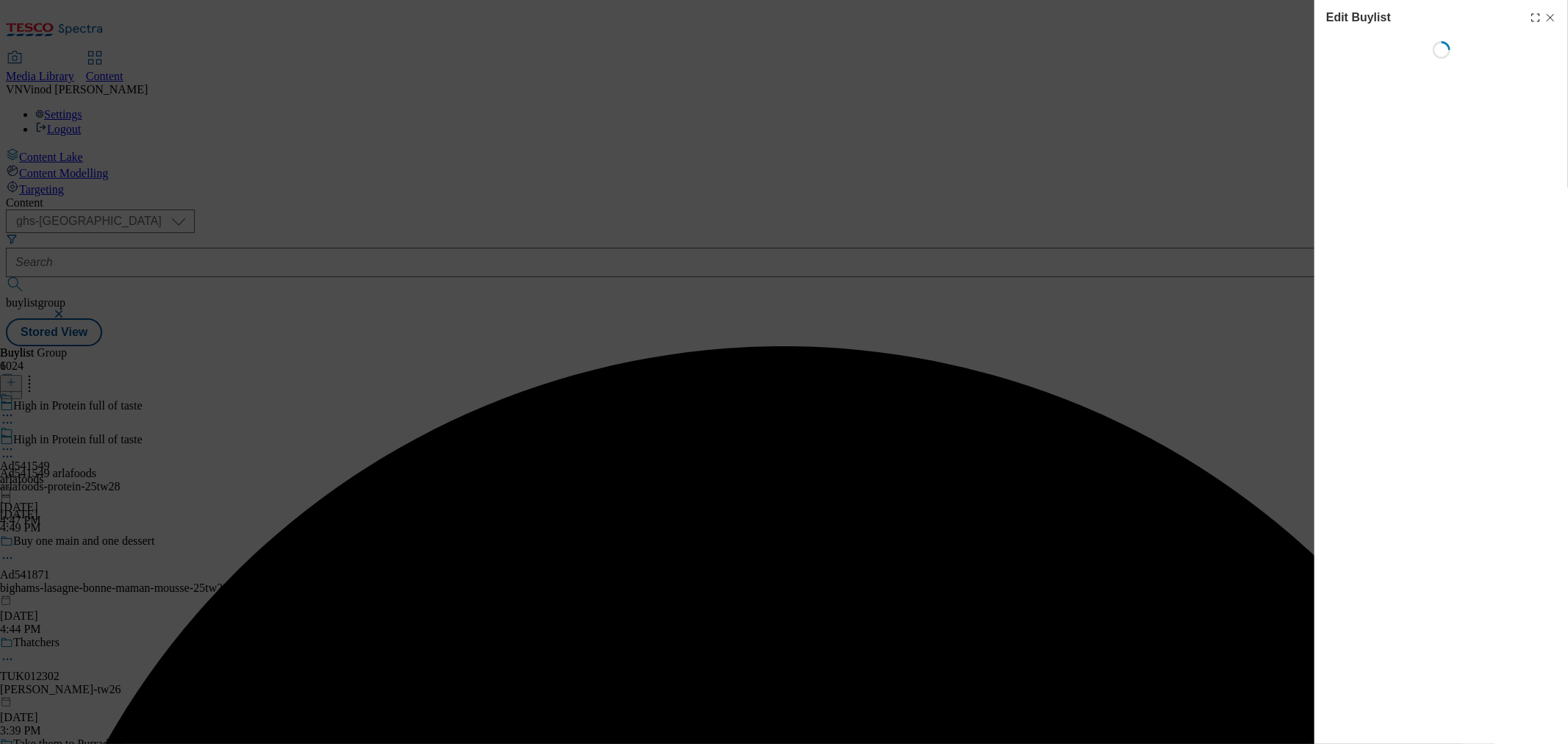
select select "tactical"
select select "supplier funded short term 1-3 weeks"
select select "dunnhumby"
select select "Banner"
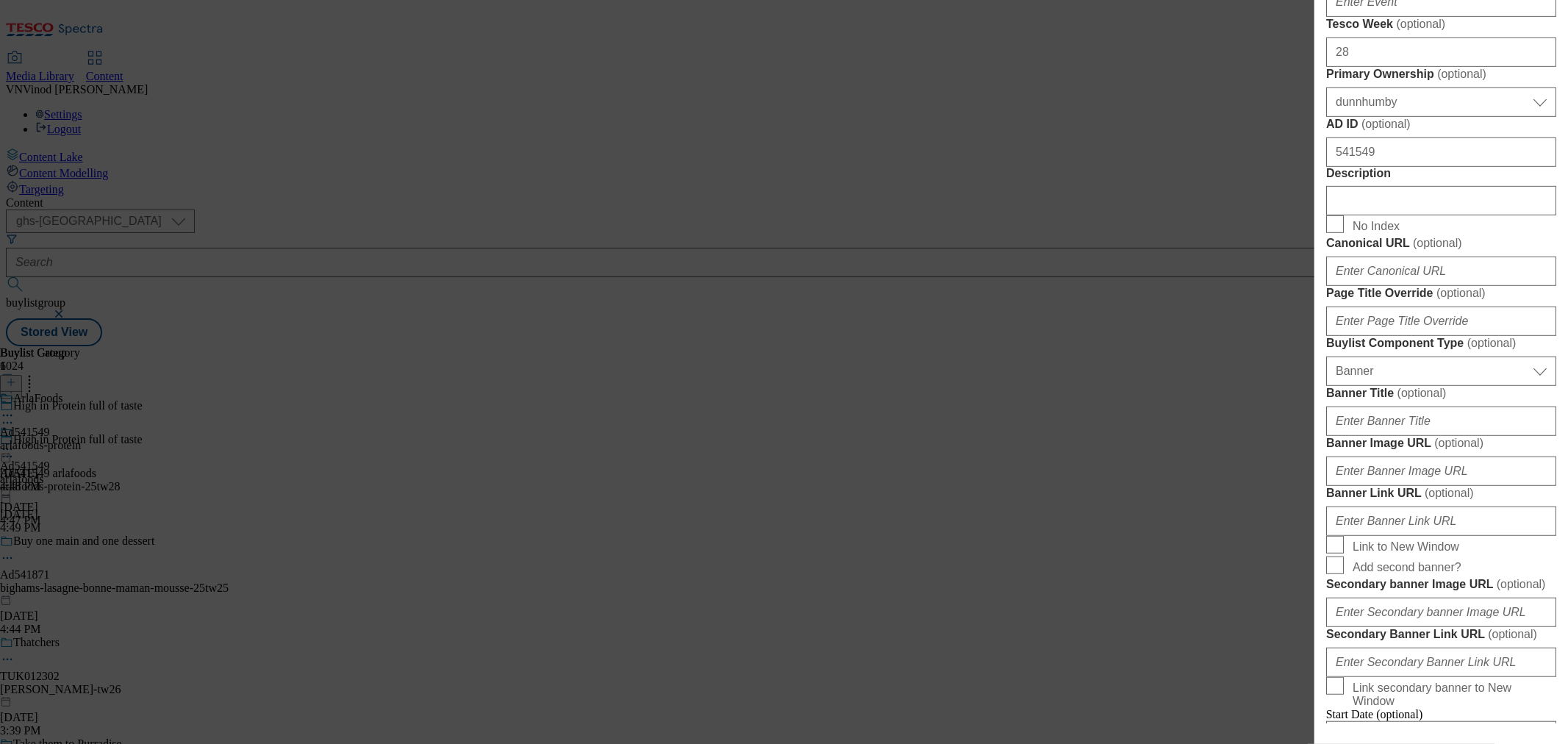
scroll to position [653, 0]
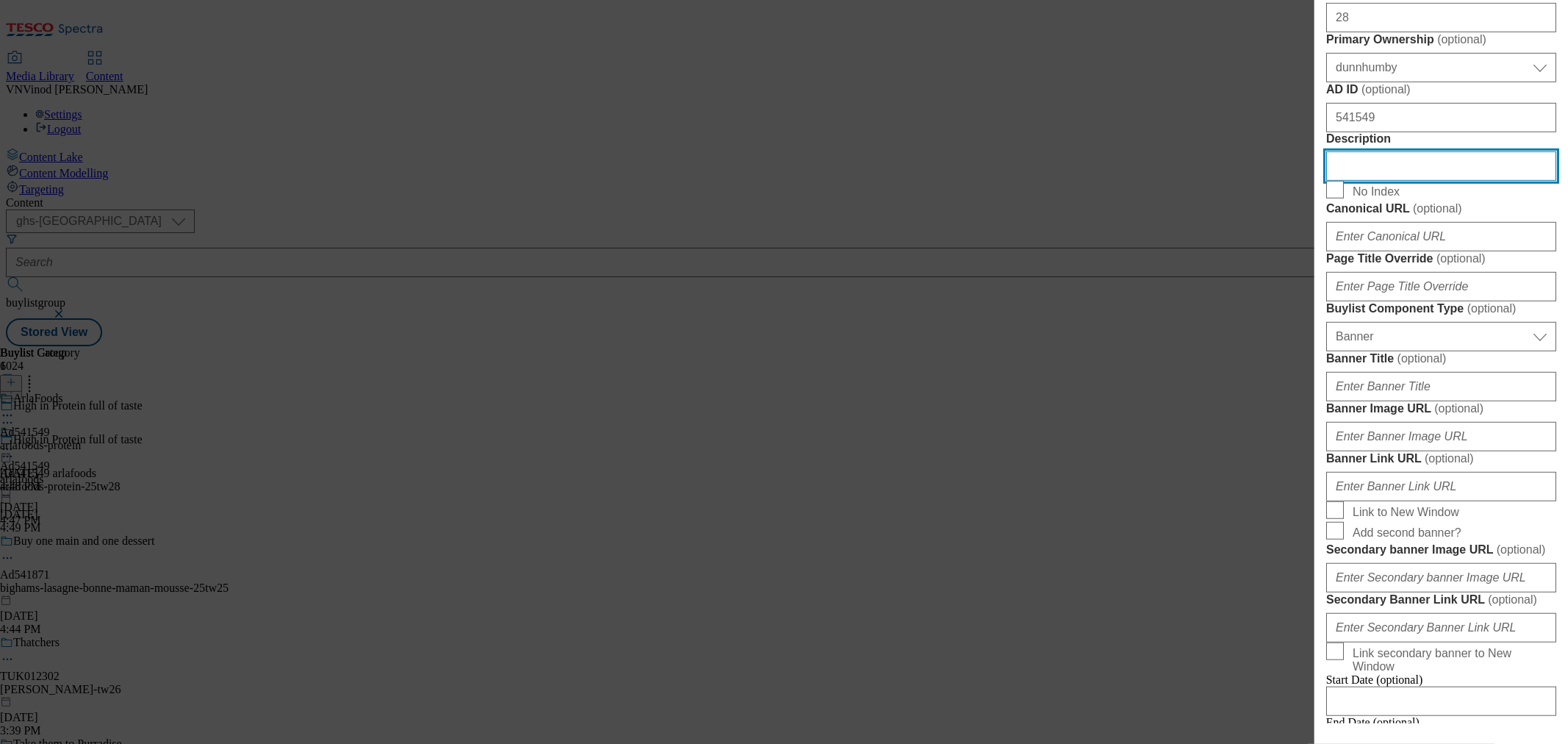
click at [1379, 181] on input "Description" at bounding box center [1441, 166] width 230 height 29
paste input "Arla Protein Strawberry 200g"
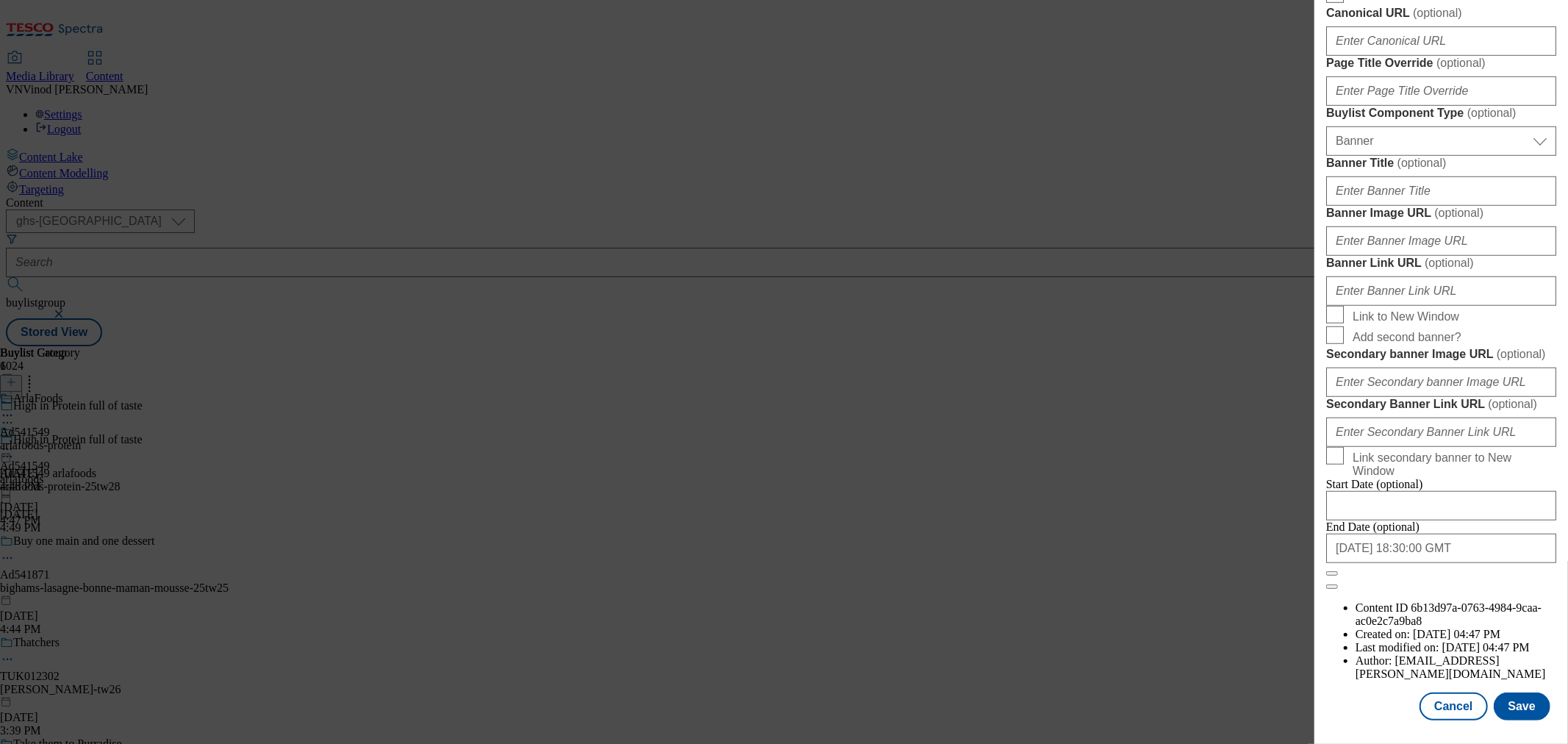
scroll to position [1404, 0]
type input "Arla Protein Strawberry 200g"
click at [1520, 695] on button "Save" at bounding box center [1521, 706] width 57 height 28
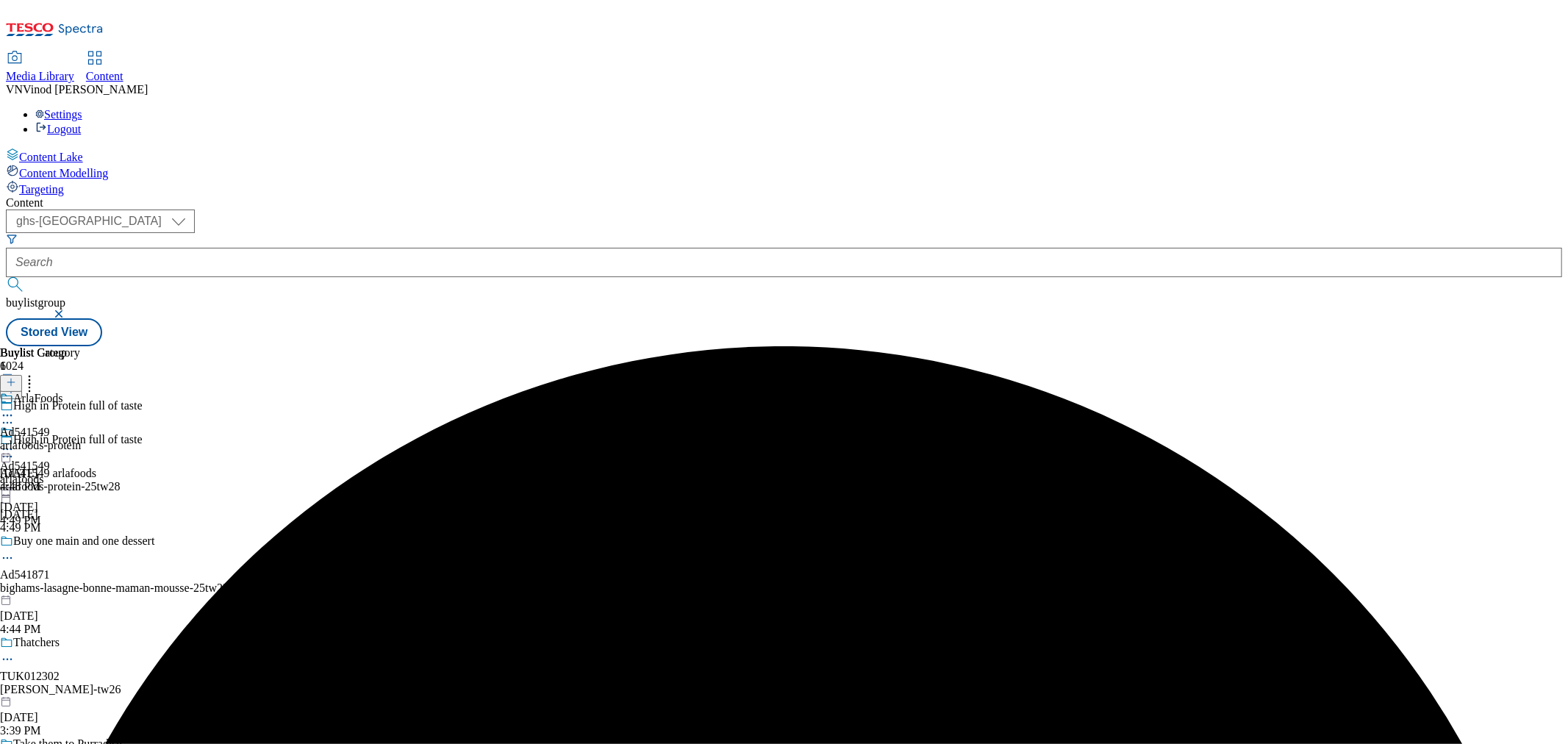
click at [15, 408] on icon at bounding box center [7, 415] width 15 height 15
click at [68, 437] on button "Edit" at bounding box center [49, 446] width 39 height 17
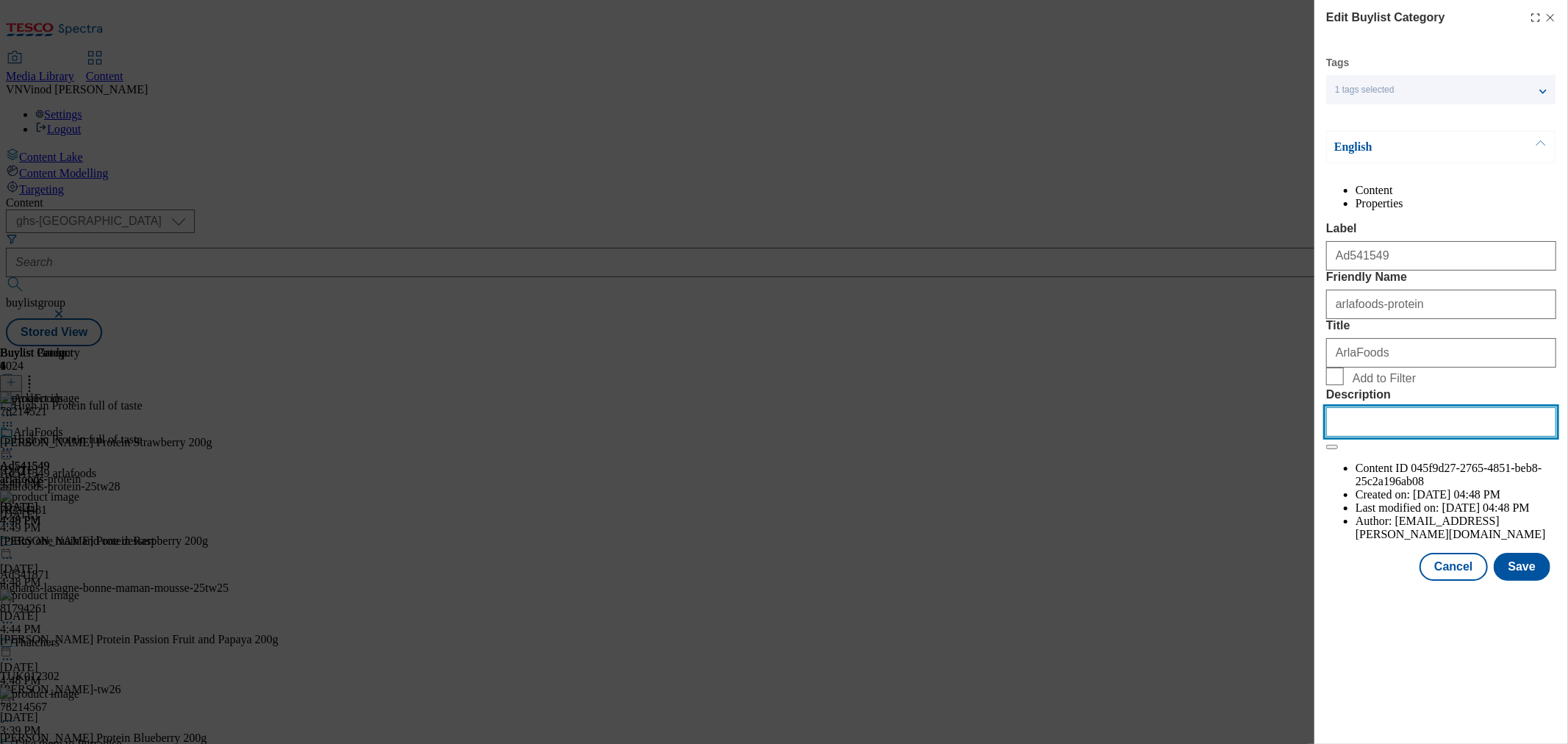
click at [1386, 436] on input "Description" at bounding box center [1441, 422] width 230 height 29
paste input "Arla Protein Strawberry 200g"
type input "Arla Protein Strawberry 200g"
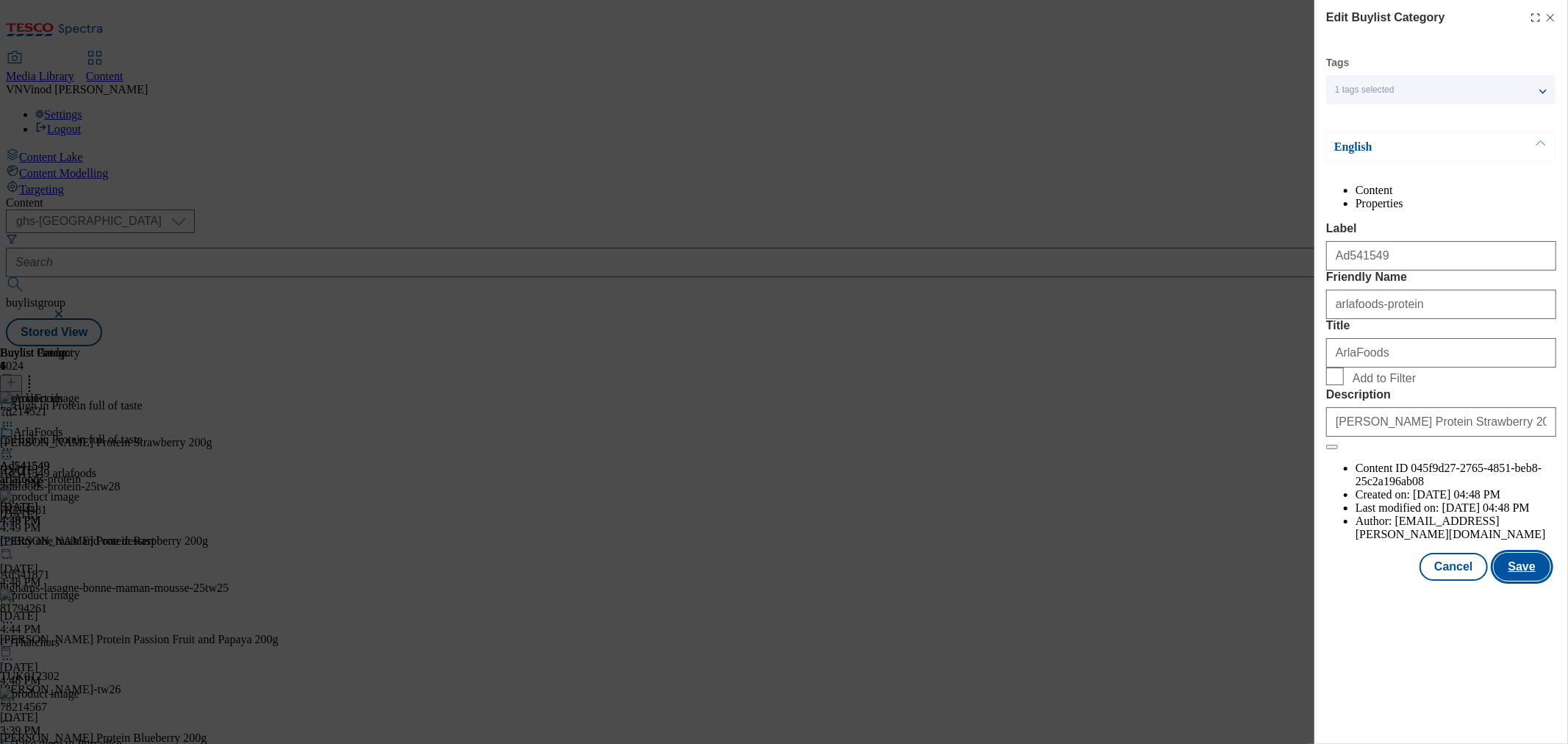
click at [1539, 580] on button "Save" at bounding box center [1521, 567] width 57 height 28
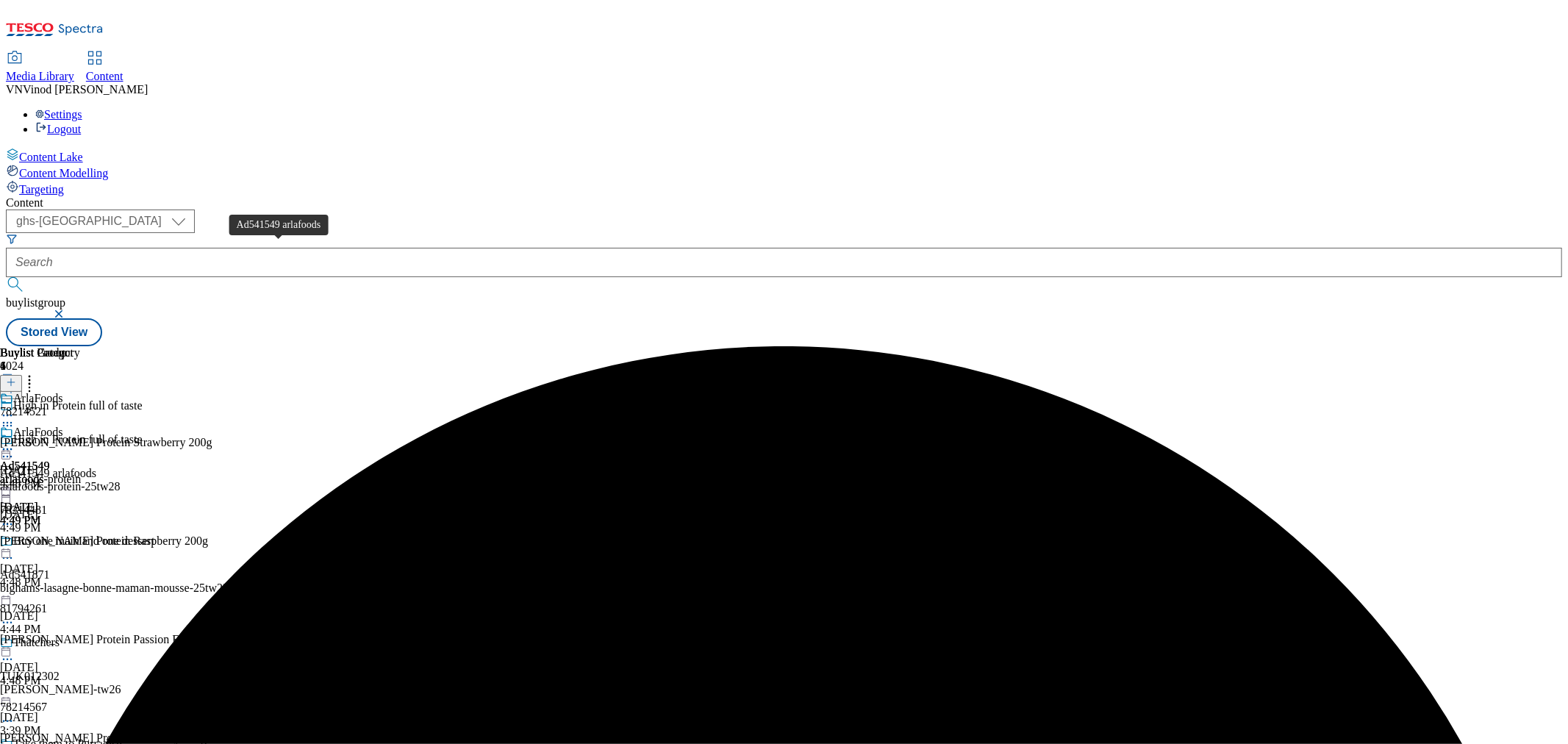
click at [96, 467] on div "Ad541549 arlafoods" at bounding box center [48, 473] width 96 height 13
